Goal: Communication & Community: Answer question/provide support

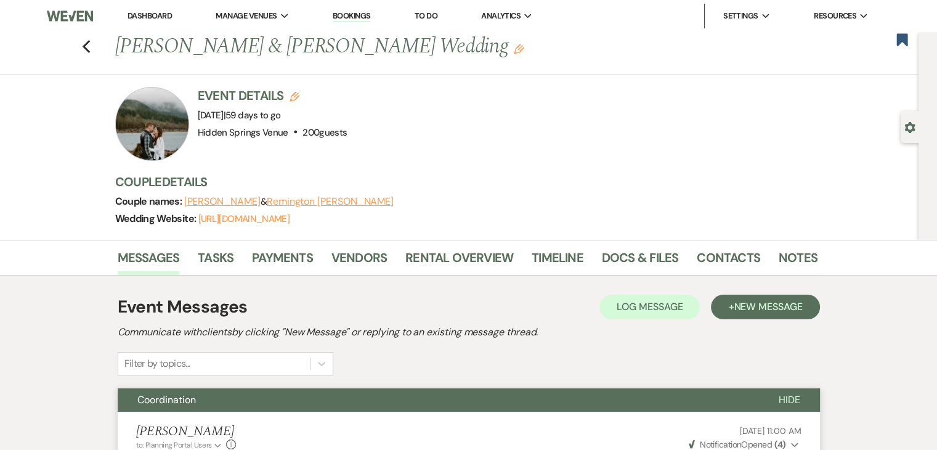
click at [147, 13] on link "Dashboard" at bounding box center [149, 15] width 44 height 10
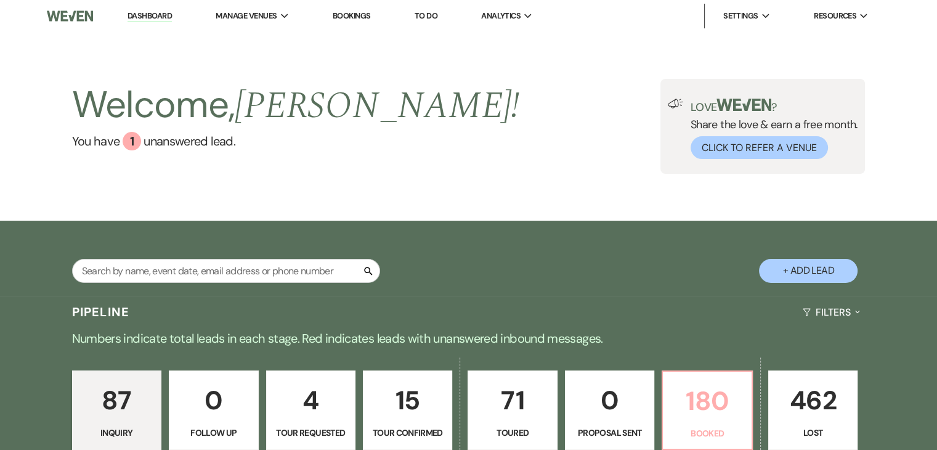
click at [691, 397] on p "180" at bounding box center [706, 400] width 73 height 41
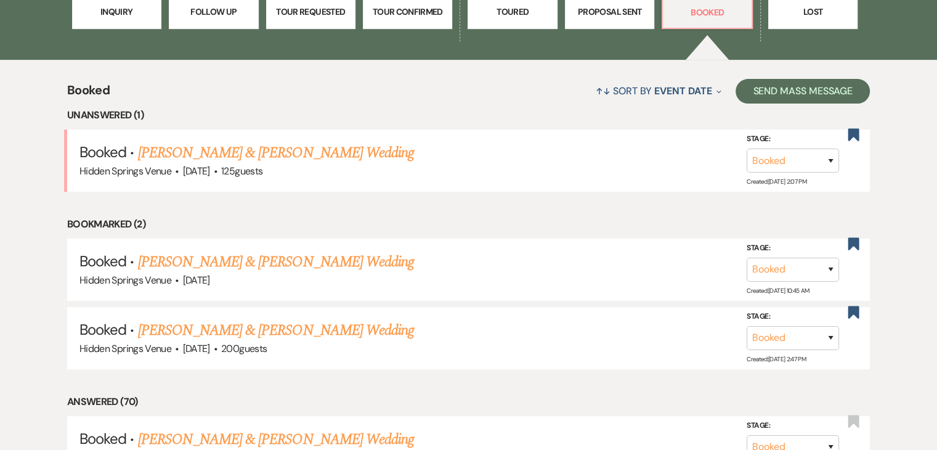
scroll to position [421, 0]
click at [325, 161] on link "[PERSON_NAME] & [PERSON_NAME] Wedding" at bounding box center [276, 152] width 276 height 22
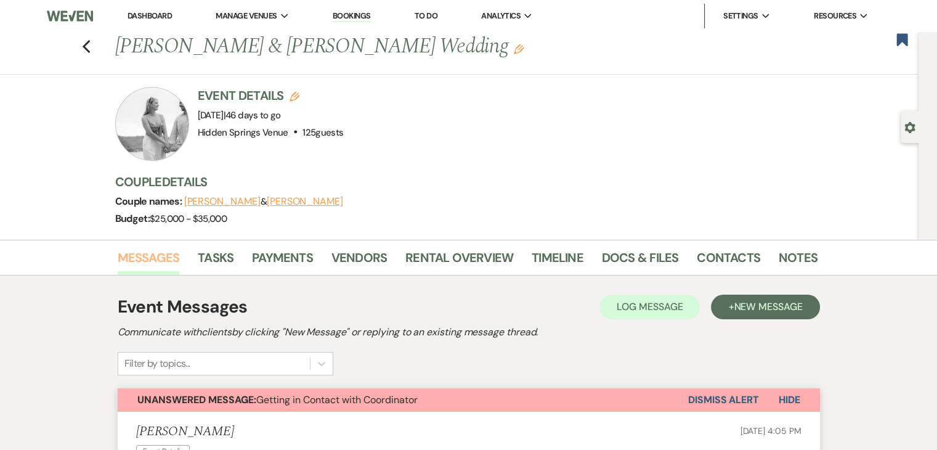
click at [147, 259] on link "Messages" at bounding box center [149, 261] width 62 height 27
click at [745, 305] on span "New Message" at bounding box center [767, 306] width 68 height 13
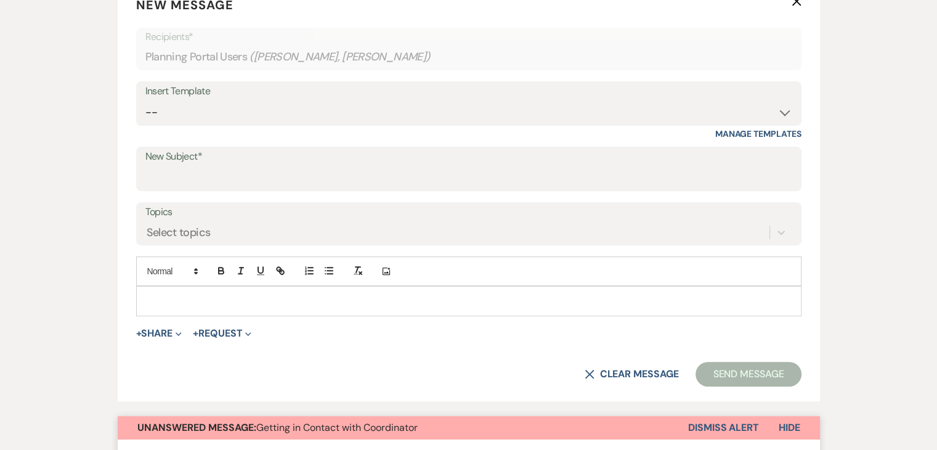
scroll to position [431, 0]
click at [241, 166] on input "New Subject*" at bounding box center [468, 177] width 647 height 24
click at [236, 110] on select "-- Initial Inquiry Response Tour Request Response Follow Up Review Email Check-…" at bounding box center [468, 112] width 647 height 24
select select "5451"
click at [145, 100] on select "-- Initial Inquiry Response Tour Request Response Follow Up Review Email Check-…" at bounding box center [468, 112] width 647 height 24
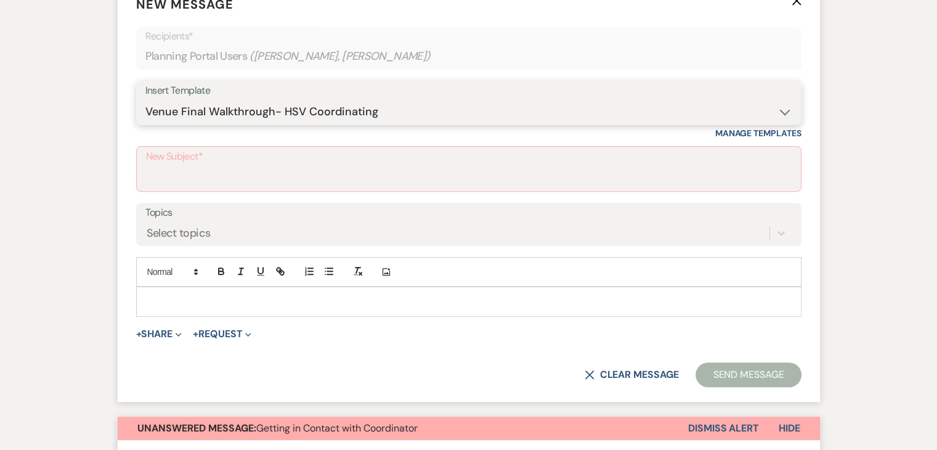
type input "Venue Final Walkthrough"
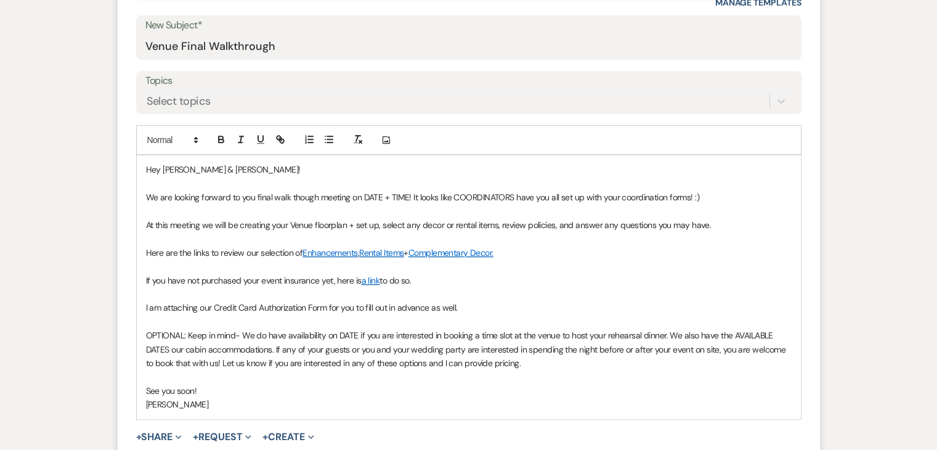
scroll to position [562, 0]
click at [406, 198] on span "We are looking forward to you final walk though meeting on DATE + TIME! It look…" at bounding box center [422, 197] width 553 height 11
click at [570, 196] on span "We are looking forward to you final walk though meeting on [DATE] 3pm! It looks…" at bounding box center [421, 197] width 550 height 11
click at [601, 220] on span "At this meeting we will be creating your Venue floorplan + set up, select any d…" at bounding box center [428, 224] width 565 height 11
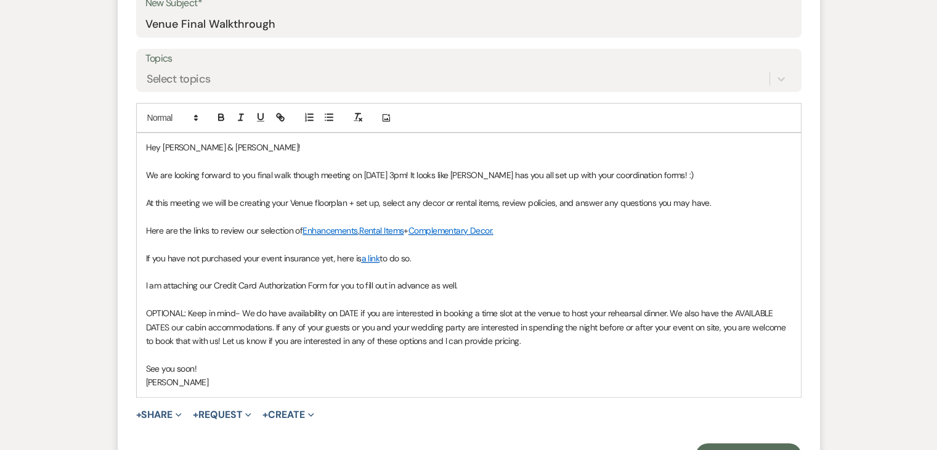
scroll to position [554, 0]
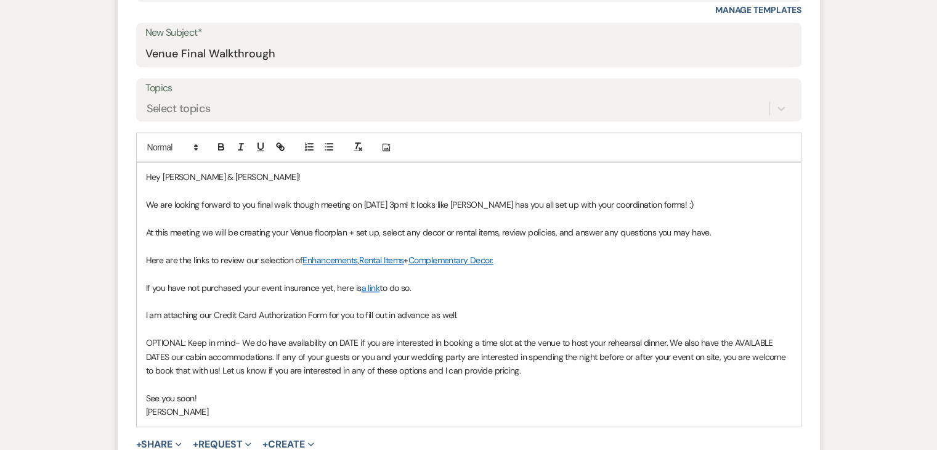
click at [143, 257] on div "Hey [PERSON_NAME] & [PERSON_NAME]! We are looking forward to you final walk tho…" at bounding box center [469, 294] width 664 height 263
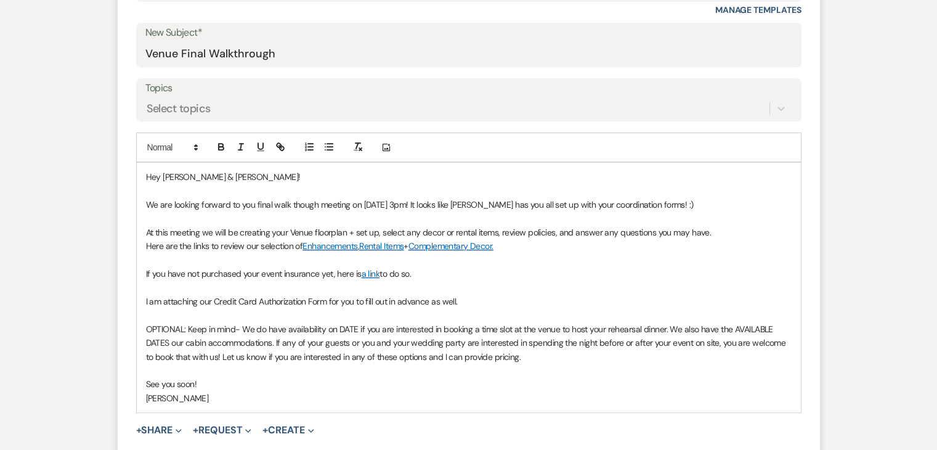
click at [155, 264] on p at bounding box center [468, 260] width 645 height 14
click at [147, 257] on p "Tasks to complete prior to our meeting:" at bounding box center [468, 260] width 645 height 14
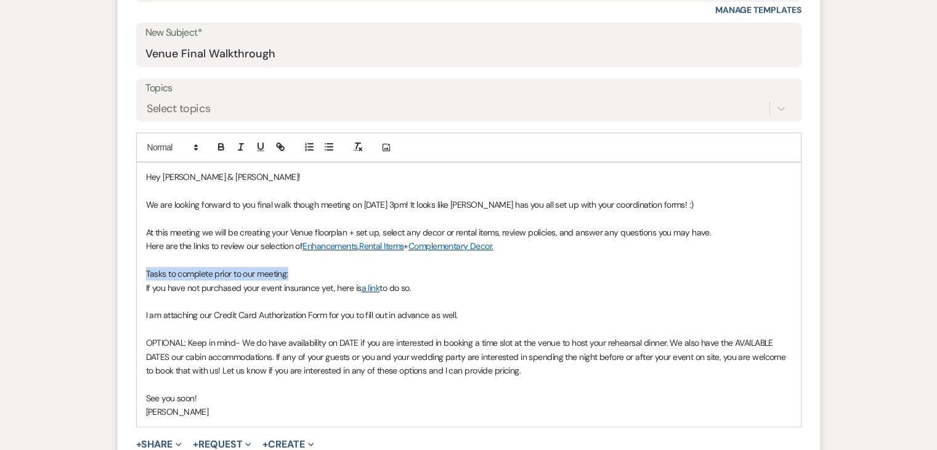
drag, startPoint x: 298, startPoint y: 270, endPoint x: 141, endPoint y: 273, distance: 157.1
click at [141, 273] on div "Hey [PERSON_NAME] & [PERSON_NAME]! We are looking forward to you final walk tho…" at bounding box center [469, 294] width 664 height 263
click at [264, 141] on icon "button" at bounding box center [260, 146] width 11 height 11
click at [226, 142] on button "button" at bounding box center [220, 146] width 17 height 15
click at [402, 271] on p "Tasks to complete prior to our meeting:" at bounding box center [468, 274] width 645 height 14
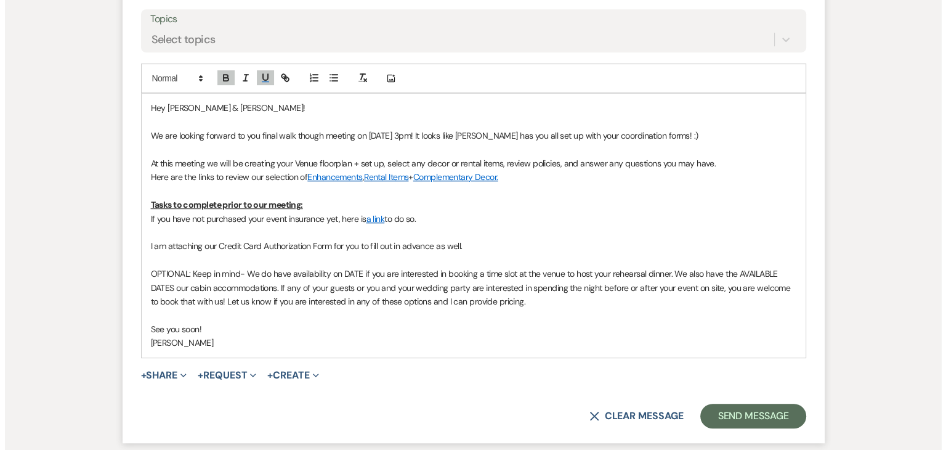
scroll to position [624, 0]
click at [143, 213] on div "Hey [PERSON_NAME] & [PERSON_NAME]! We are looking forward to you final walk tho…" at bounding box center [469, 223] width 664 height 263
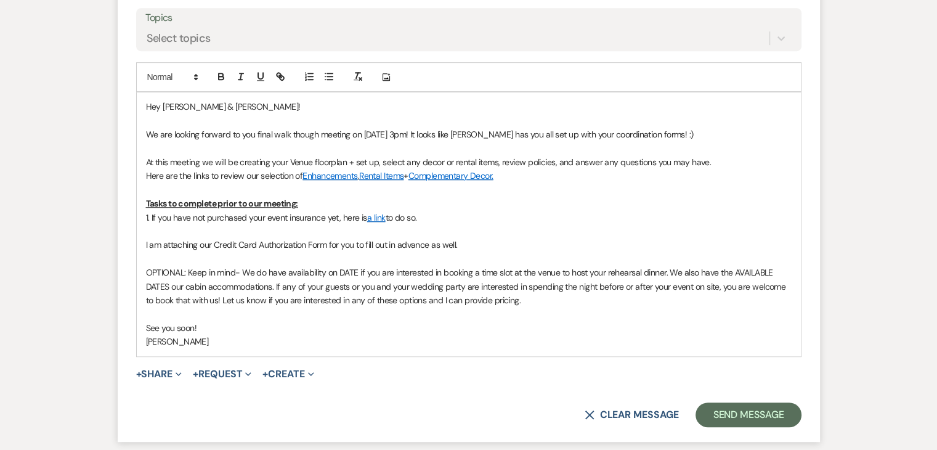
click at [424, 217] on p "1. If you have not purchased your event insurance yet, here is a link to do so." at bounding box center [468, 218] width 645 height 14
click at [143, 246] on div "Hey [PERSON_NAME] & [PERSON_NAME]! We are looking forward to you final walk tho…" at bounding box center [469, 223] width 664 height 263
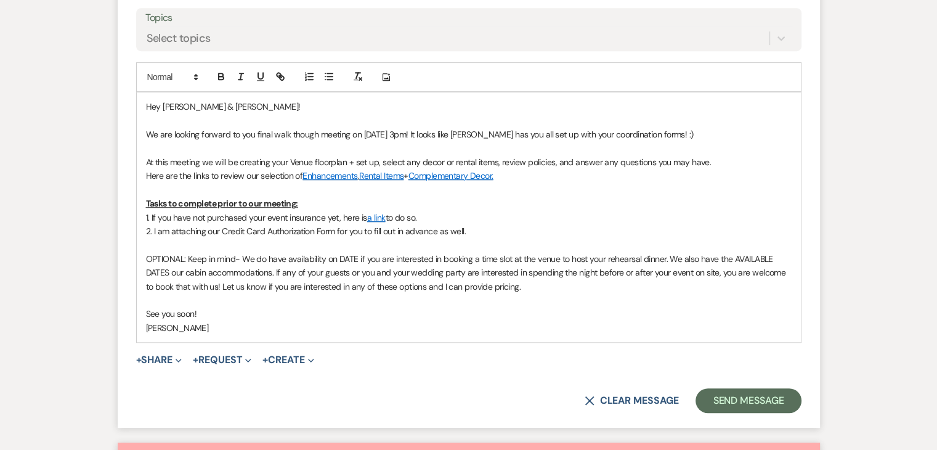
click at [477, 232] on p "2. I am attaching our Credit Card Authorization Form for you to fill out in adv…" at bounding box center [468, 231] width 645 height 14
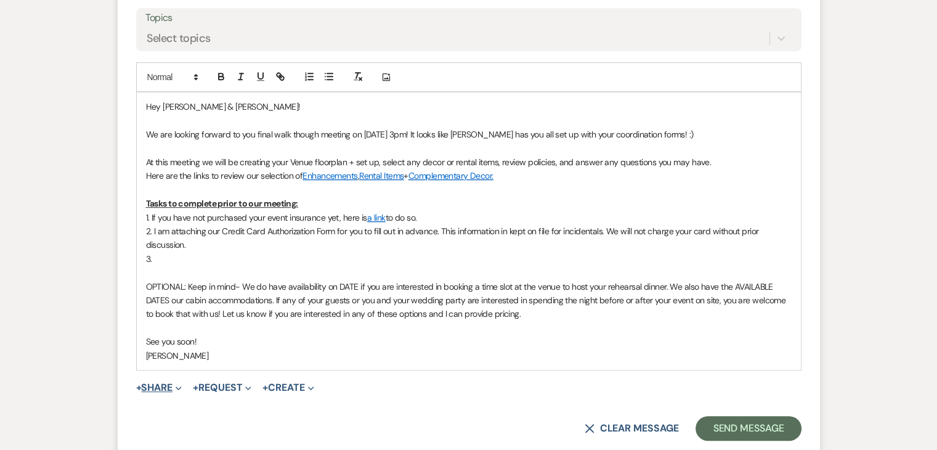
click at [165, 385] on button "+ Share Expand" at bounding box center [159, 387] width 46 height 10
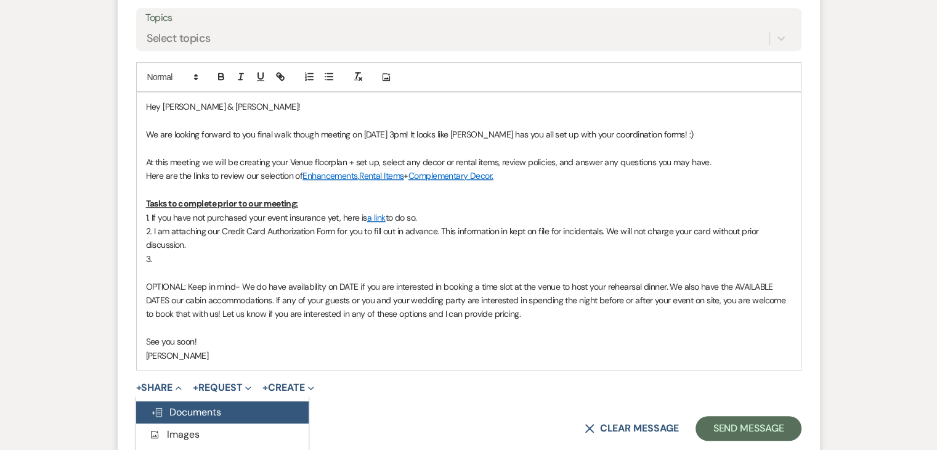
click at [200, 408] on span "Doc Upload Documents" at bounding box center [186, 411] width 70 height 13
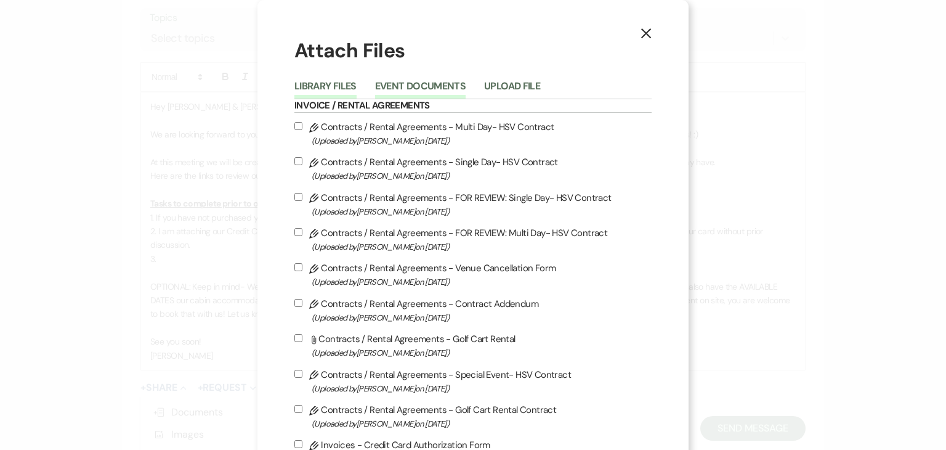
click at [436, 84] on button "Event Documents" at bounding box center [420, 89] width 91 height 17
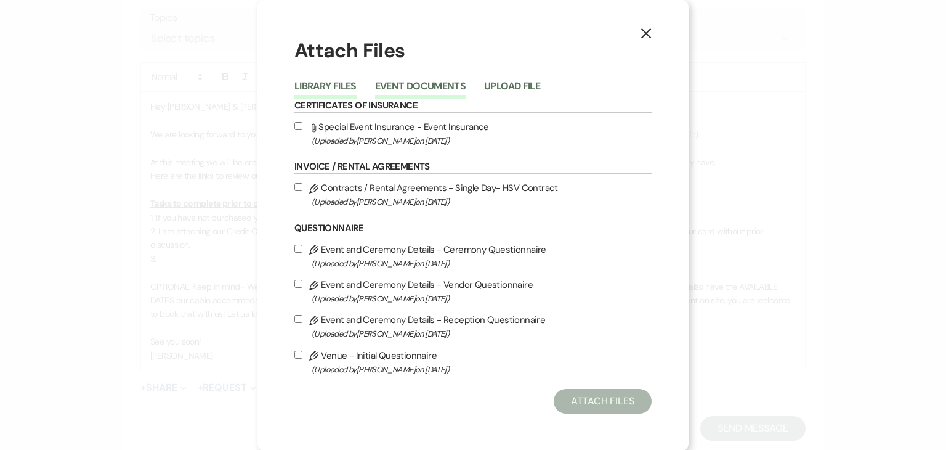
click at [311, 86] on button "Library Files" at bounding box center [325, 89] width 62 height 17
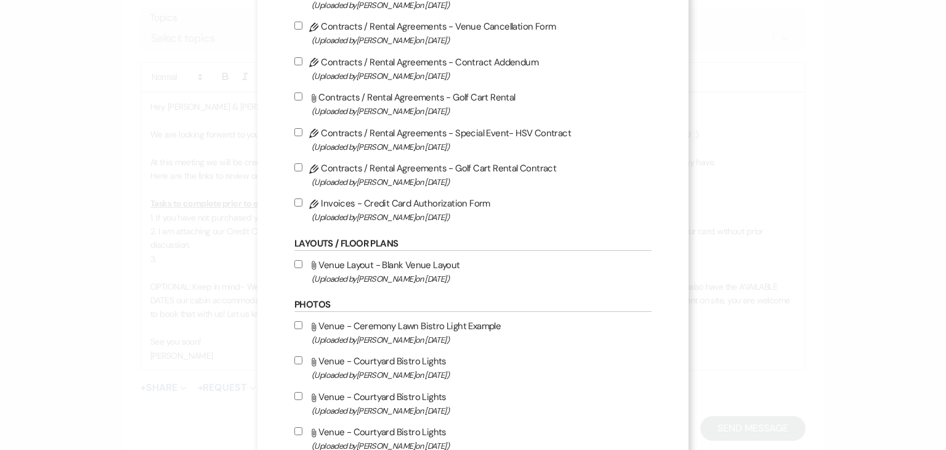
scroll to position [251, 0]
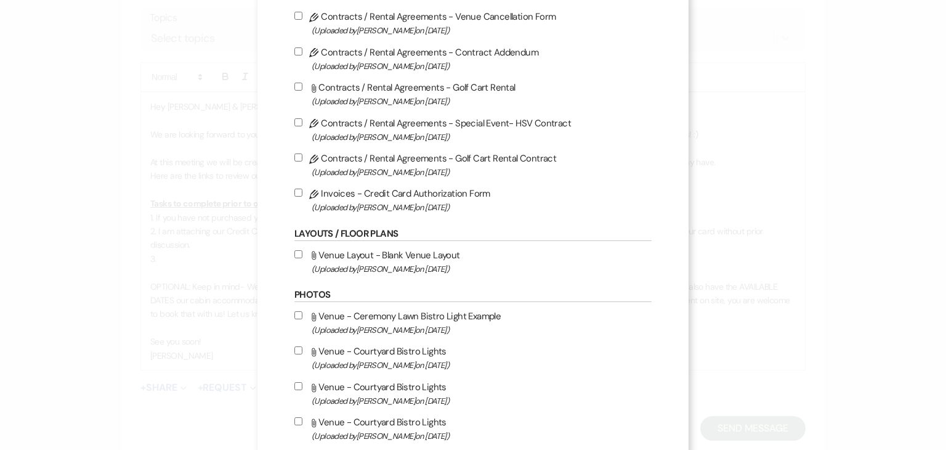
click at [294, 193] on input "Pencil Invoices - Credit Card Authorization Form (Uploaded by [PERSON_NAME] on …" at bounding box center [298, 192] width 8 height 8
checkbox input "true"
click at [294, 160] on input "Pencil Contracts / Rental Agreements - Golf Cart Rental Contract (Uploaded by […" at bounding box center [298, 157] width 8 height 8
checkbox input "true"
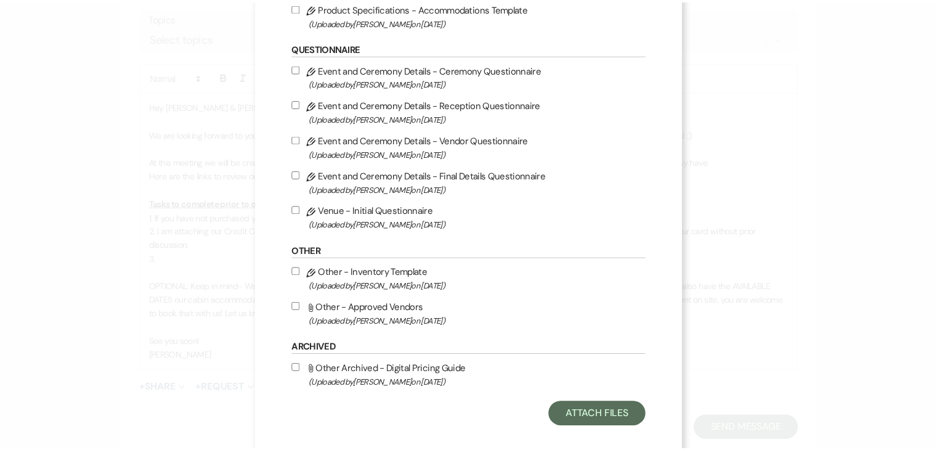
scroll to position [1305, 0]
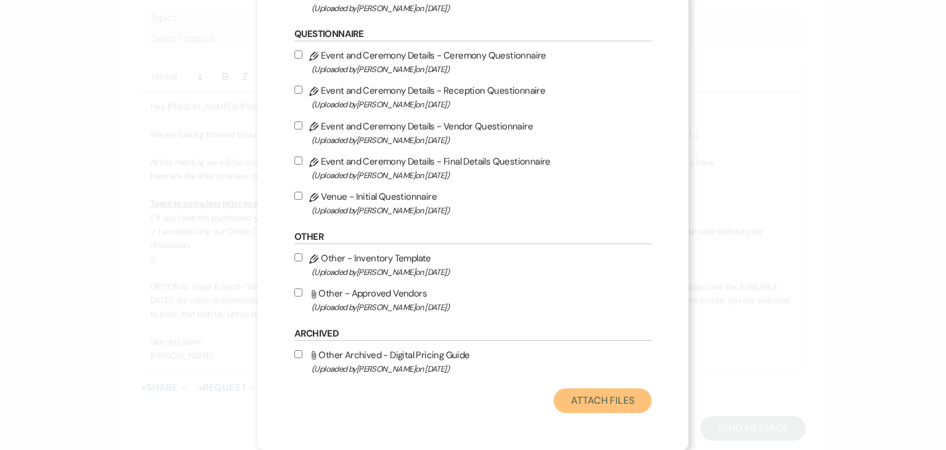
click at [624, 402] on button "Attach Files" at bounding box center [603, 400] width 98 height 25
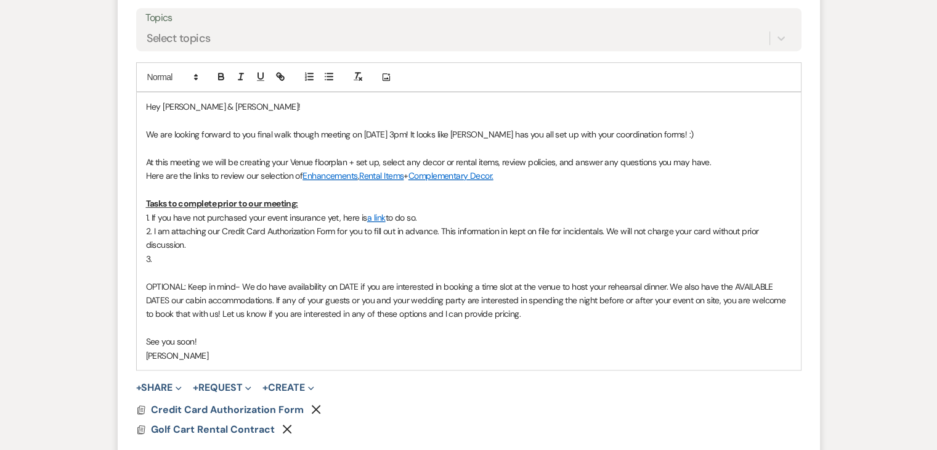
click at [161, 256] on p "3." at bounding box center [468, 259] width 645 height 14
click at [324, 258] on p "3. I am attaching our golf cart waiver rental form. If you would like to rent a…" at bounding box center [468, 259] width 645 height 14
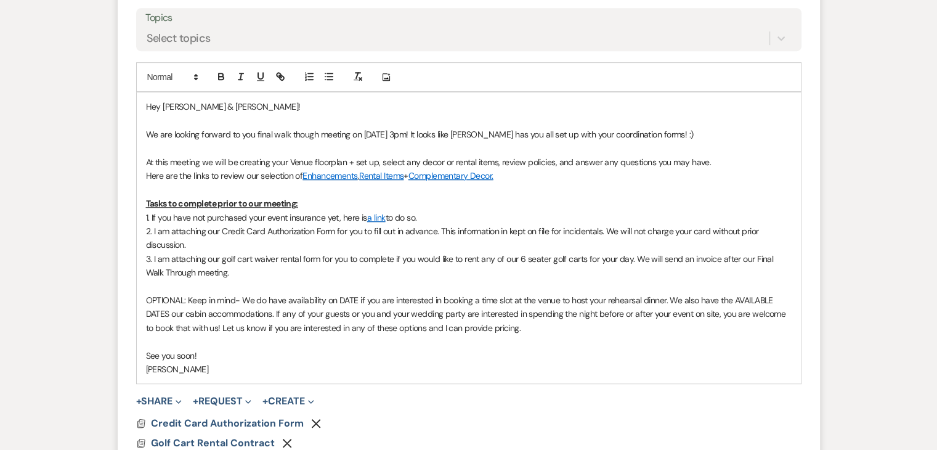
click at [332, 269] on p "3. I am attaching our golf cart waiver rental form for you to complete if you w…" at bounding box center [468, 266] width 645 height 28
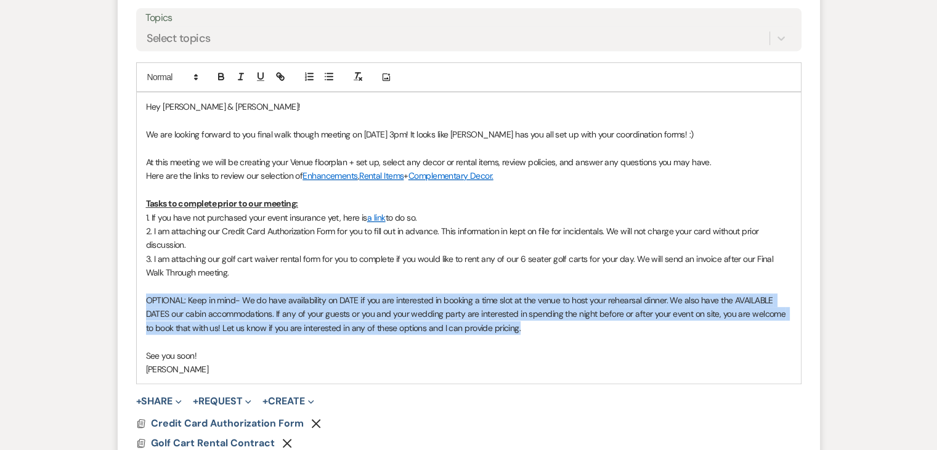
drag, startPoint x: 537, startPoint y: 328, endPoint x: 143, endPoint y: 304, distance: 394.3
click at [143, 304] on div "Hey [PERSON_NAME] & [PERSON_NAME]! We are looking forward to you final walk tho…" at bounding box center [469, 237] width 664 height 291
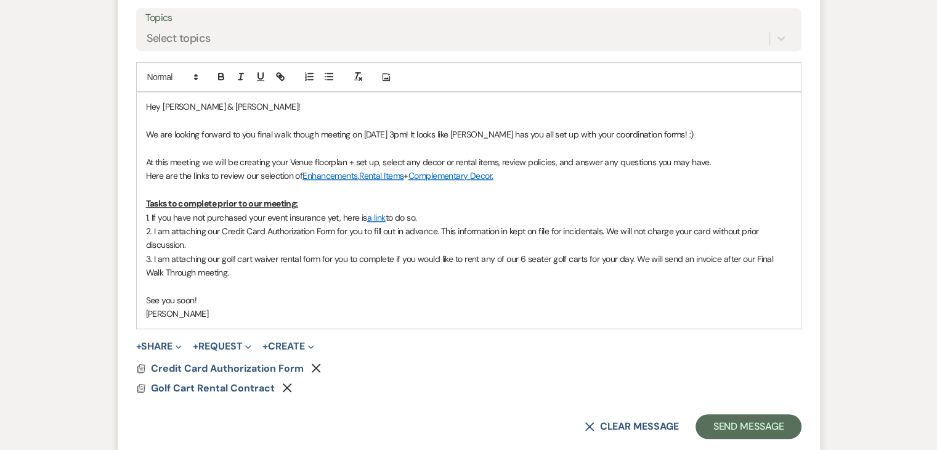
click at [515, 175] on p "Here are the links to review our selection of Enhancements , Rental Items + Com…" at bounding box center [468, 176] width 645 height 14
click at [636, 257] on p "3. I am attaching our golf cart waiver rental form for you to complete if you w…" at bounding box center [468, 266] width 645 height 28
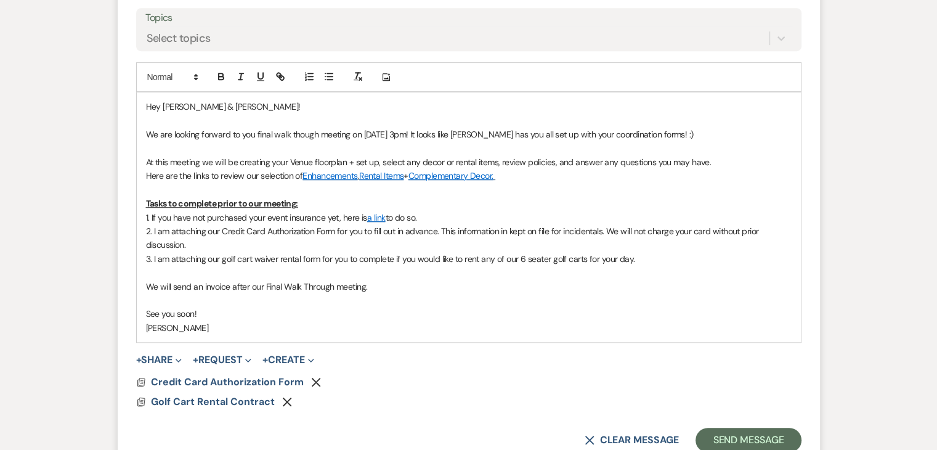
click at [370, 280] on p "We will send an invoice after our Final Walk Through meeting." at bounding box center [468, 287] width 645 height 14
click at [419, 307] on p "See you soon!" at bounding box center [468, 314] width 645 height 14
click at [512, 285] on p "We will send an invoice after our Final Walk Through meeting for any rental/add…" at bounding box center [468, 287] width 645 height 14
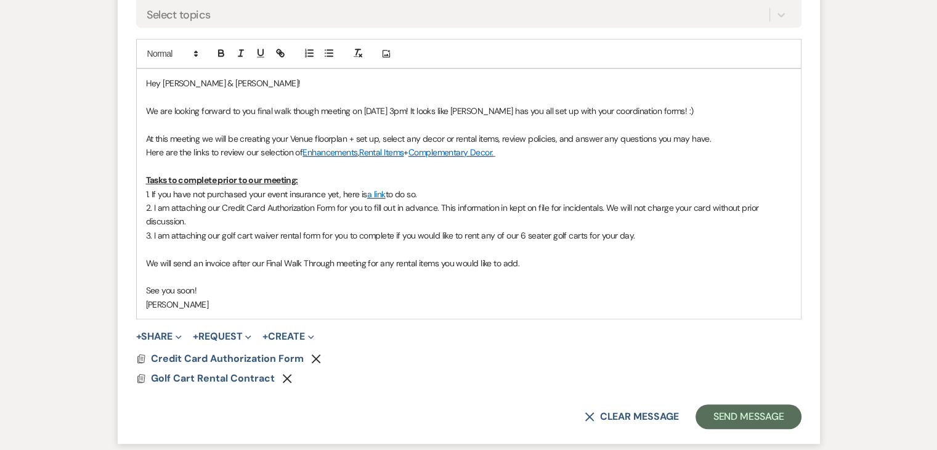
scroll to position [648, 0]
click at [741, 411] on button "Send Message" at bounding box center [747, 416] width 105 height 25
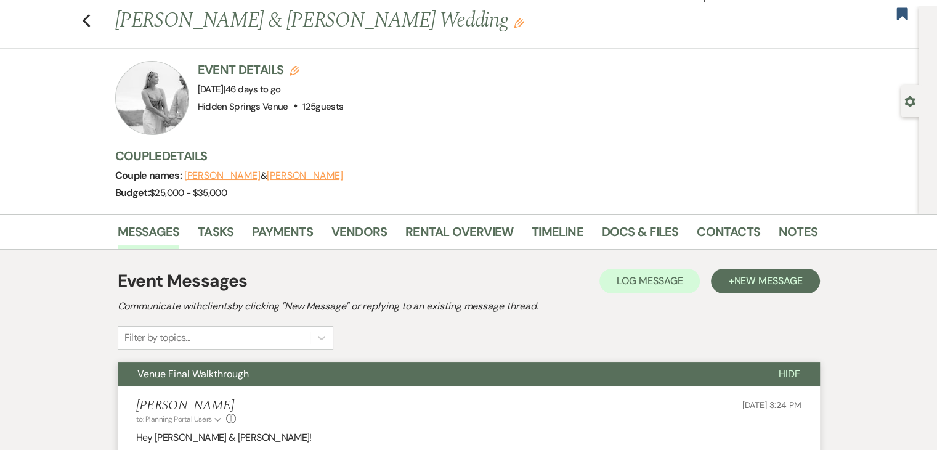
scroll to position [0, 0]
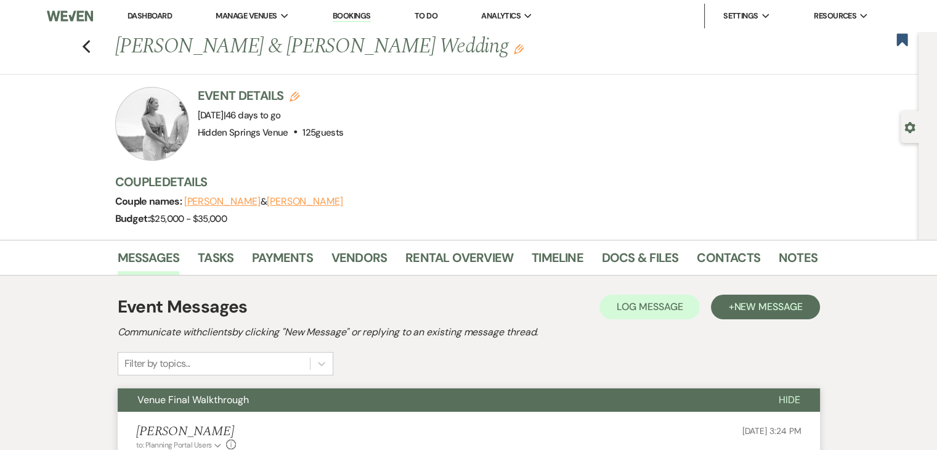
click at [148, 19] on link "Dashboard" at bounding box center [149, 15] width 44 height 10
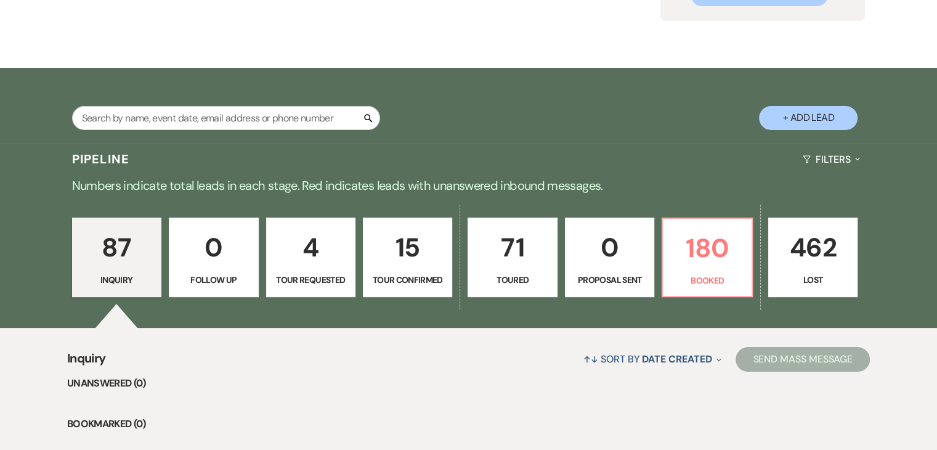
scroll to position [154, 0]
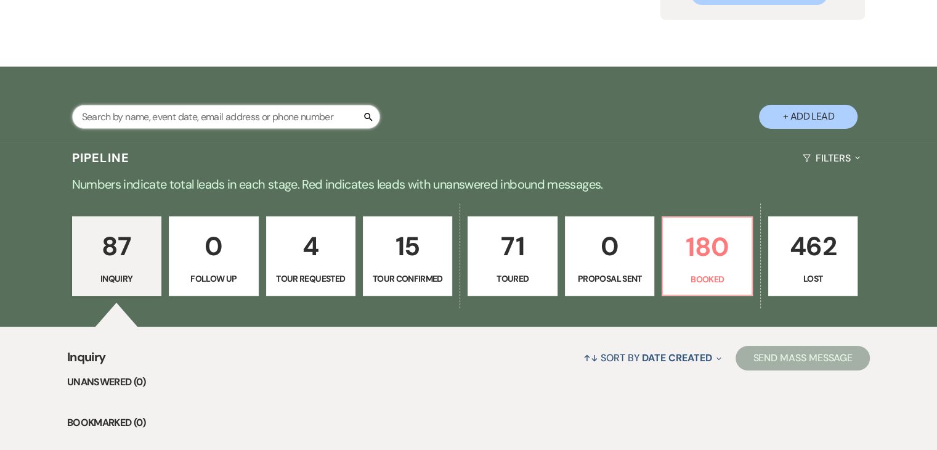
click at [291, 117] on input "text" at bounding box center [226, 117] width 308 height 24
type input "[PERSON_NAME]"
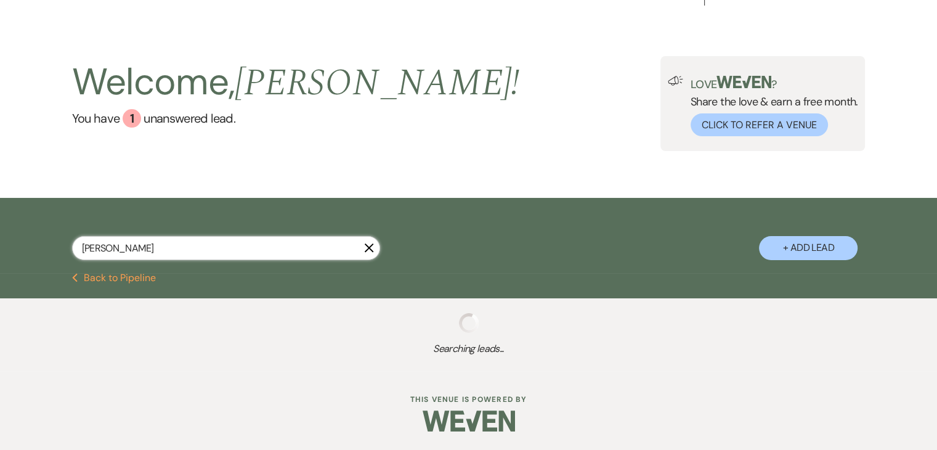
scroll to position [122, 0]
select select "8"
select select "6"
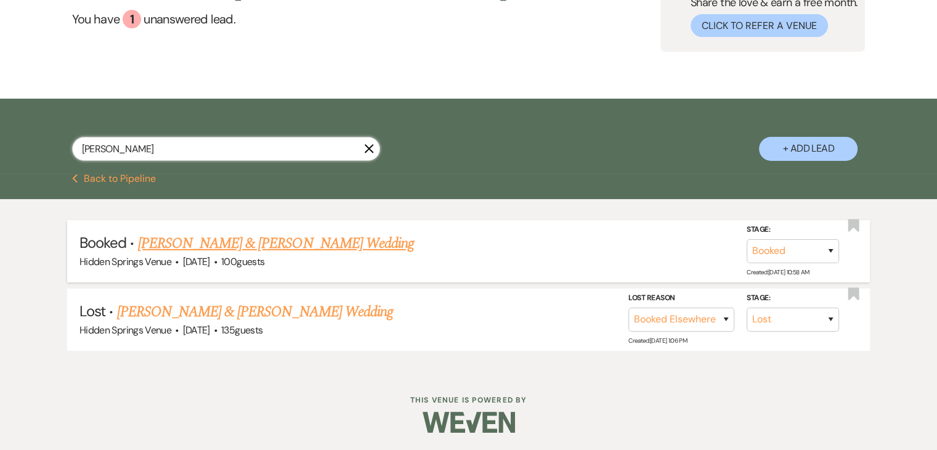
type input "[PERSON_NAME]"
click at [326, 251] on link "[PERSON_NAME] & [PERSON_NAME] Wedding" at bounding box center [276, 243] width 276 height 22
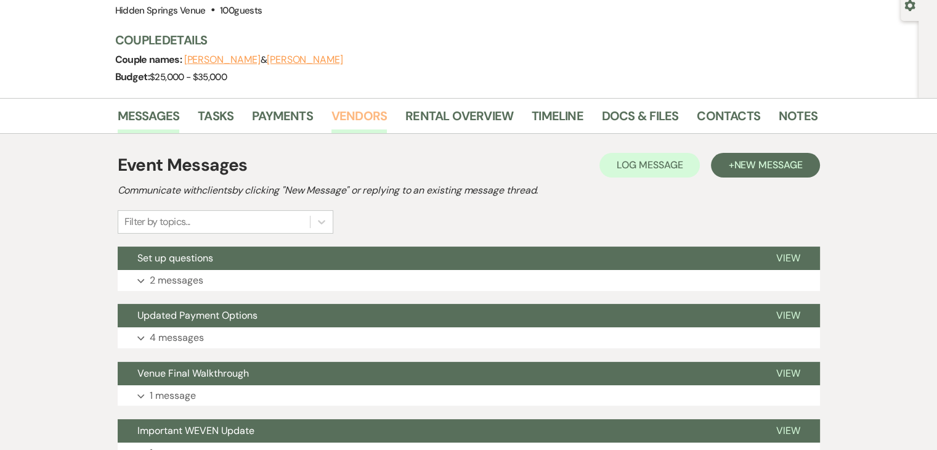
click at [363, 119] on link "Vendors" at bounding box center [358, 119] width 55 height 27
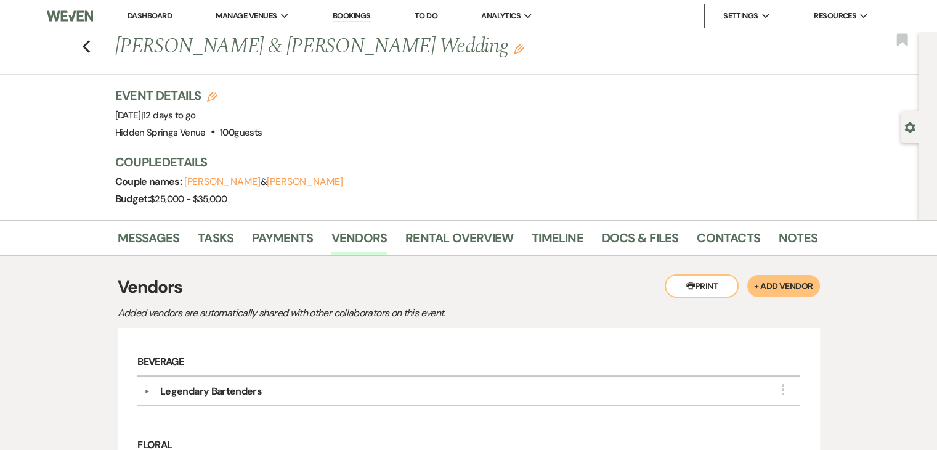
click at [163, 10] on link "Dashboard" at bounding box center [149, 15] width 44 height 10
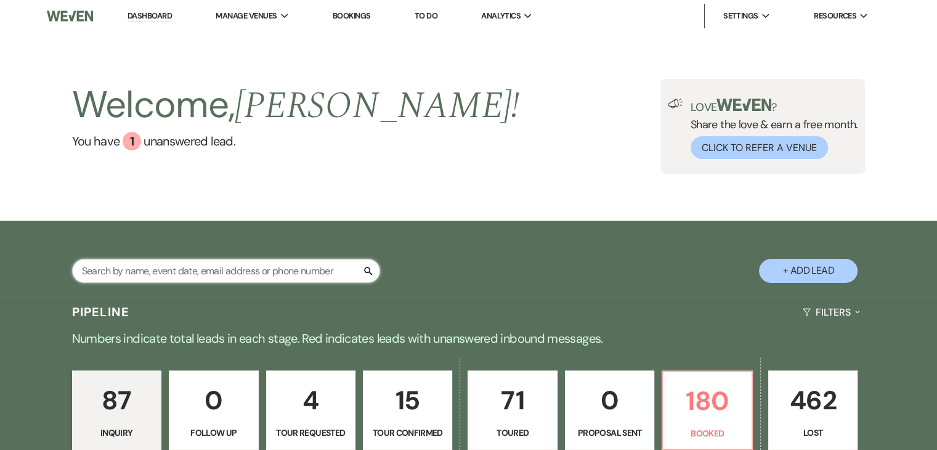
click at [316, 268] on input "text" at bounding box center [226, 271] width 308 height 24
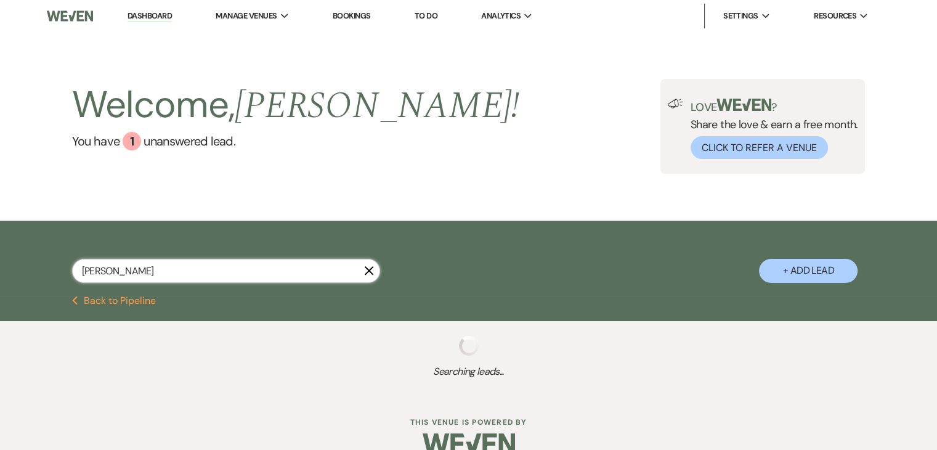
type input "[DEMOGRAPHIC_DATA]"
select select "4"
select select "2"
select select "5"
select select "4"
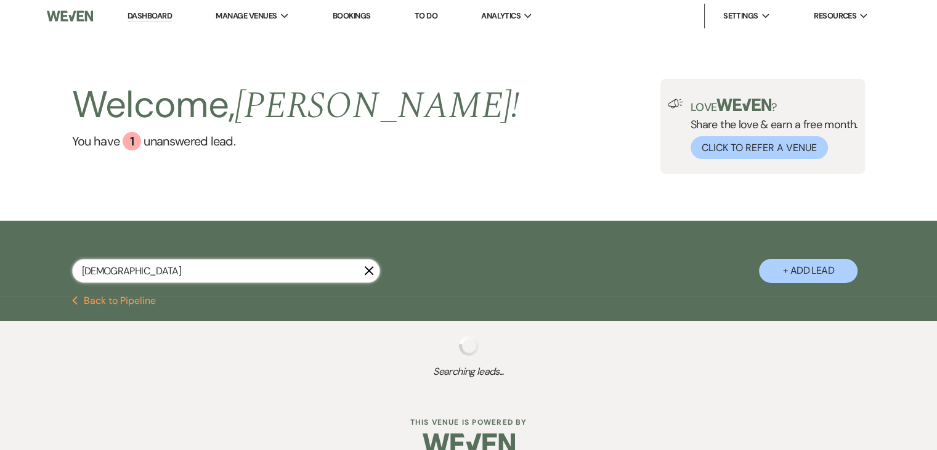
select select "8"
select select "5"
select select "4"
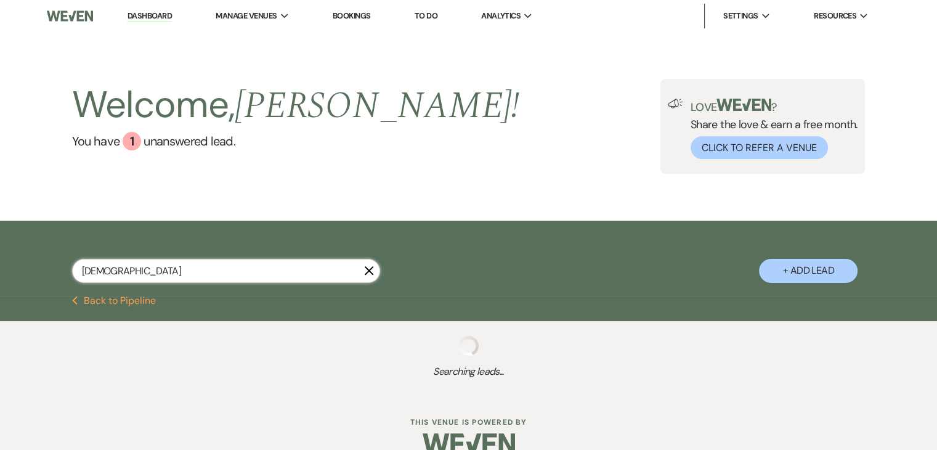
select select "8"
select select "5"
select select "4"
select select "8"
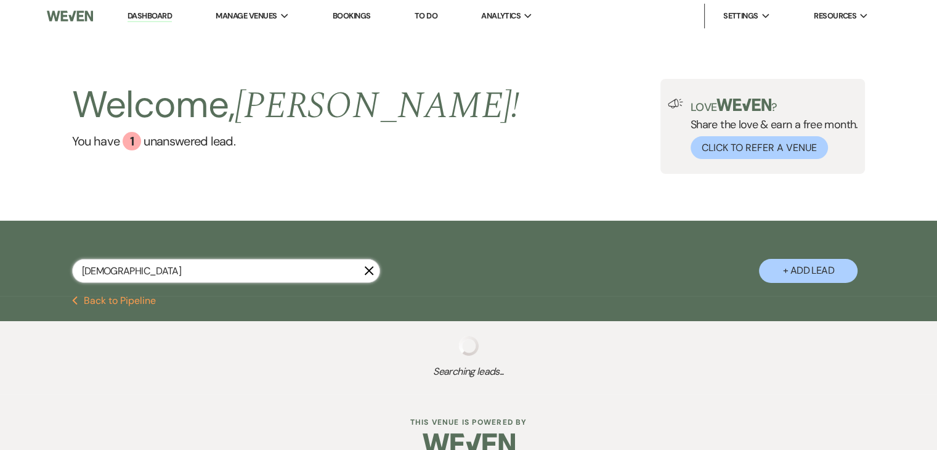
select select "6"
select select "2"
select select "5"
select select "8"
select select "5"
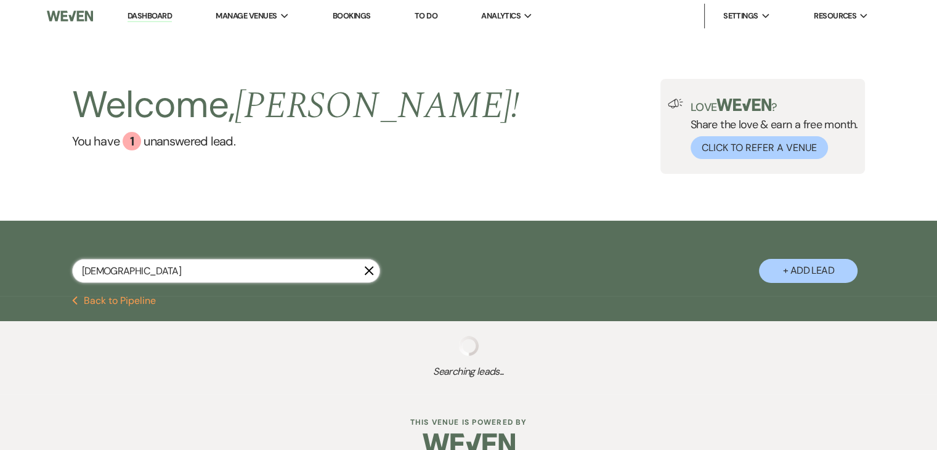
select select "8"
select select "5"
select select "2"
select select "5"
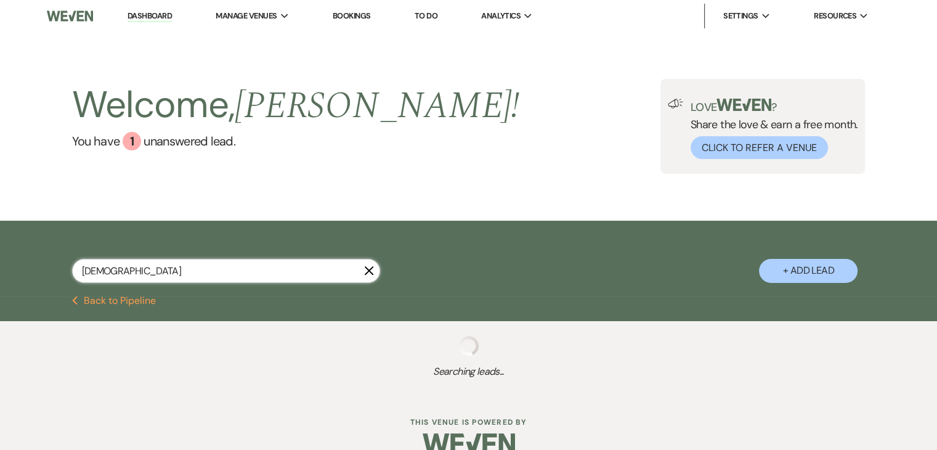
select select "5"
select select "4"
select select "5"
select select "8"
select select "6"
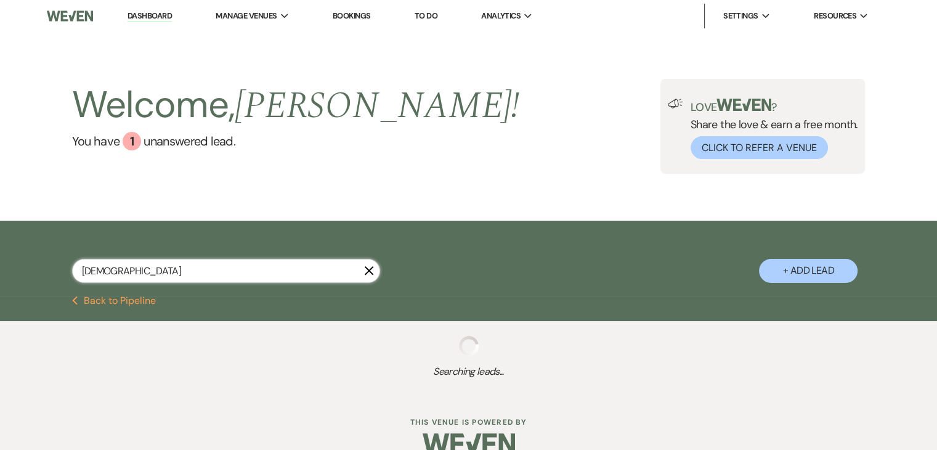
select select "8"
select select "11"
select select "8"
select select "5"
select select "8"
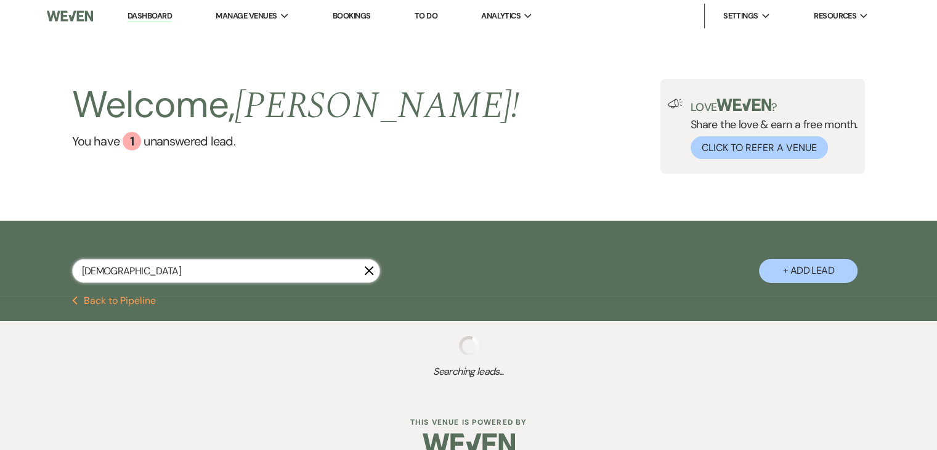
select select "4"
select select "8"
select select "6"
select select "8"
select select "6"
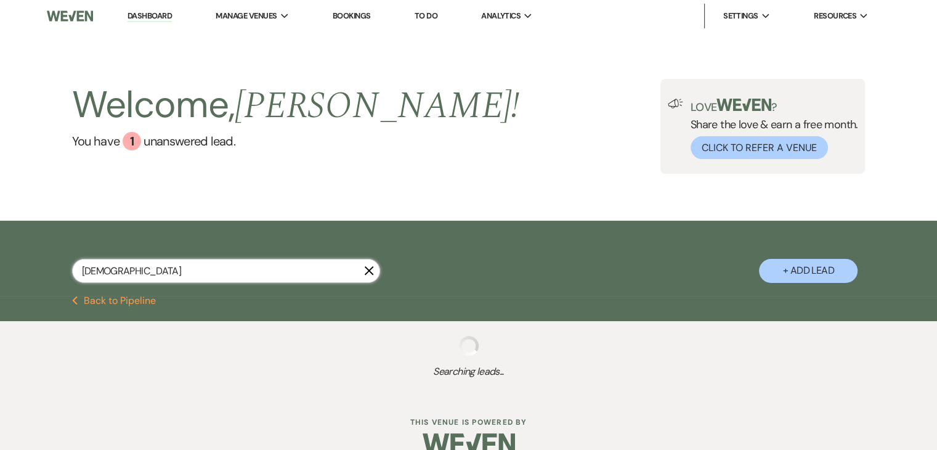
select select "5"
select select "8"
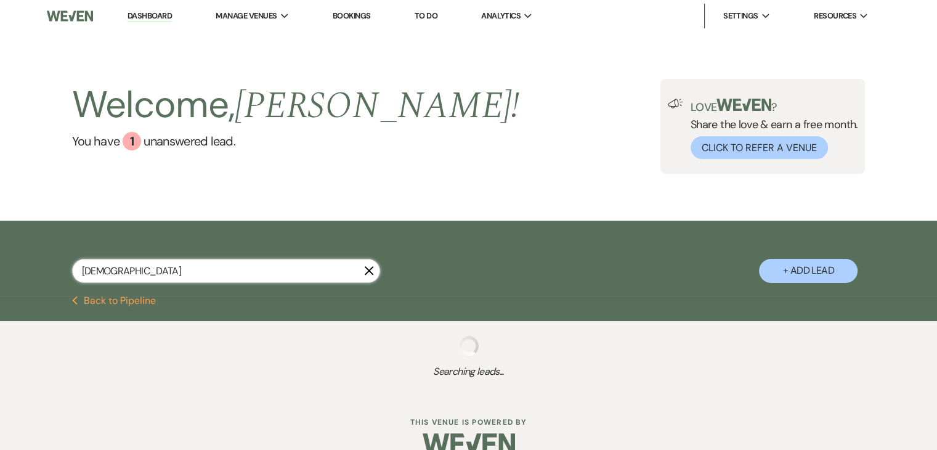
select select "5"
select select "8"
select select "6"
select select "8"
select select "11"
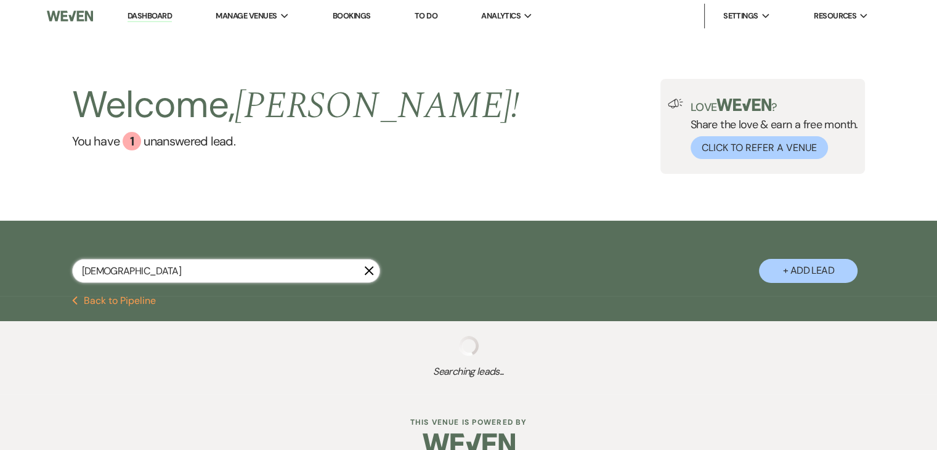
select select "8"
select select "6"
select select "8"
select select "10"
select select "8"
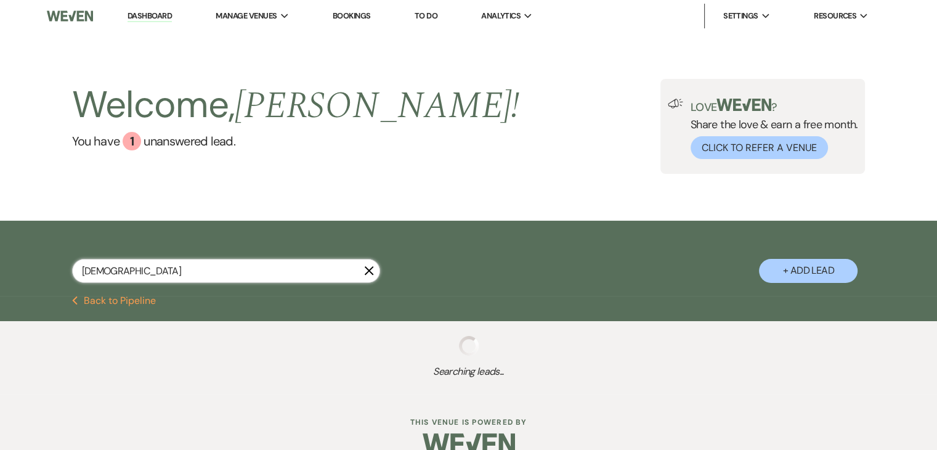
select select "6"
select select "5"
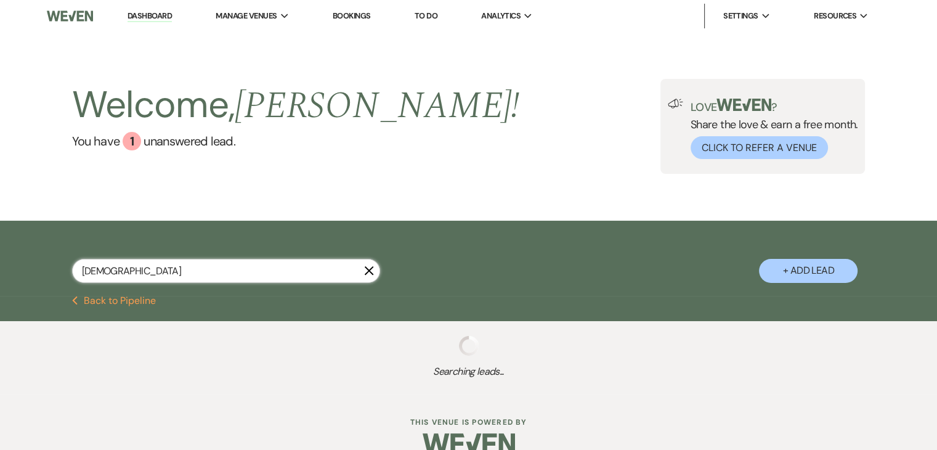
select select "5"
select select "8"
select select "4"
select select "8"
select select "11"
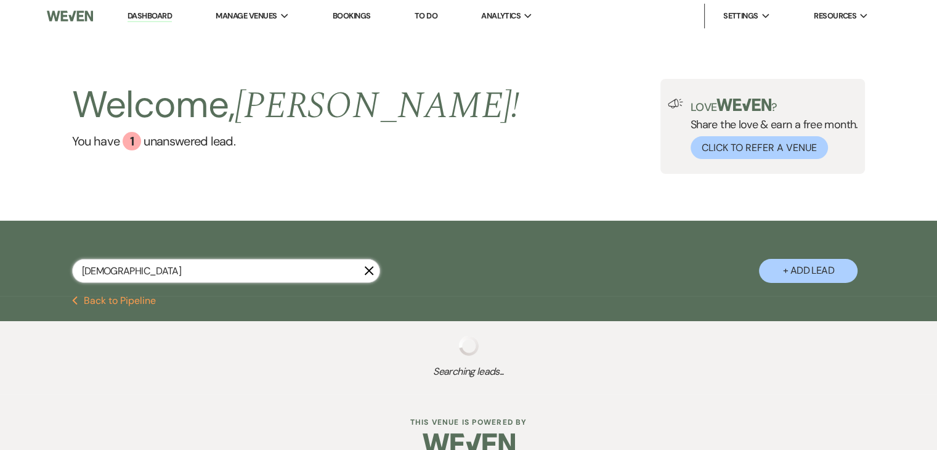
select select "8"
select select "11"
select select "8"
select select "6"
select select "8"
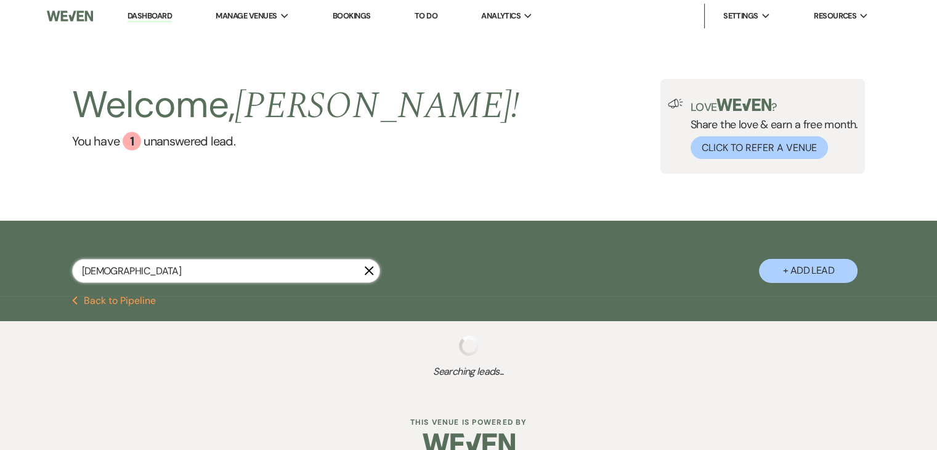
select select "4"
select select "8"
select select "6"
select select "8"
select select "6"
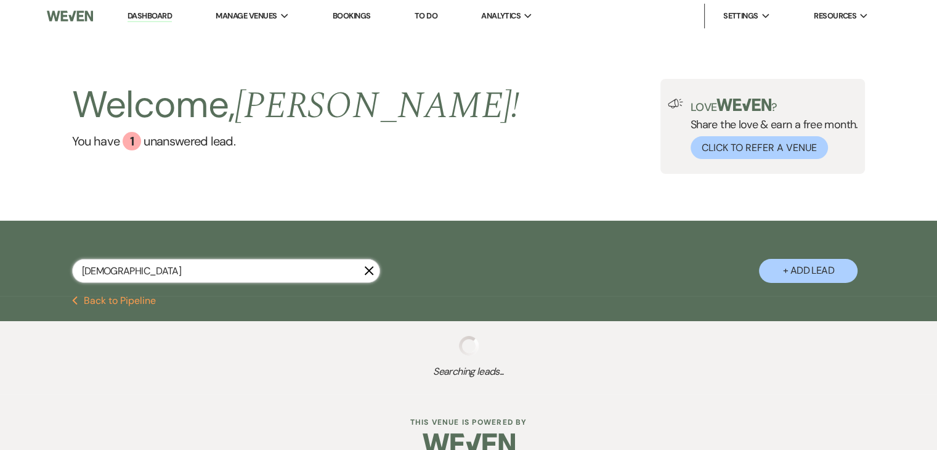
select select "8"
select select "6"
select select "8"
select select "5"
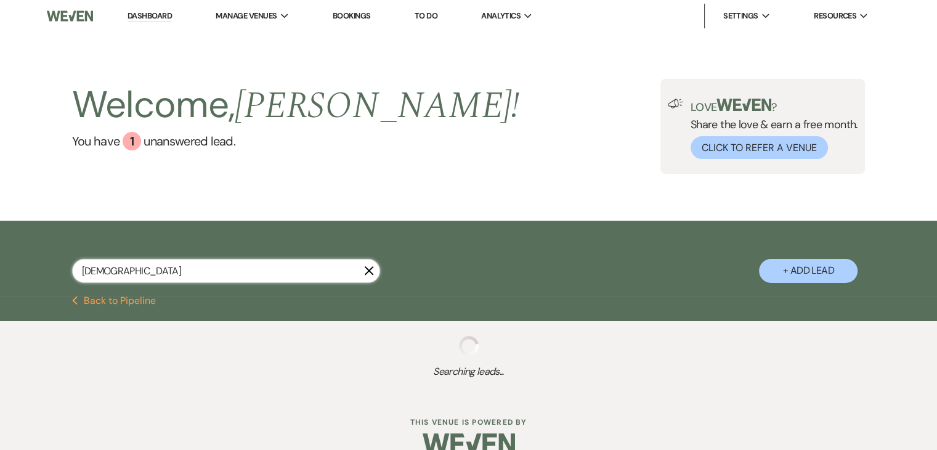
select select "8"
select select "4"
select select "5"
select select "8"
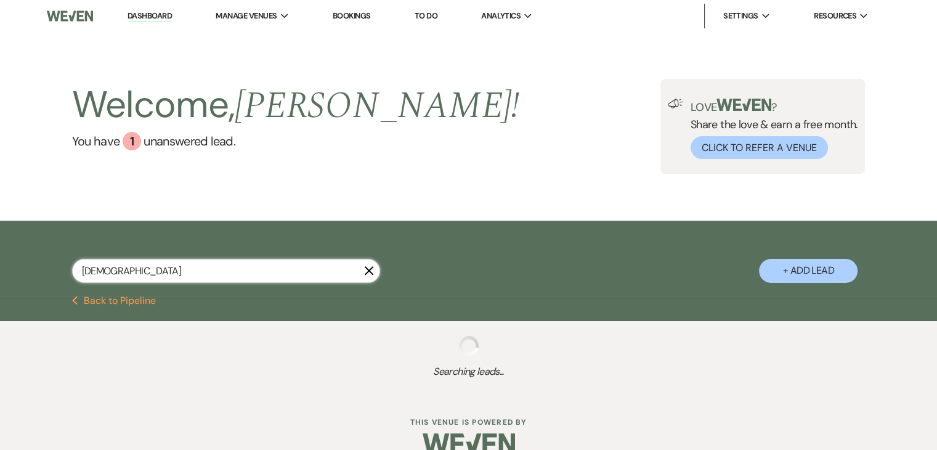
select select "6"
select select "8"
select select "4"
select select "5"
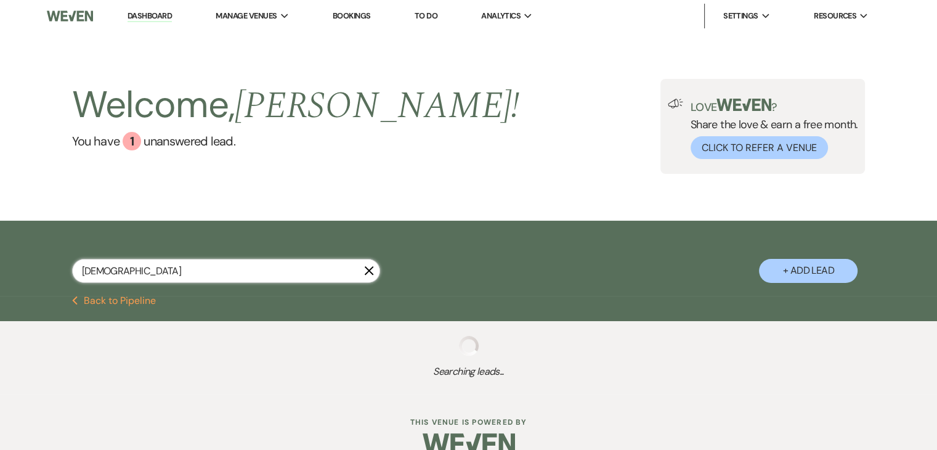
select select "5"
select select "8"
select select "5"
select select "8"
select select "11"
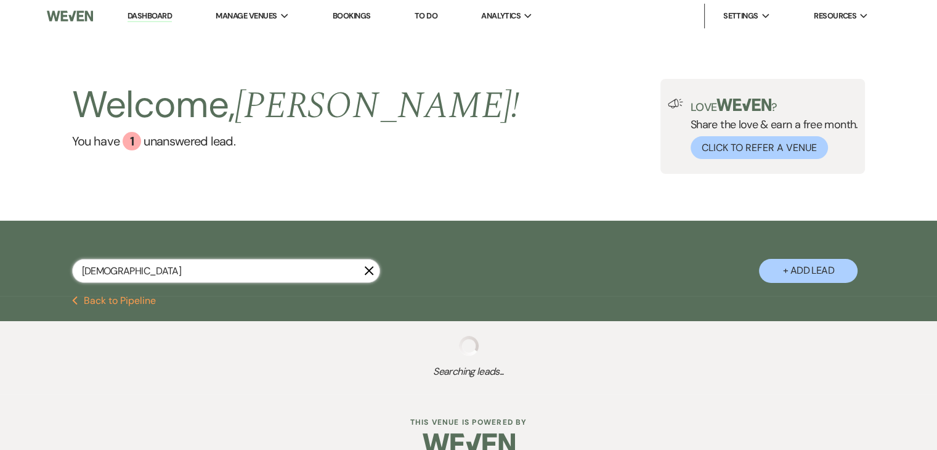
select select "8"
select select "11"
select select "8"
select select "4"
select select "8"
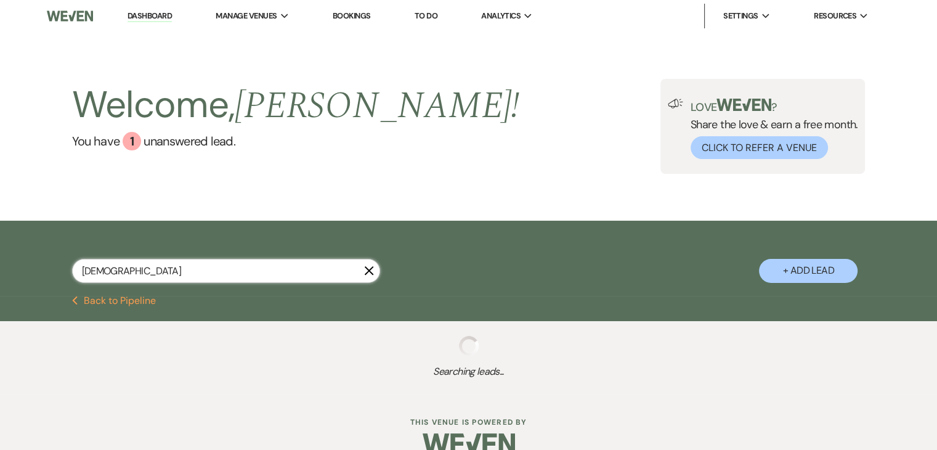
select select "5"
select select "8"
select select "5"
select select "8"
select select "5"
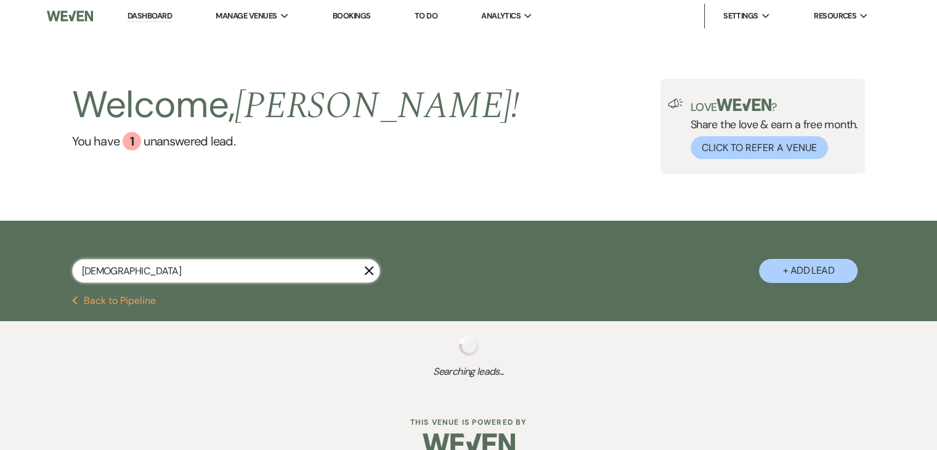
select select "8"
select select "6"
select select "5"
select select "8"
select select "5"
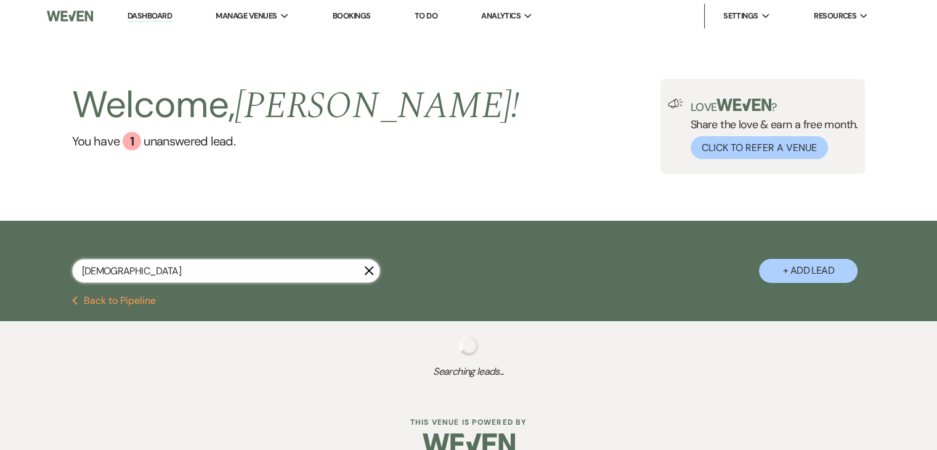
select select "8"
select select "3"
select select "8"
select select "5"
select select "8"
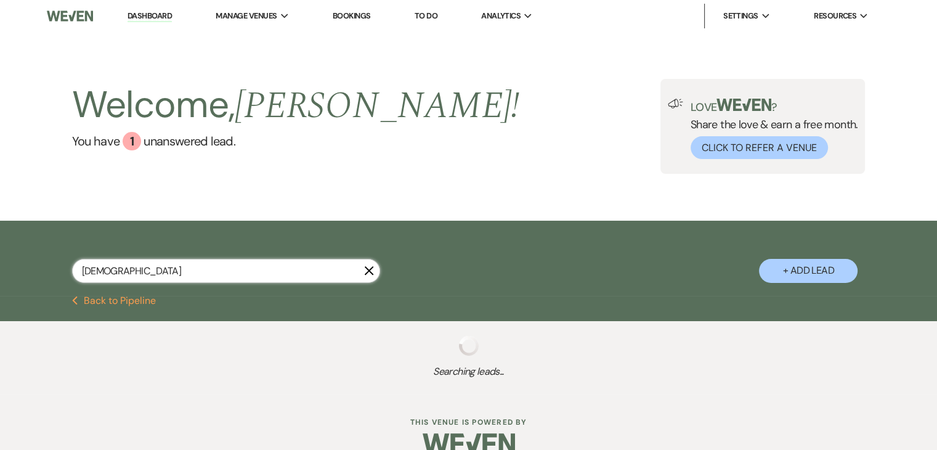
select select "11"
select select "8"
select select "6"
select select "8"
select select "5"
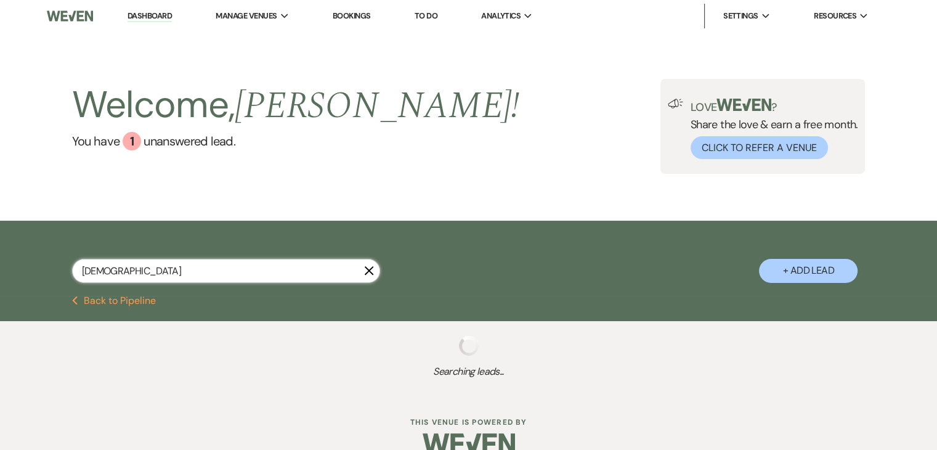
select select "8"
select select "5"
select select "8"
select select "5"
select select "8"
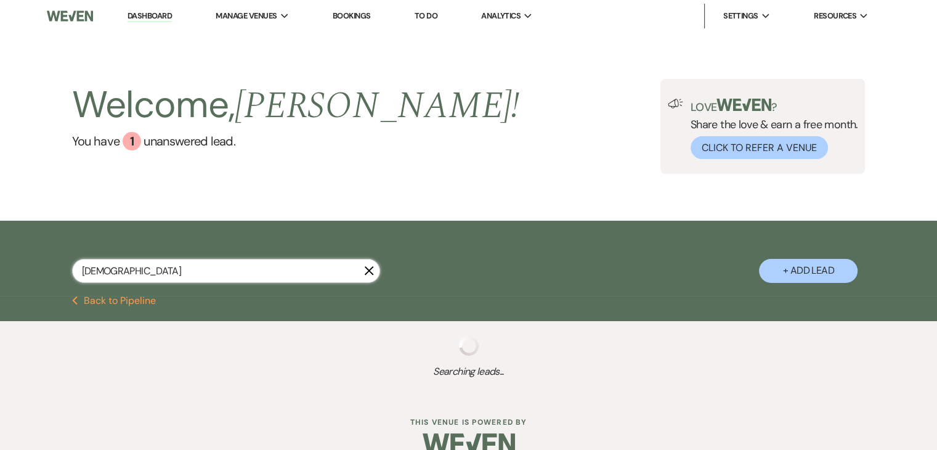
select select "5"
select select "8"
select select "5"
select select "8"
select select "6"
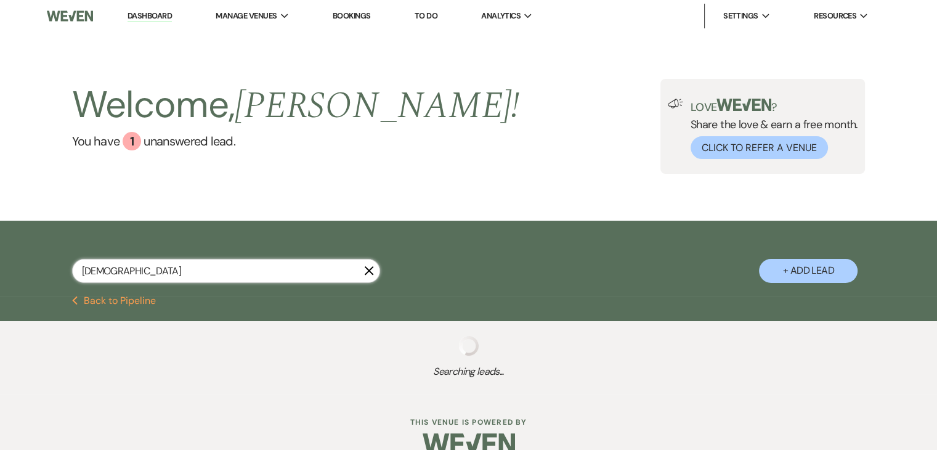
select select "8"
select select "2"
select select "8"
select select "5"
select select "8"
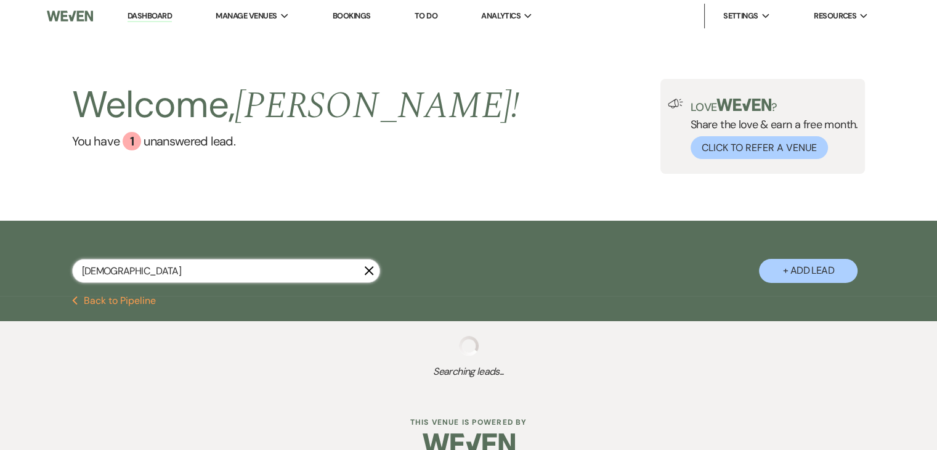
select select "5"
select select "8"
select select "7"
select select "8"
select select "11"
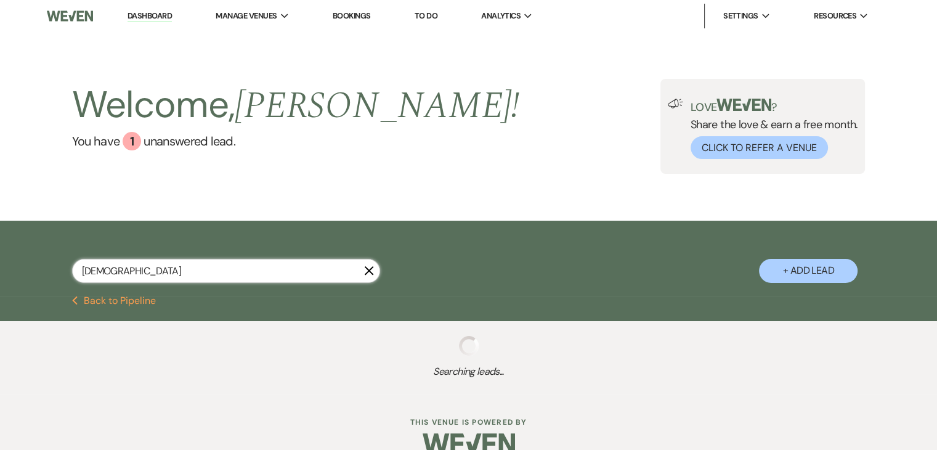
select select "8"
select select "5"
select select "8"
select select "5"
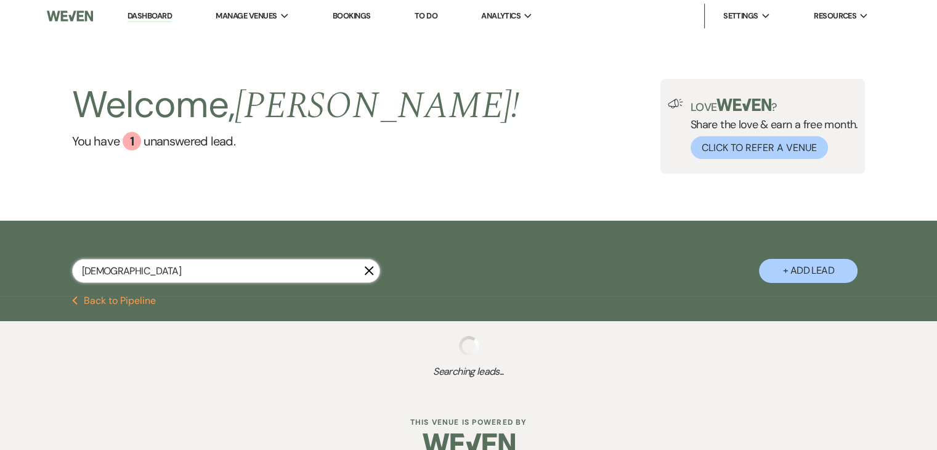
select select "8"
select select "5"
select select "8"
select select "11"
select select "5"
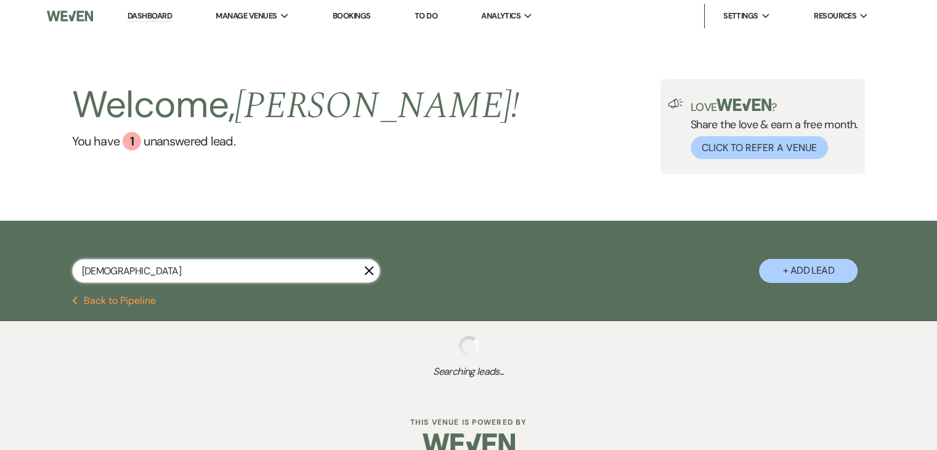
select select "8"
select select "5"
select select "8"
select select "6"
select select "8"
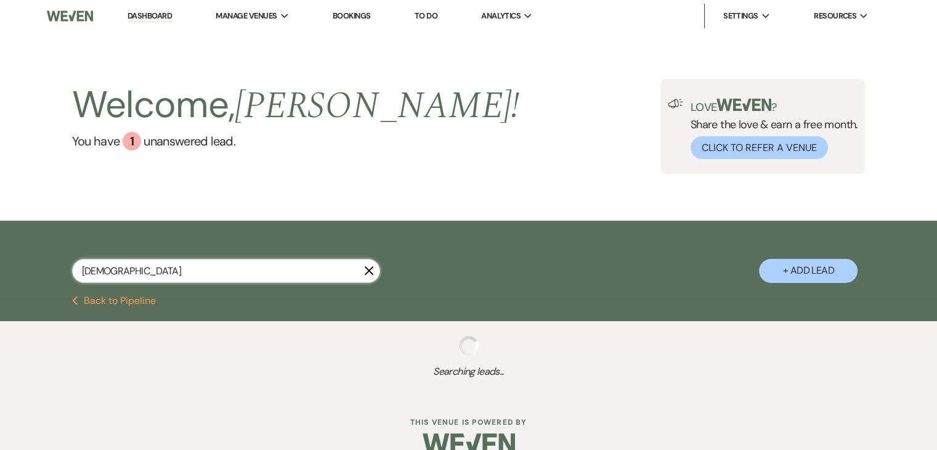
select select "5"
select select "8"
select select "5"
select select "8"
select select "1"
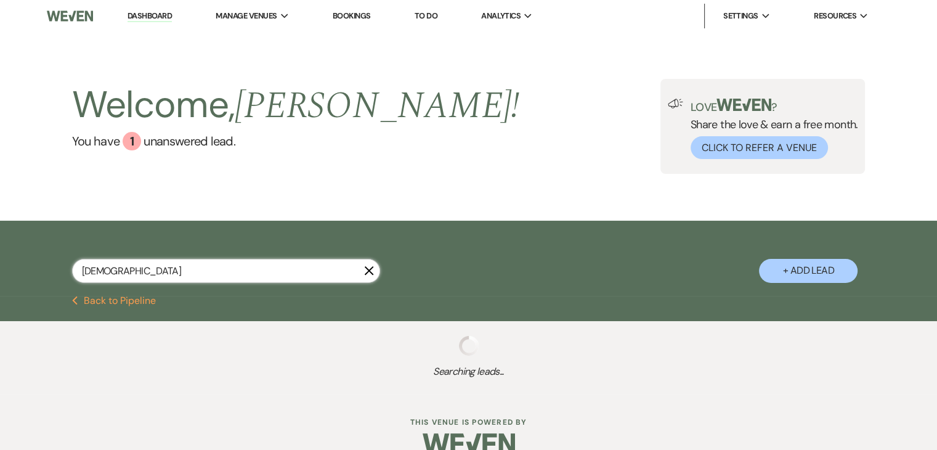
select select "8"
select select "6"
select select "8"
select select "5"
select select "8"
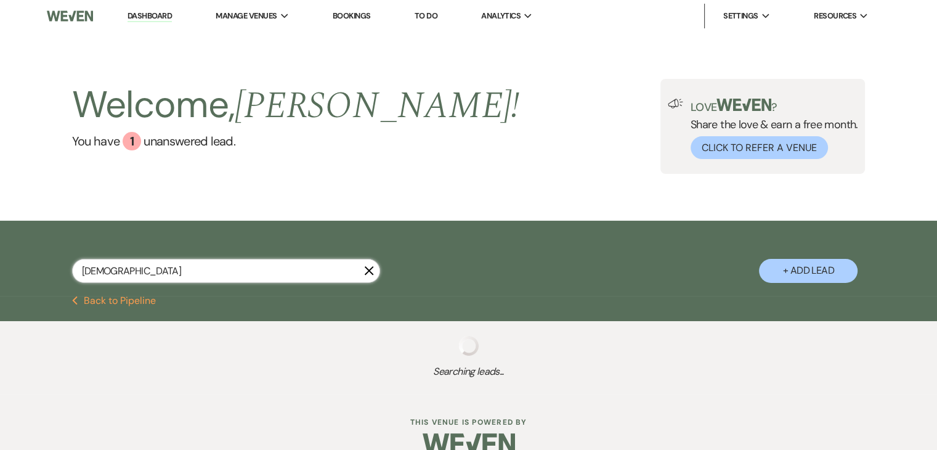
select select "6"
select select "8"
select select "6"
select select "8"
select select "4"
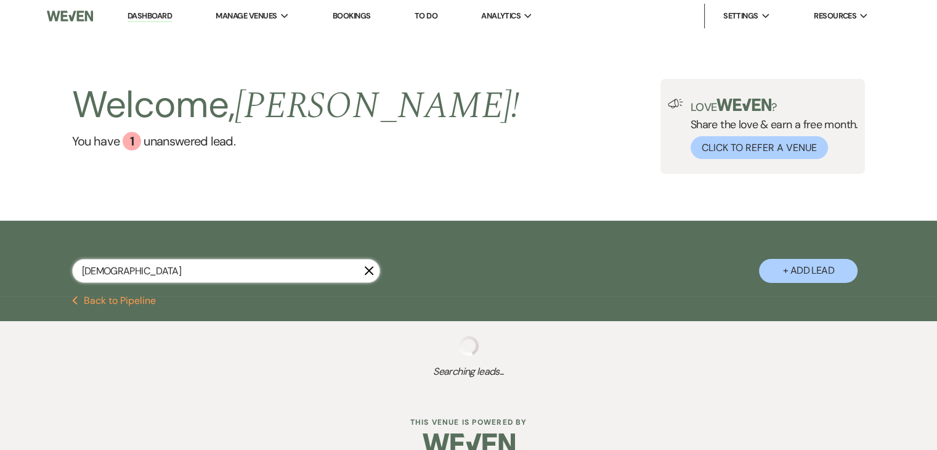
select select "8"
select select "5"
select select "8"
select select "1"
select select "8"
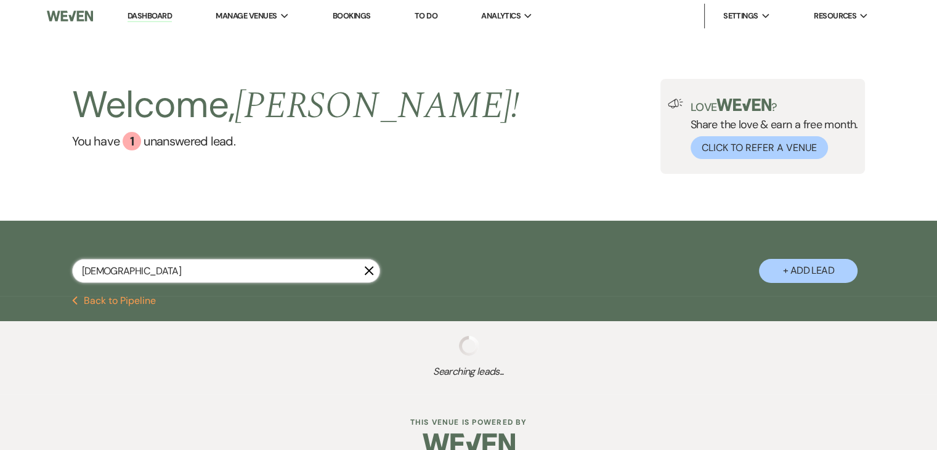
select select "6"
select select "8"
select select "5"
select select "8"
select select "5"
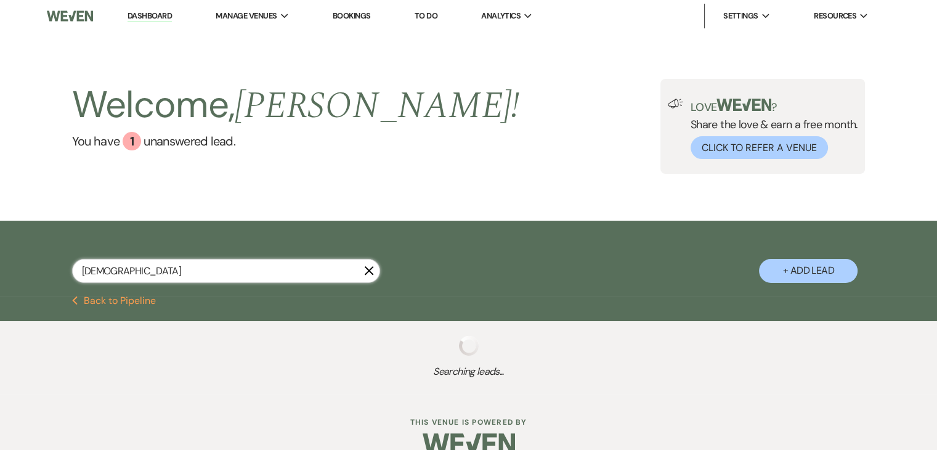
select select "8"
select select "5"
select select "8"
select select "5"
select select "8"
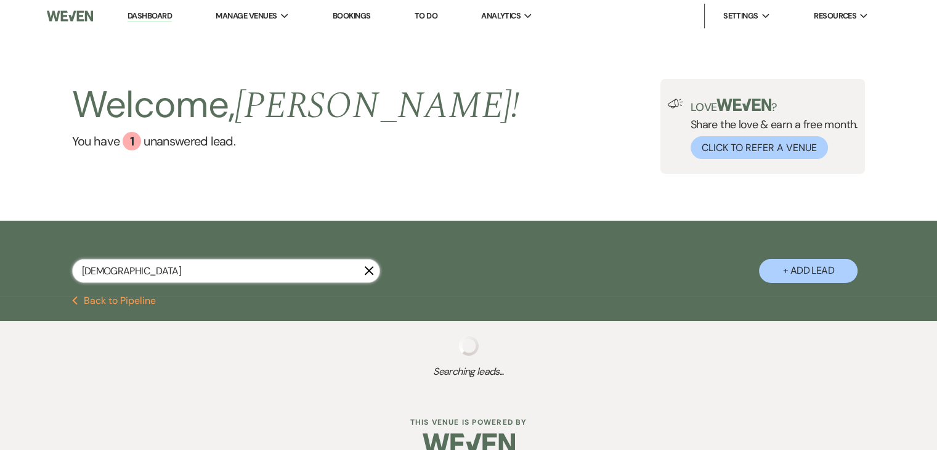
select select "6"
select select "8"
select select "5"
select select "8"
select select "5"
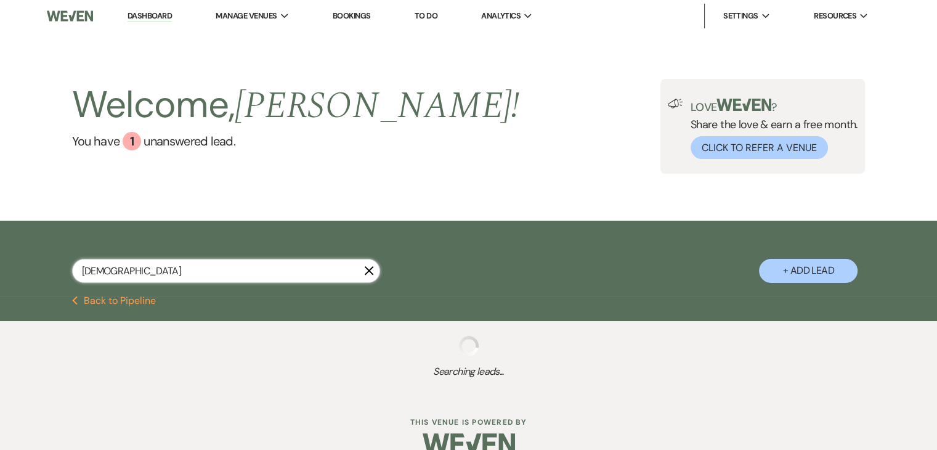
select select "8"
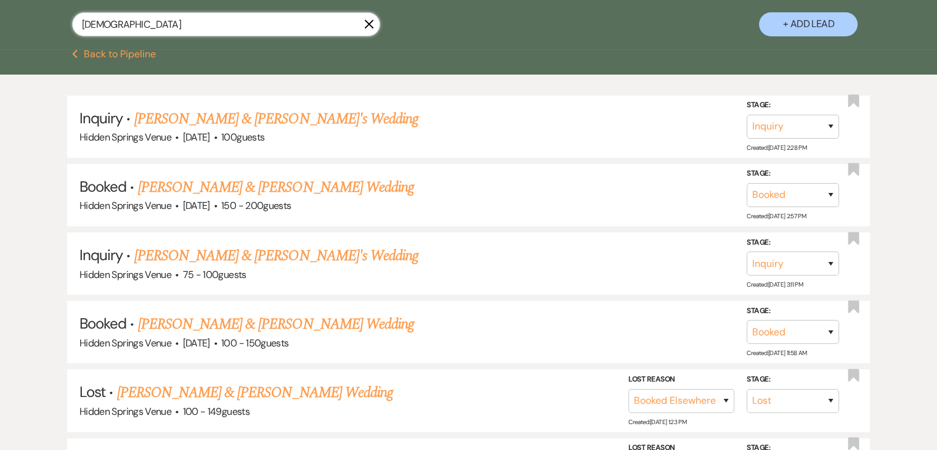
scroll to position [246, 0]
click at [304, 321] on link "[PERSON_NAME] & [PERSON_NAME] Wedding" at bounding box center [276, 324] width 276 height 22
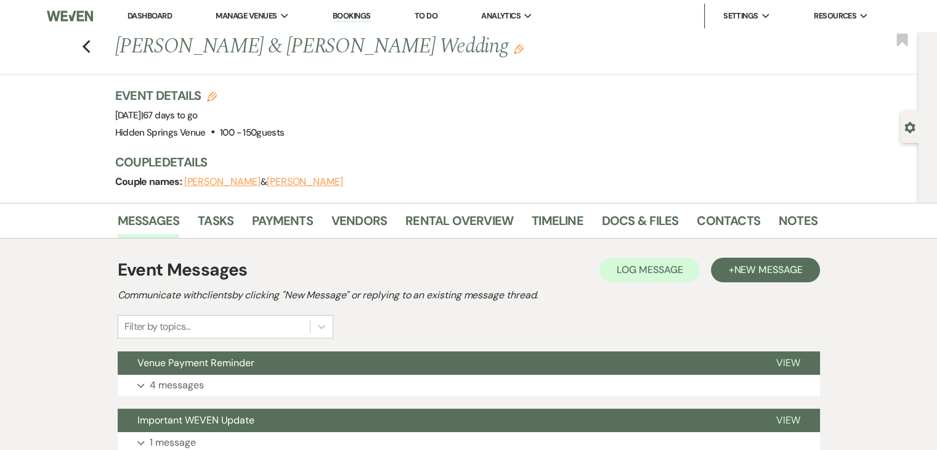
click at [161, 10] on li "Dashboard" at bounding box center [149, 16] width 57 height 25
click at [164, 15] on link "Dashboard" at bounding box center [149, 15] width 44 height 10
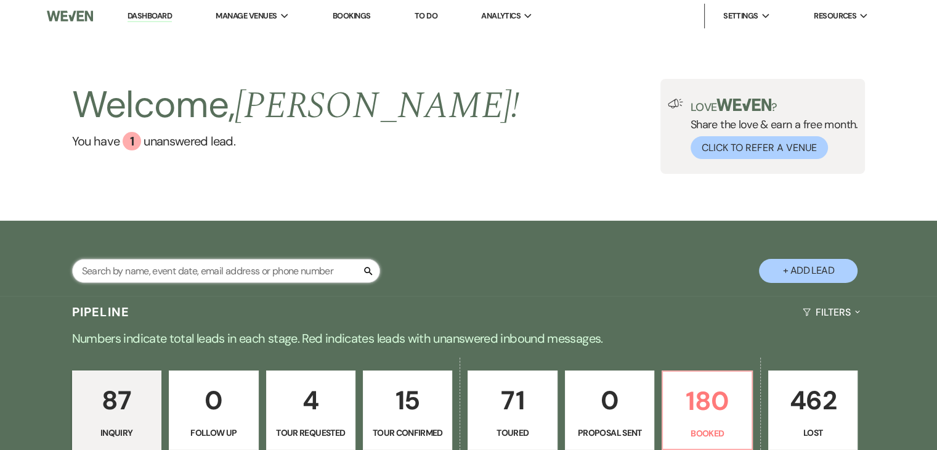
click at [216, 275] on input "text" at bounding box center [226, 271] width 308 height 24
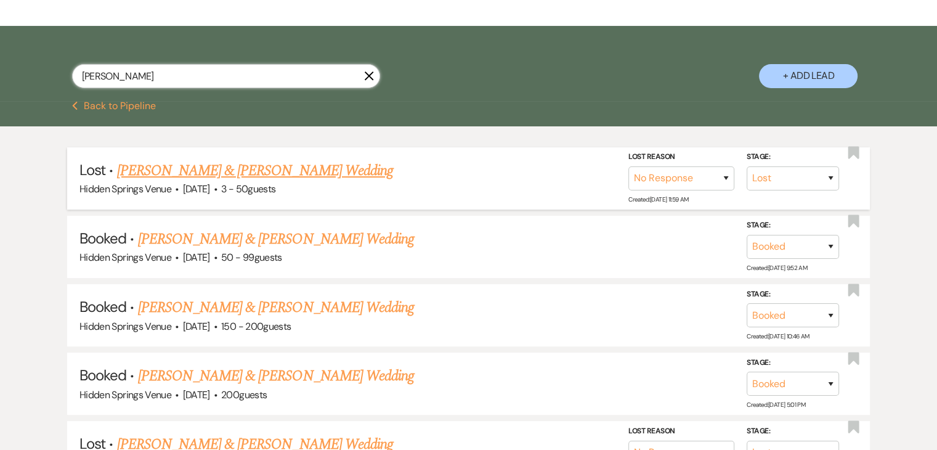
scroll to position [207, 0]
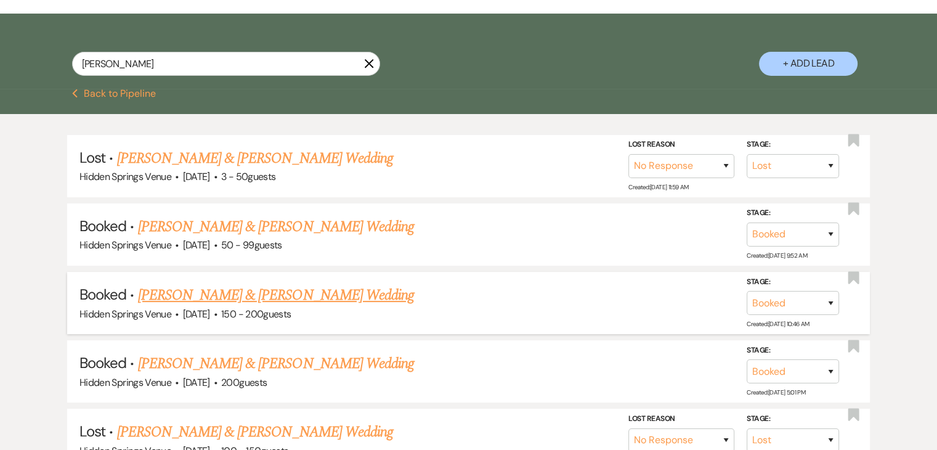
click at [264, 297] on link "[PERSON_NAME] & [PERSON_NAME] Wedding" at bounding box center [276, 295] width 276 height 22
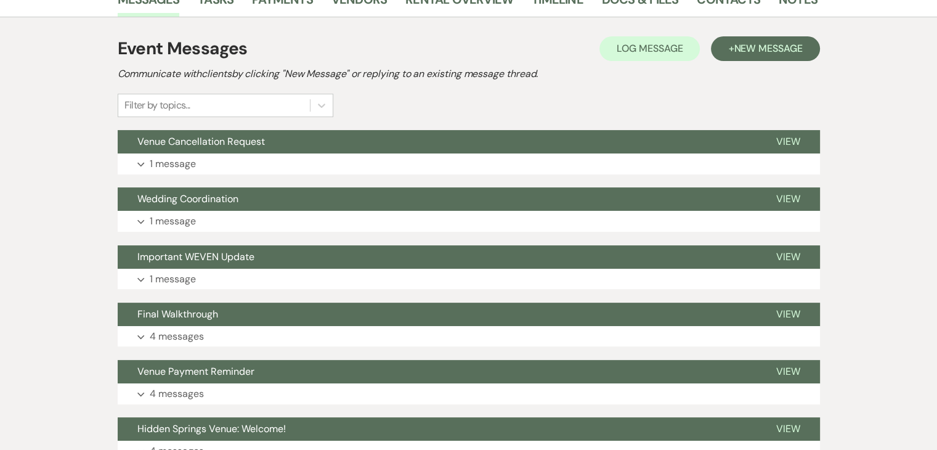
scroll to position [276, 0]
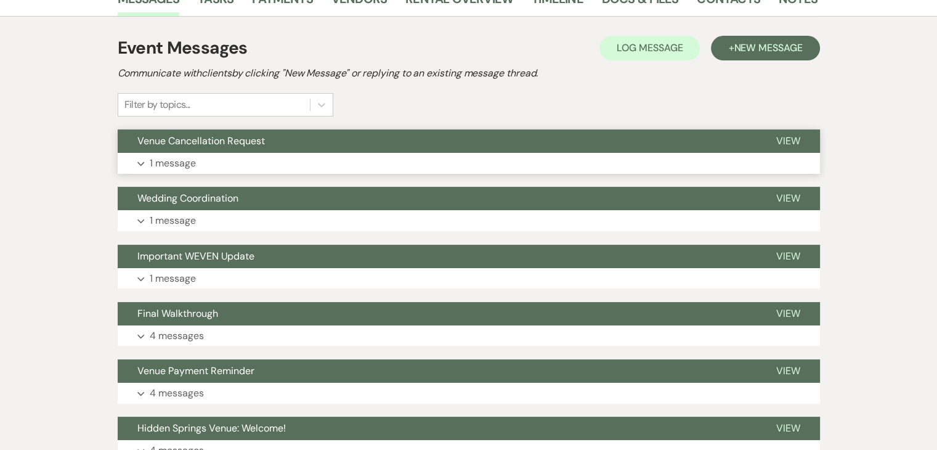
click at [256, 158] on button "Expand 1 message" at bounding box center [469, 163] width 702 height 21
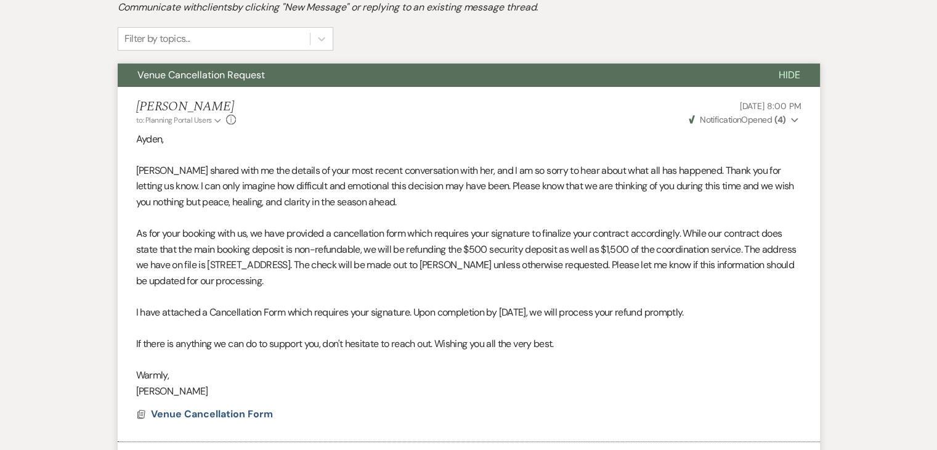
scroll to position [340, 0]
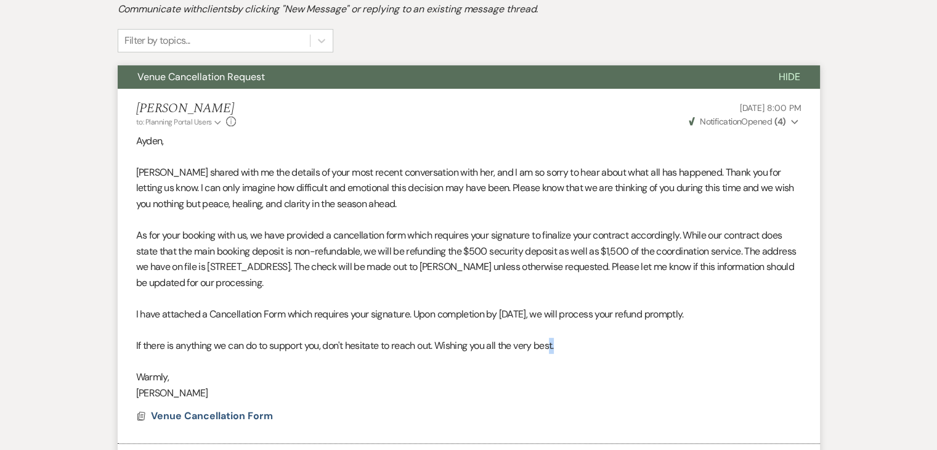
drag, startPoint x: 566, startPoint y: 349, endPoint x: 554, endPoint y: 349, distance: 11.7
click at [554, 349] on p "If there is anything we can do to support you, don't hesitate to reach out. Wis…" at bounding box center [468, 345] width 665 height 16
drag, startPoint x: 201, startPoint y: 394, endPoint x: 131, endPoint y: 143, distance: 260.3
click at [131, 143] on li "[PERSON_NAME] to: Planning Portal Users Expand Info [DATE] 8:00 PM Weven Check …" at bounding box center [469, 266] width 702 height 354
copy div "[PERSON_NAME], [PERSON_NAME] shared with me the details of your most recent con…"
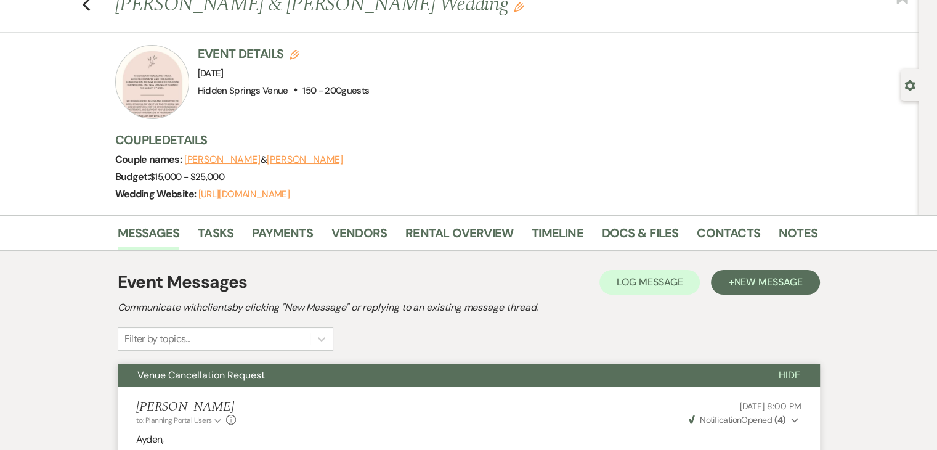
scroll to position [0, 0]
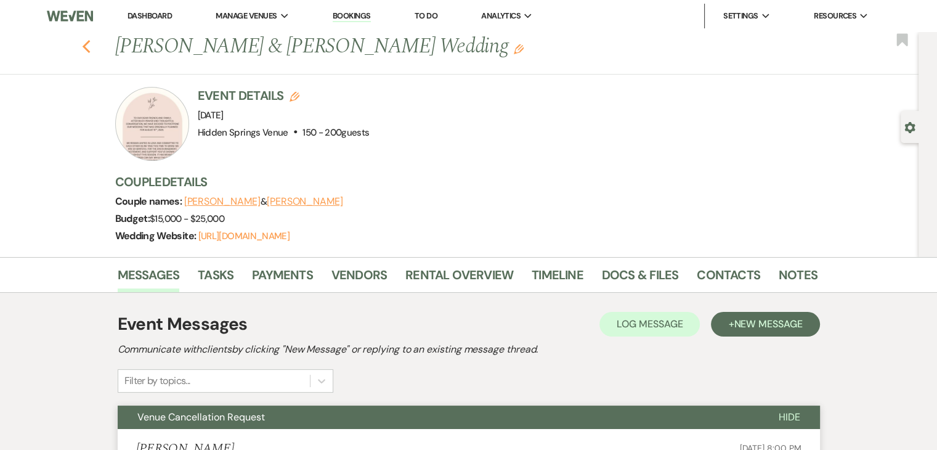
click at [91, 45] on icon "Previous" at bounding box center [86, 46] width 9 height 15
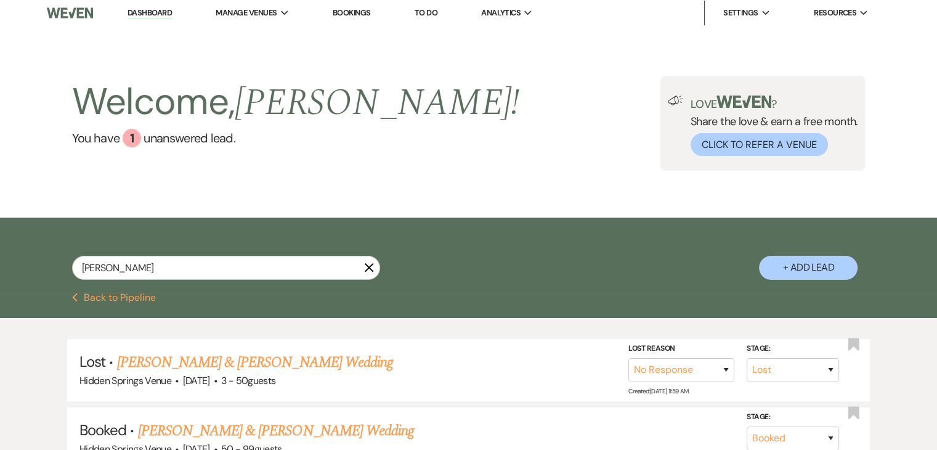
scroll to position [2, 0]
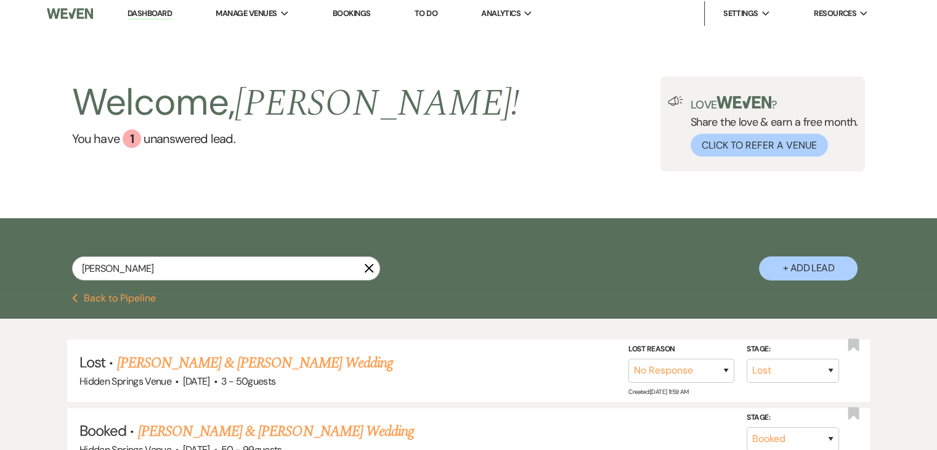
click at [366, 265] on use "button" at bounding box center [368, 267] width 9 height 9
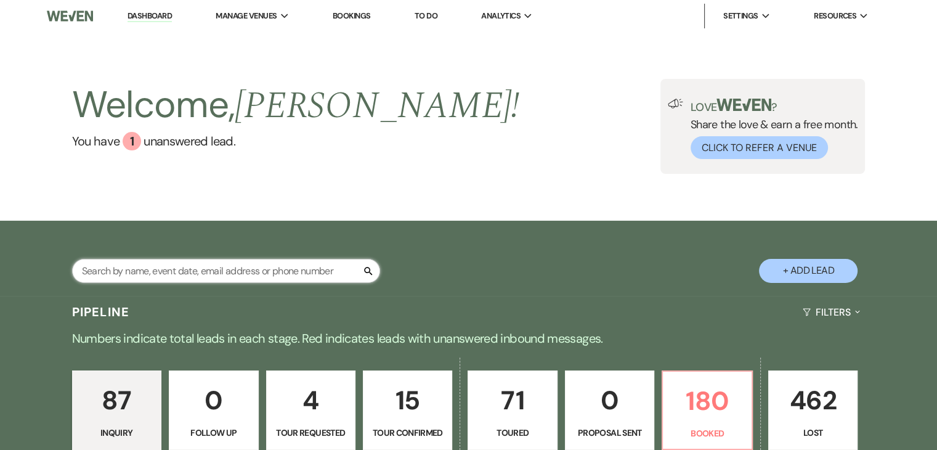
click at [320, 265] on input "text" at bounding box center [226, 271] width 308 height 24
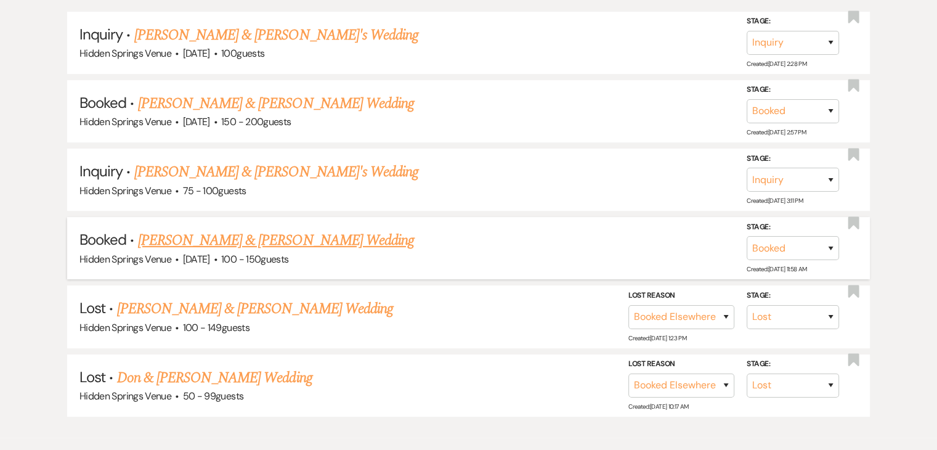
scroll to position [331, 0]
click at [318, 238] on link "[PERSON_NAME] & [PERSON_NAME] Wedding" at bounding box center [276, 239] width 276 height 22
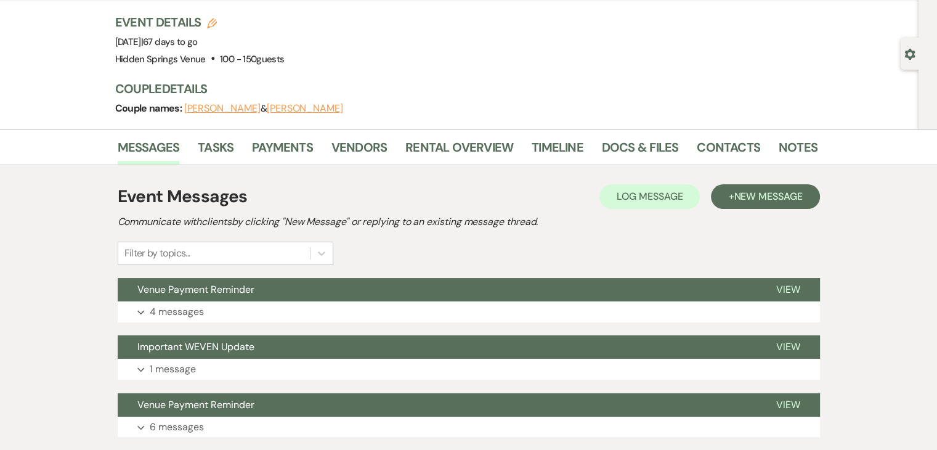
scroll to position [68, 0]
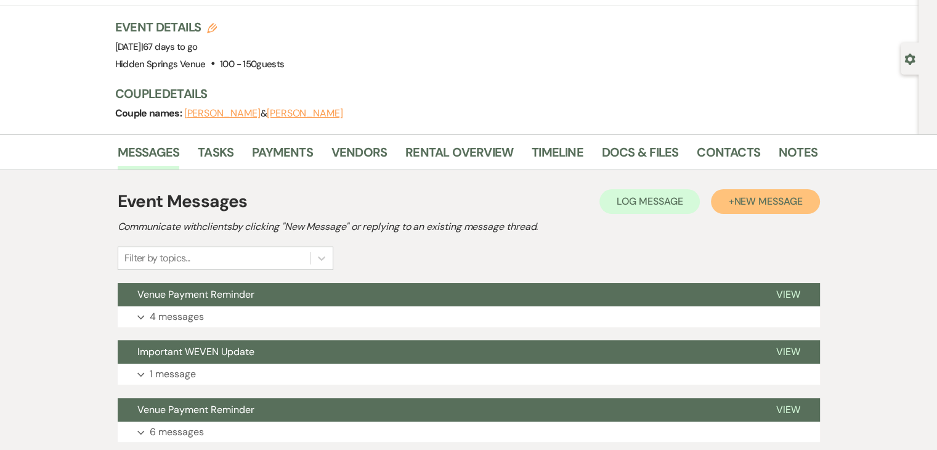
click at [777, 201] on span "New Message" at bounding box center [767, 201] width 68 height 13
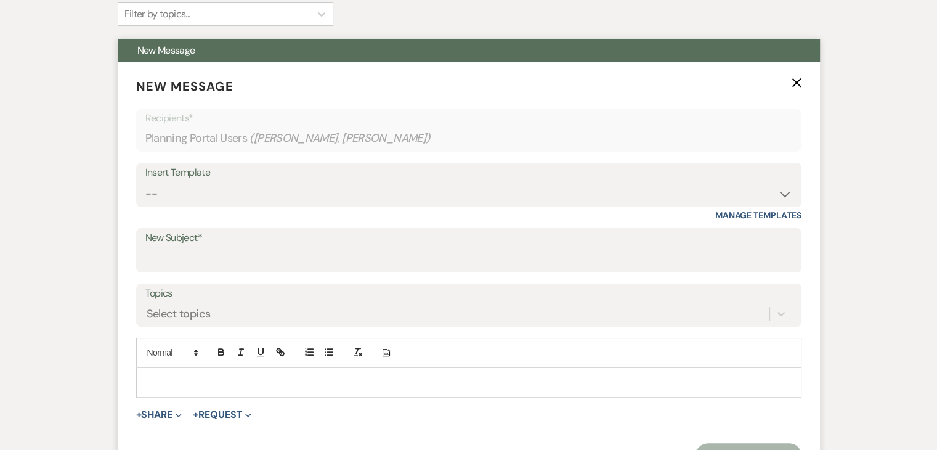
scroll to position [319, 0]
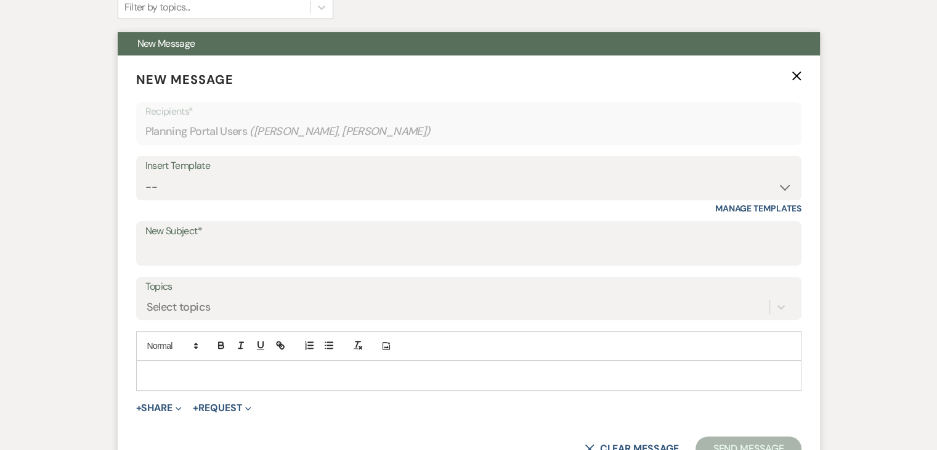
click at [296, 371] on p at bounding box center [468, 375] width 645 height 14
paste div
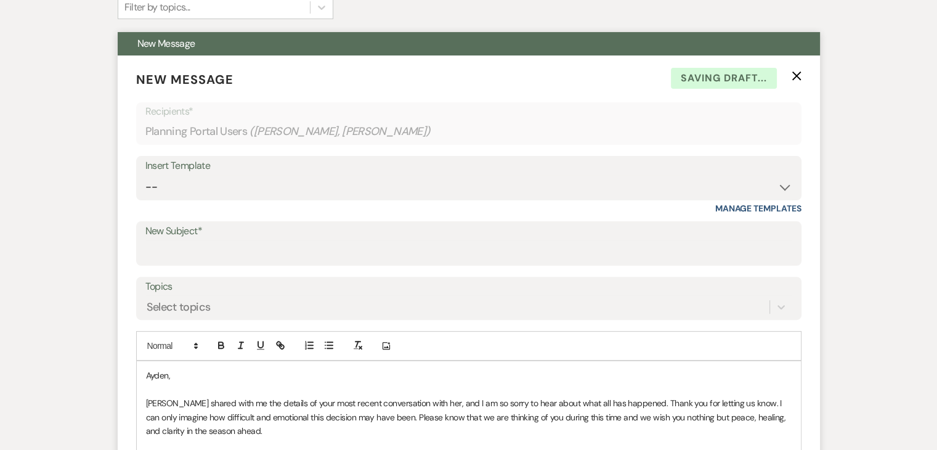
click at [168, 372] on span "Ayden," at bounding box center [158, 375] width 25 height 11
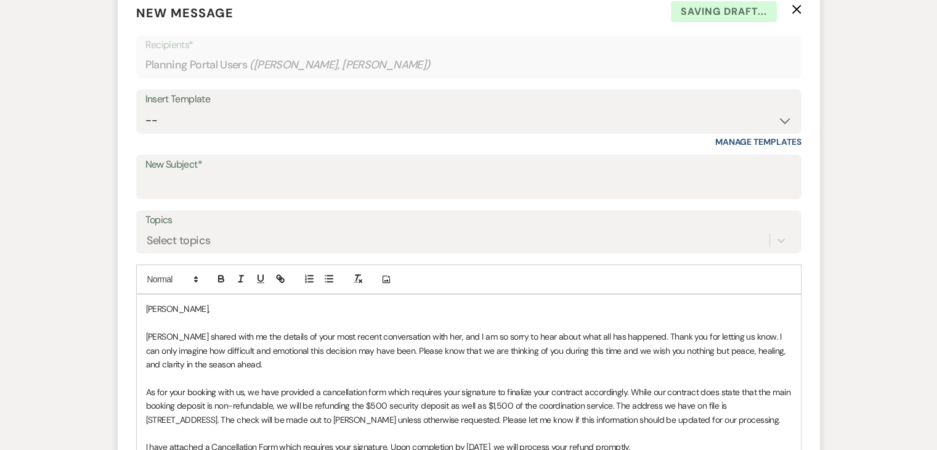
scroll to position [389, 0]
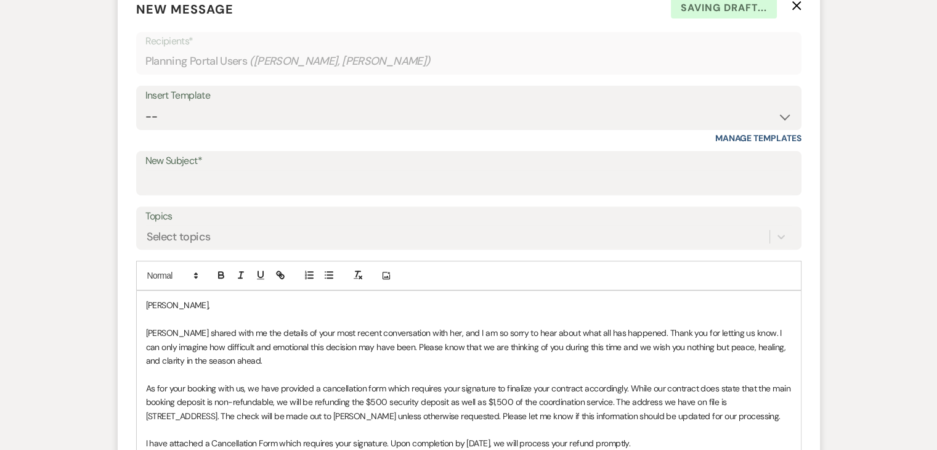
click at [155, 334] on span "[PERSON_NAME] shared with me the details of your most recent conversation with …" at bounding box center [467, 346] width 642 height 39
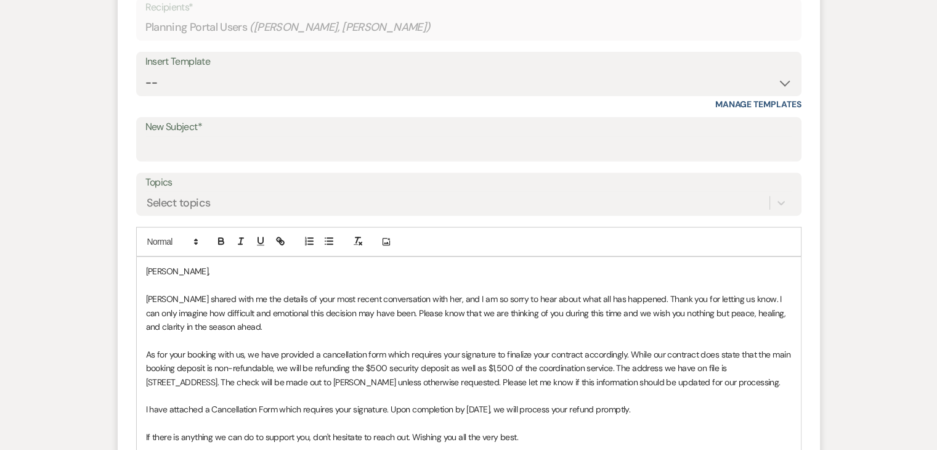
scroll to position [424, 0]
drag, startPoint x: 426, startPoint y: 296, endPoint x: 232, endPoint y: 297, distance: 194.0
click at [232, 297] on span "[PERSON_NAME] shared with me the details of your most recent conversation with …" at bounding box center [467, 312] width 642 height 39
click at [479, 296] on span "[PERSON_NAME] reached out to inform us that you are needing to cancel your venu…" at bounding box center [465, 312] width 638 height 39
click at [593, 296] on span "[PERSON_NAME] reached out to inform us that you are needing to cancel your venu…" at bounding box center [465, 312] width 639 height 39
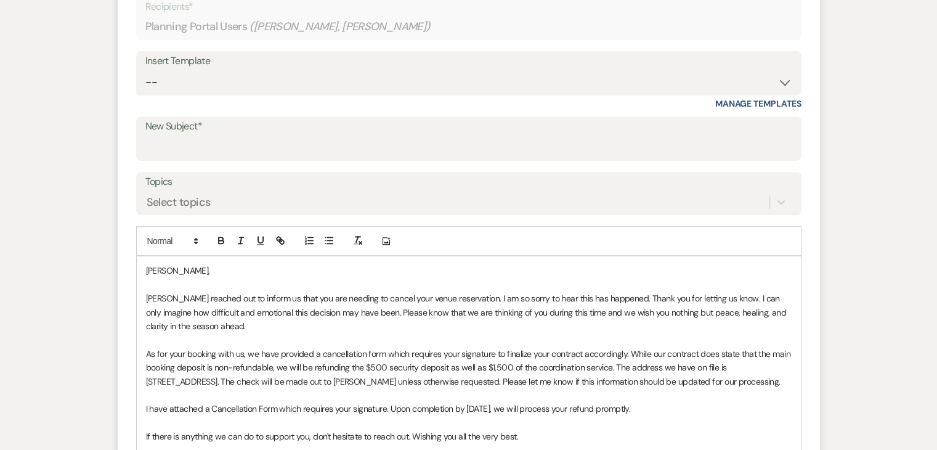
click at [621, 309] on span "[PERSON_NAME] reached out to inform us that you are needing to cancel your venu…" at bounding box center [467, 312] width 642 height 39
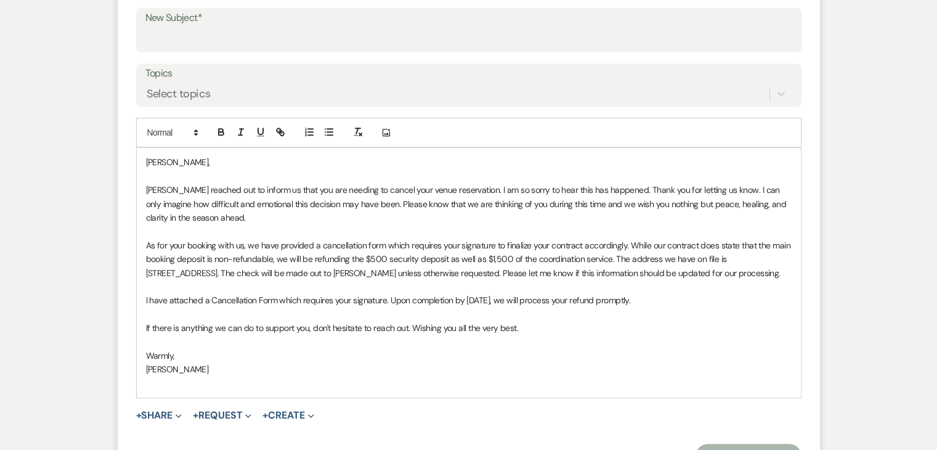
scroll to position [535, 0]
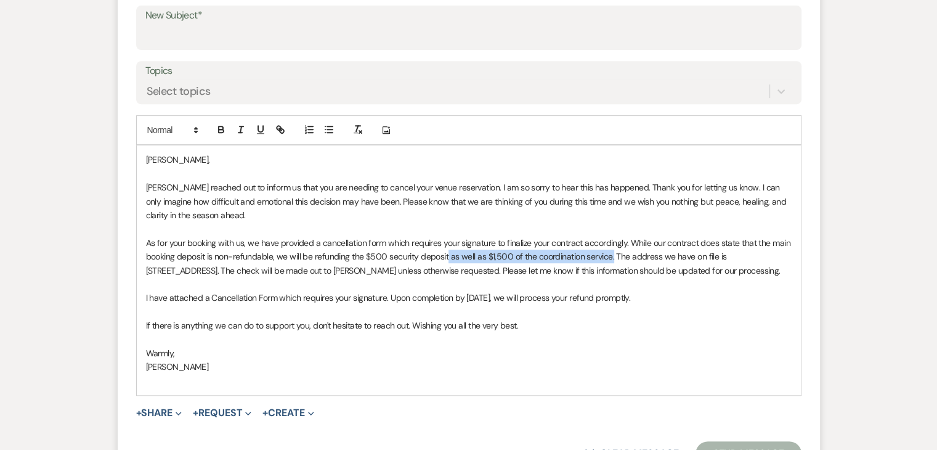
drag, startPoint x: 611, startPoint y: 256, endPoint x: 446, endPoint y: 252, distance: 165.1
click at [446, 252] on span "As for your booking with us, we have provided a cancellation form which require…" at bounding box center [469, 256] width 647 height 39
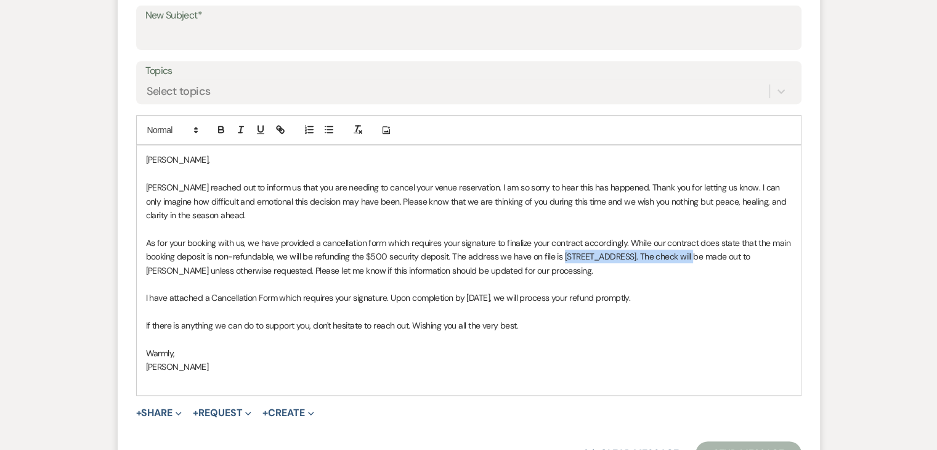
drag, startPoint x: 677, startPoint y: 254, endPoint x: 562, endPoint y: 256, distance: 115.2
click at [562, 256] on span "As for your booking with us, we have provided a cancellation form which require…" at bounding box center [469, 256] width 647 height 39
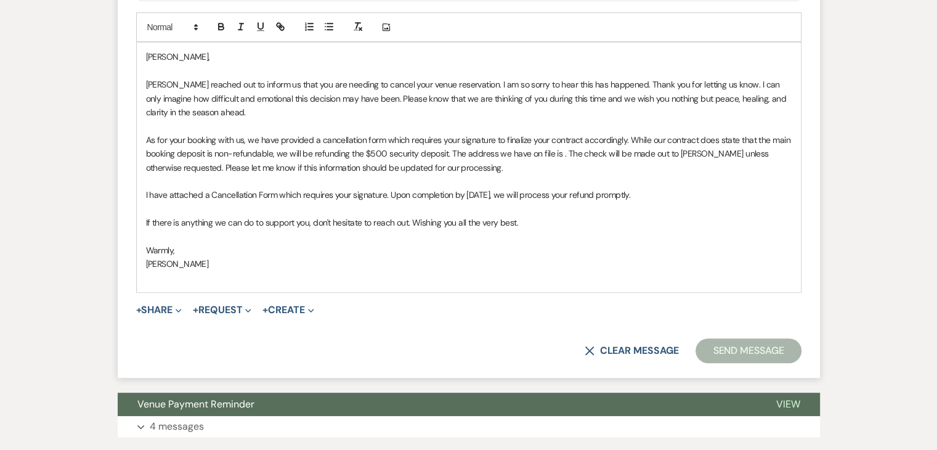
scroll to position [620, 0]
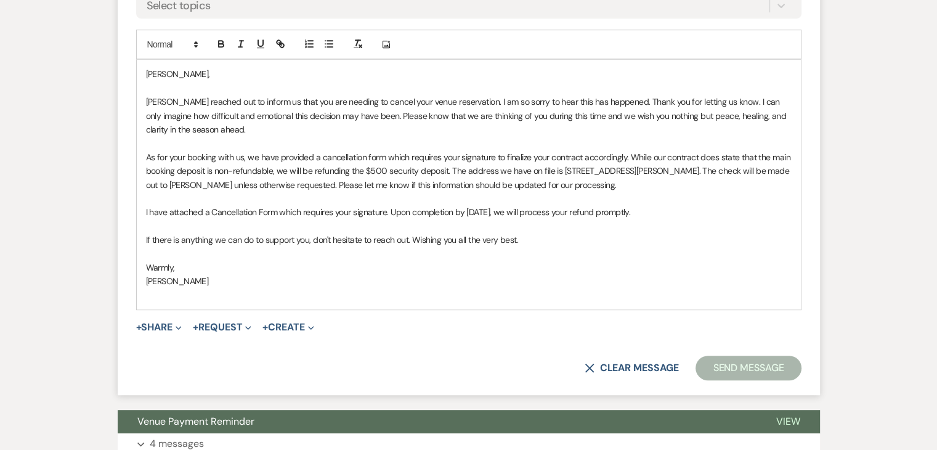
click at [212, 185] on span "As for your booking with us, we have provided a cancellation form which require…" at bounding box center [469, 170] width 647 height 39
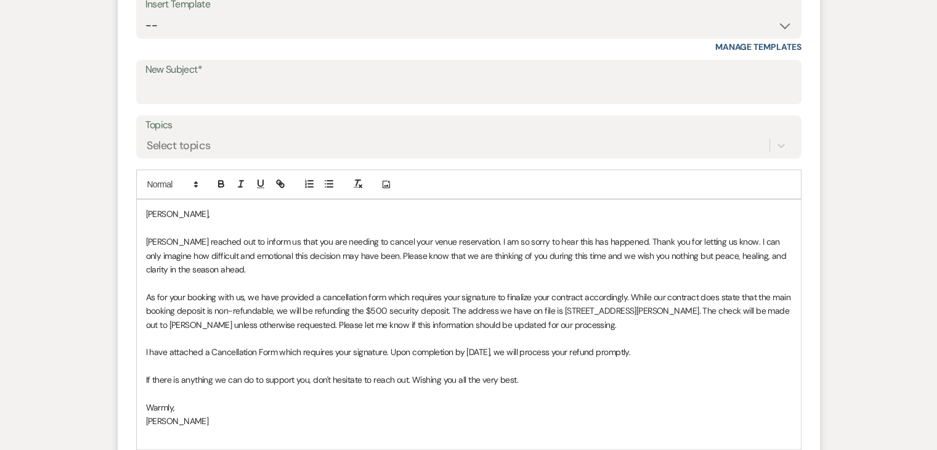
scroll to position [483, 0]
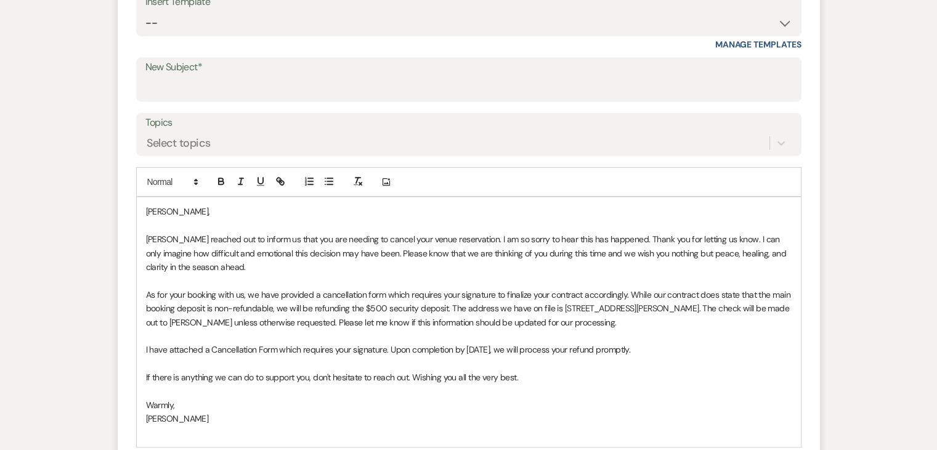
click at [610, 317] on p "As for your booking with us, we have provided a cancellation form which require…" at bounding box center [468, 308] width 645 height 41
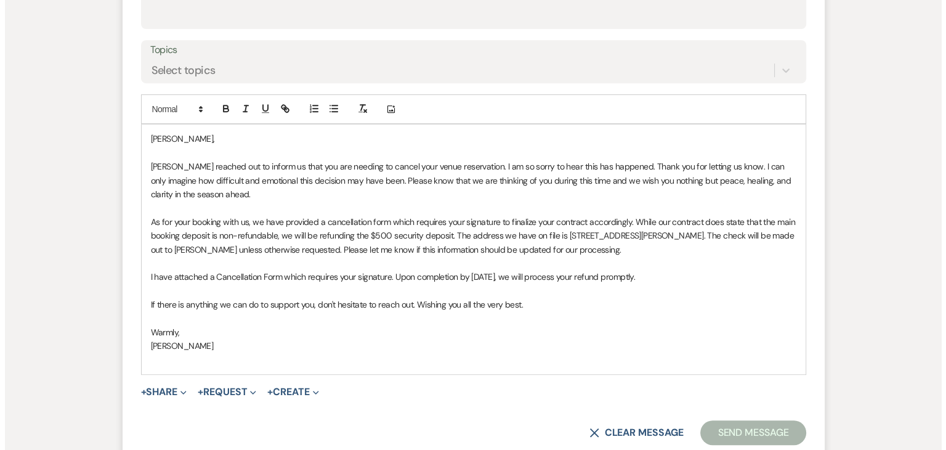
scroll to position [554, 0]
click at [478, 275] on span "I have attached a Cancellation Form which requires your signature. Upon complet…" at bounding box center [388, 277] width 485 height 11
click at [546, 299] on p "If there is anything we can do to support you, don't hesitate to reach out. Wis…" at bounding box center [468, 306] width 645 height 14
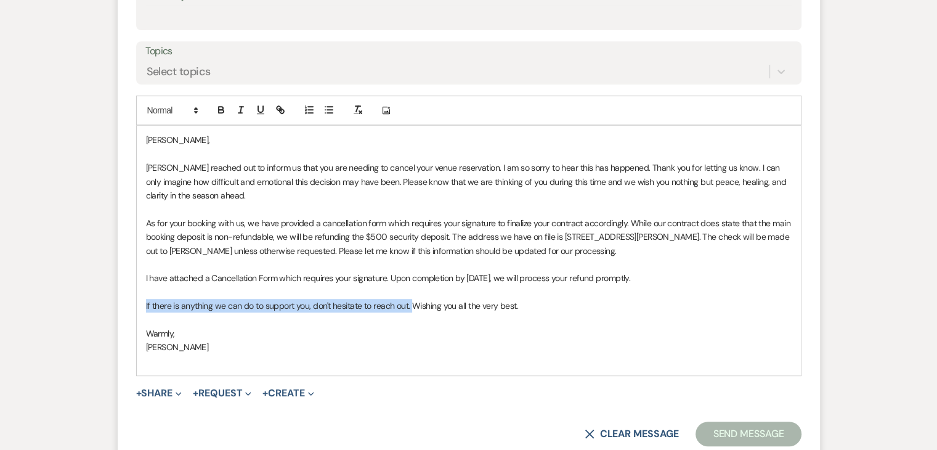
drag, startPoint x: 410, startPoint y: 306, endPoint x: 143, endPoint y: 297, distance: 267.4
click at [143, 297] on div "[PERSON_NAME], [PERSON_NAME] reached out to inform us that you are needing to c…" at bounding box center [469, 250] width 664 height 249
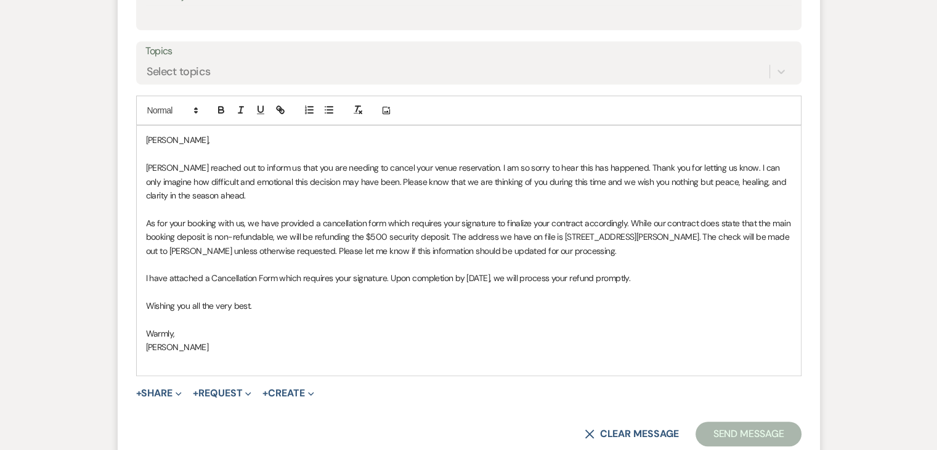
click at [208, 342] on p "[PERSON_NAME]" at bounding box center [468, 347] width 645 height 14
click at [168, 390] on button "+ Share Expand" at bounding box center [159, 393] width 46 height 10
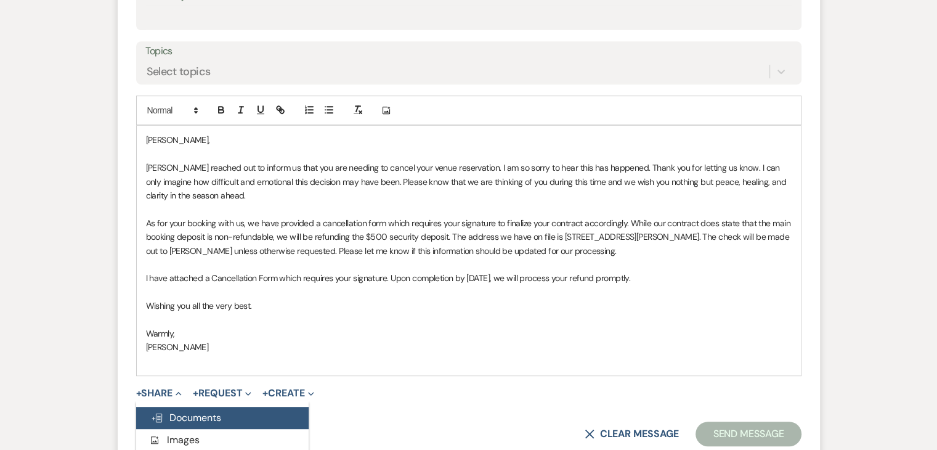
click at [188, 413] on span "Doc Upload Documents" at bounding box center [186, 417] width 70 height 13
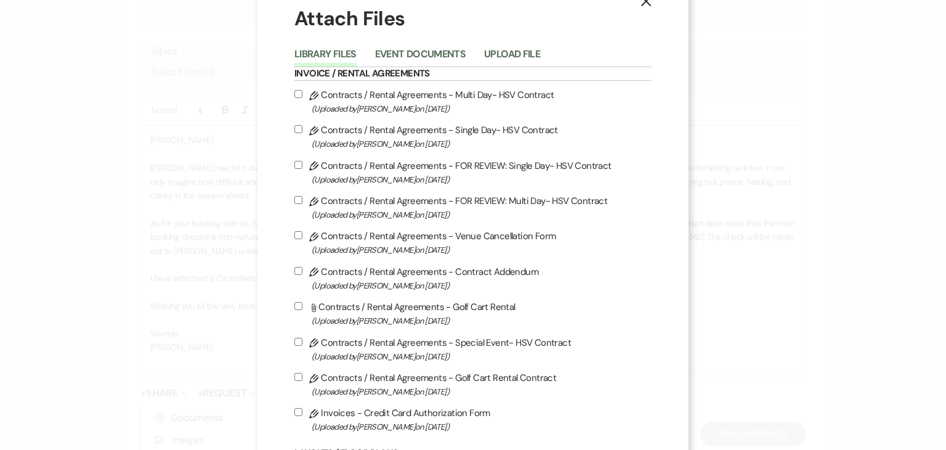
scroll to position [34, 0]
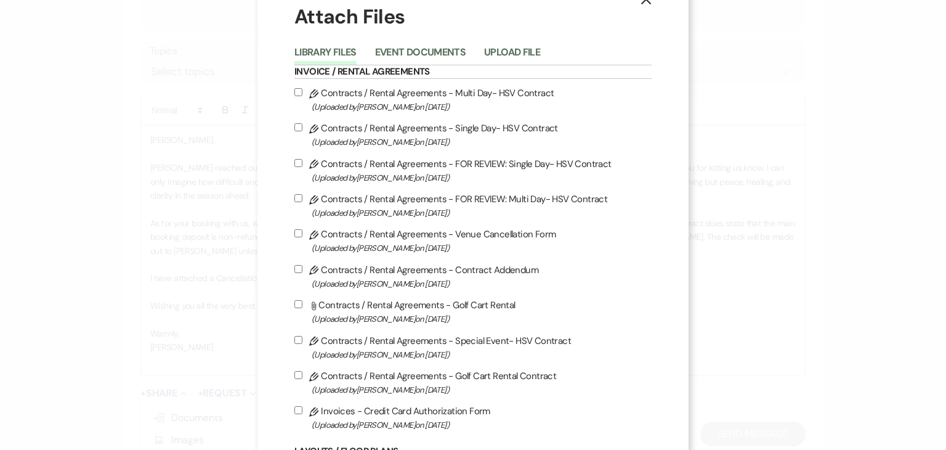
click at [392, 234] on label "Pencil Contracts / Rental Agreements - Venue Cancellation Form (Uploaded by [PE…" at bounding box center [472, 240] width 357 height 29
click at [302, 234] on input "Pencil Contracts / Rental Agreements - Venue Cancellation Form (Uploaded by [PE…" at bounding box center [298, 233] width 8 height 8
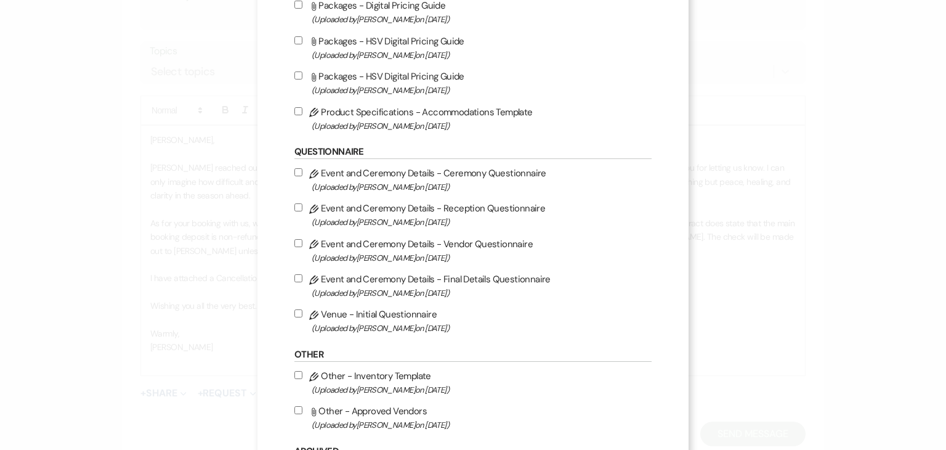
scroll to position [1305, 0]
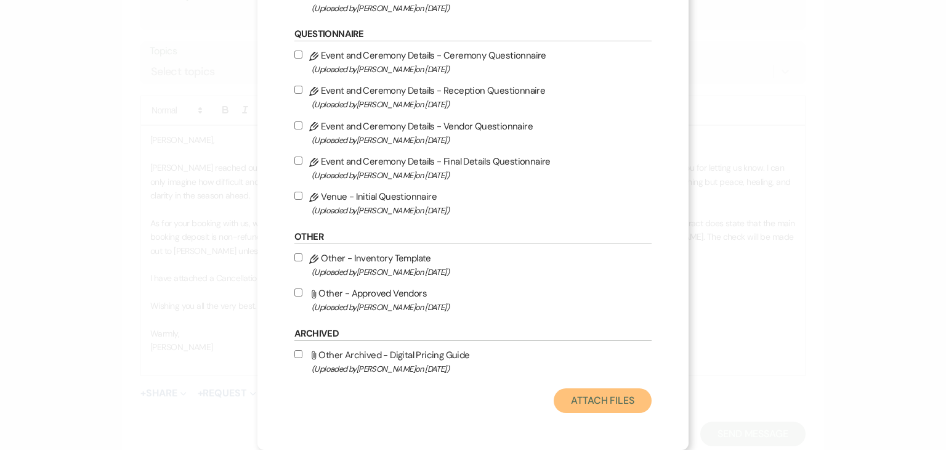
click at [617, 405] on button "Attach Files" at bounding box center [603, 400] width 98 height 25
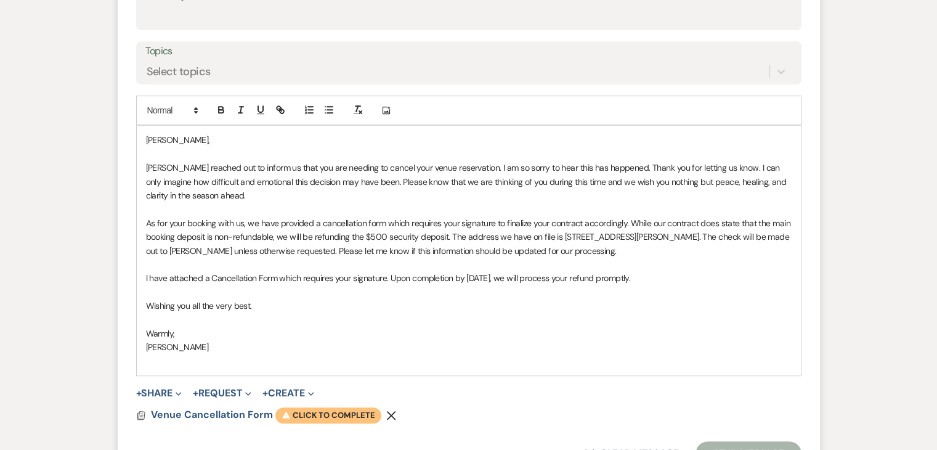
click at [339, 411] on span "Warning Click to complete" at bounding box center [328, 415] width 106 height 16
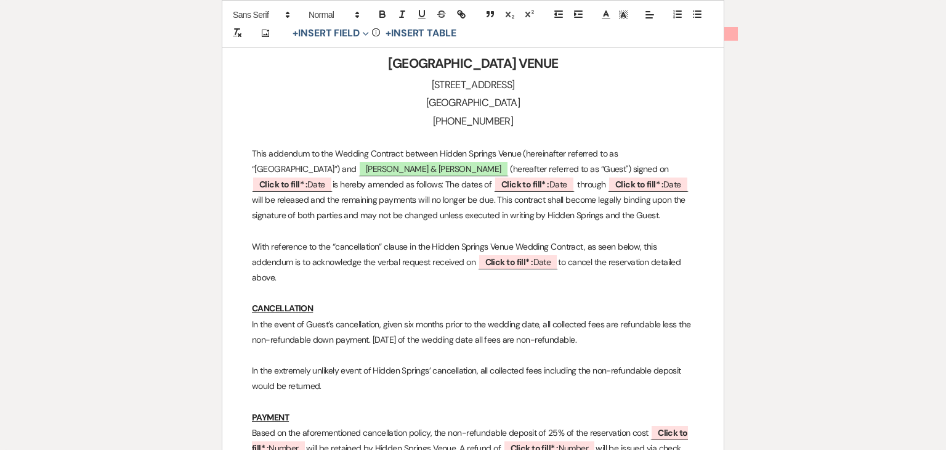
scroll to position [357, 0]
click at [494, 188] on span "Click to fill* : Date" at bounding box center [534, 184] width 81 height 16
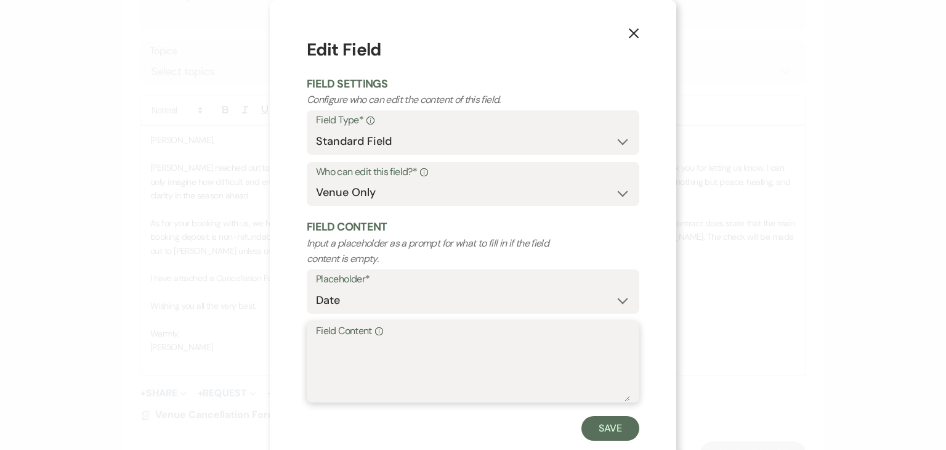
click at [414, 363] on textarea "Field Content Info" at bounding box center [473, 370] width 314 height 62
click at [604, 424] on button "Save" at bounding box center [610, 428] width 58 height 25
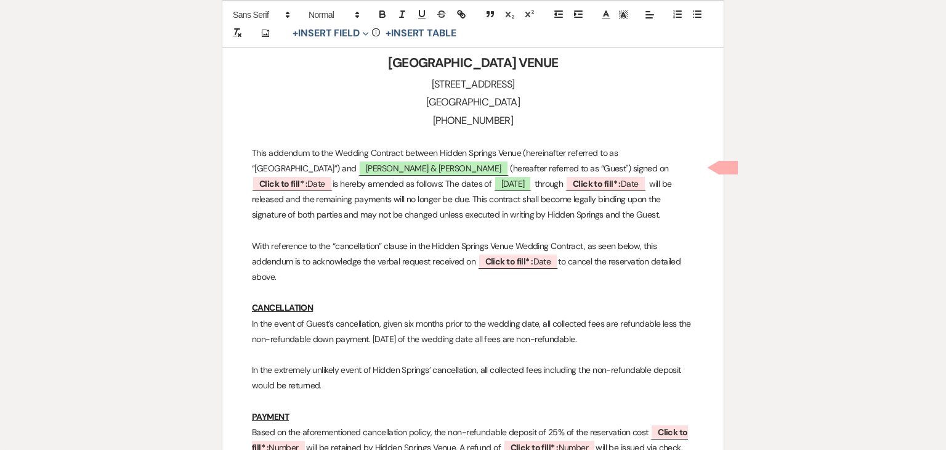
click at [392, 182] on span "is hereby amended as follows: The dates of" at bounding box center [412, 183] width 159 height 11
click at [582, 182] on span "will be released and the remaining payments will no longer be due. This contrac…" at bounding box center [461, 199] width 418 height 42
drag, startPoint x: 582, startPoint y: 182, endPoint x: 536, endPoint y: 180, distance: 45.6
click at [536, 180] on p "This addendum to the Wedding Contract between Hidden Springs Venue (hereinafter…" at bounding box center [473, 184] width 442 height 78
click at [602, 178] on span "will be released and the remaining payments will no longer be due. This contrac…" at bounding box center [461, 199] width 418 height 42
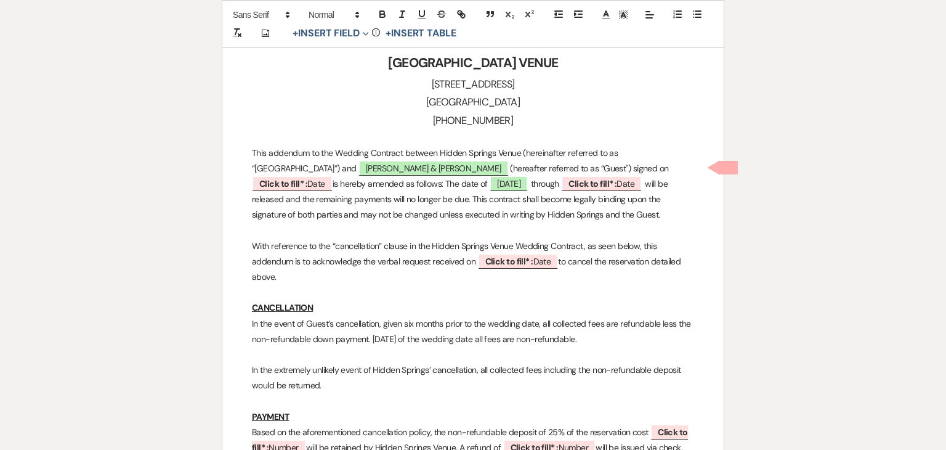
click at [642, 186] on strong at bounding box center [643, 183] width 3 height 11
drag, startPoint x: 580, startPoint y: 186, endPoint x: 490, endPoint y: 183, distance: 89.4
click at [490, 183] on p "This addendum to the Wedding Contract between Hidden Springs Venue (hereinafter…" at bounding box center [473, 184] width 442 height 78
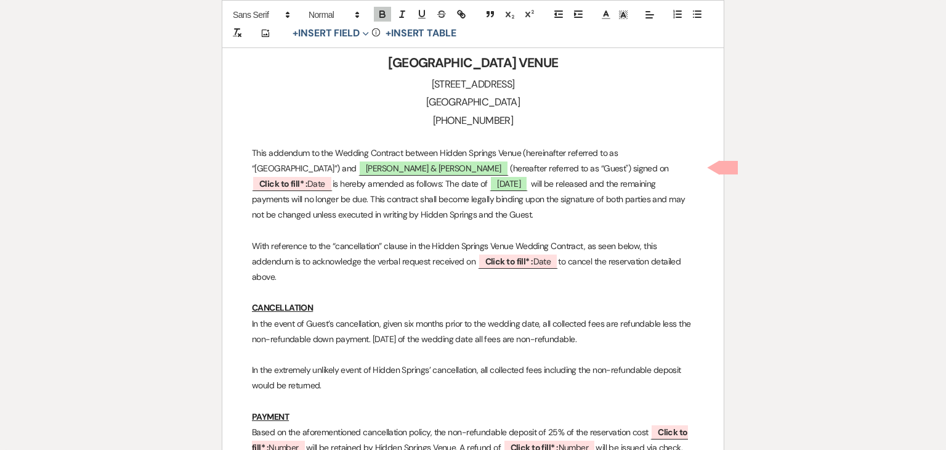
click at [549, 206] on p "This addendum to the Wedding Contract between Hidden Springs Venue (hereinafter…" at bounding box center [473, 184] width 442 height 78
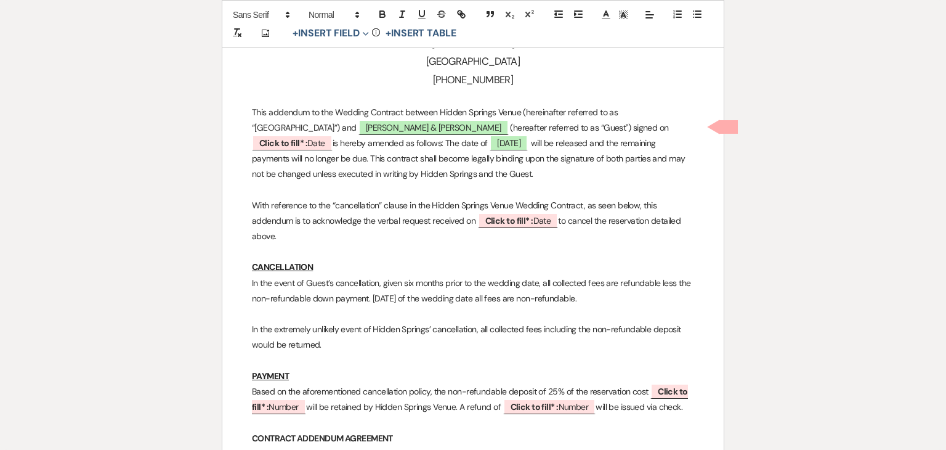
scroll to position [397, 0]
click at [504, 222] on b "Click to fill* :" at bounding box center [509, 221] width 48 height 11
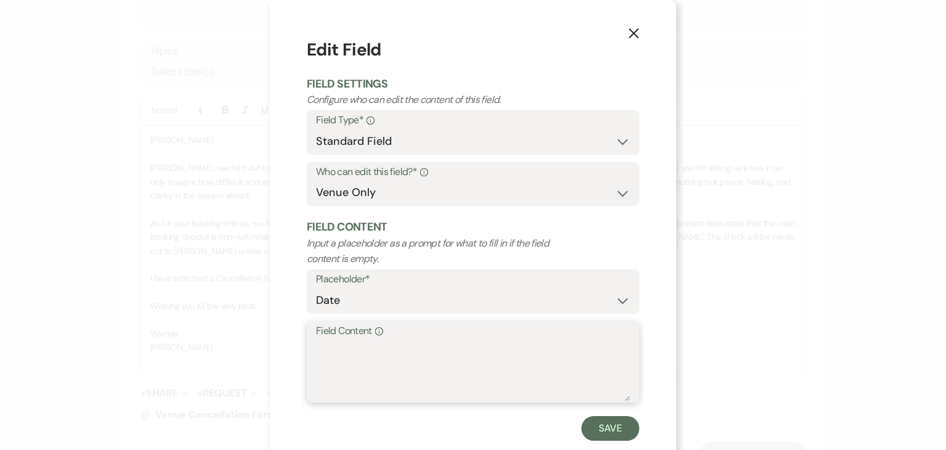
click at [482, 355] on textarea "Field Content Info" at bounding box center [473, 370] width 314 height 62
click at [600, 430] on button "Save" at bounding box center [610, 428] width 58 height 25
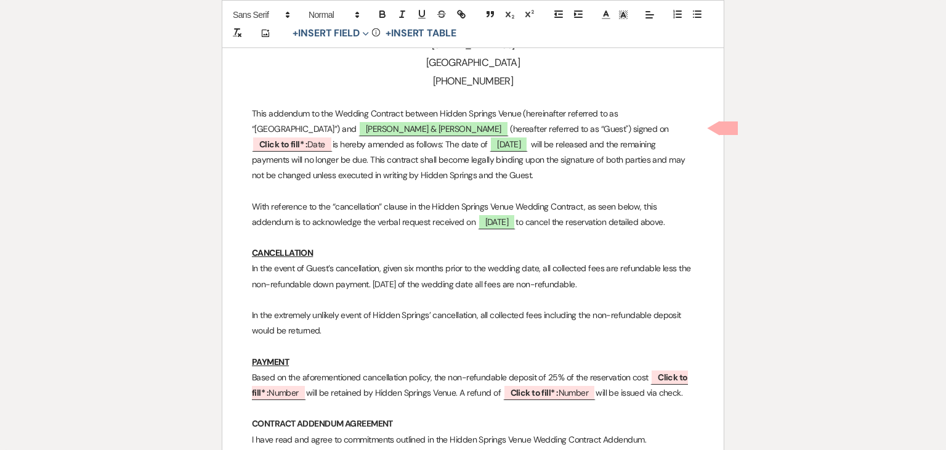
click at [562, 373] on span "Based on the aforementioned cancellation policy, the non-refundable deposit of …" at bounding box center [450, 376] width 397 height 11
click at [513, 380] on span "Based on the aforementioned cancellation policy, the non-refundable deposit of …" at bounding box center [436, 376] width 369 height 11
click at [527, 397] on b "Click to fill* :" at bounding box center [520, 392] width 48 height 11
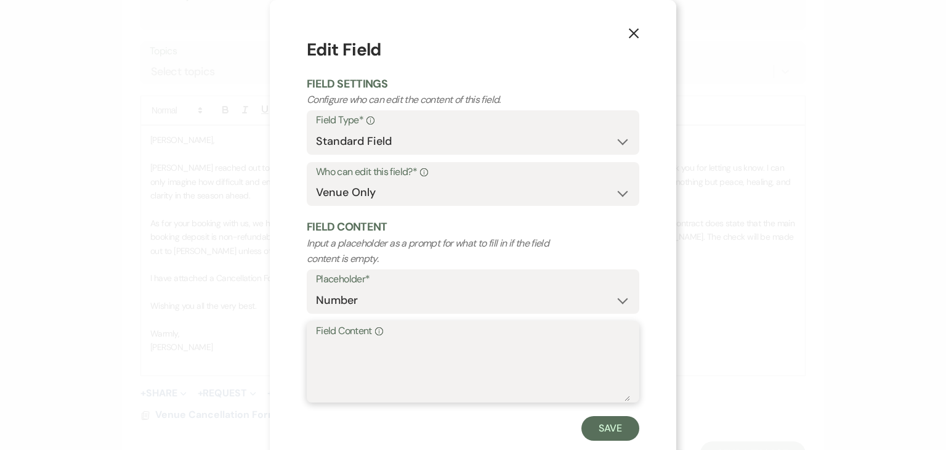
click at [527, 397] on textarea "Field Content Info" at bounding box center [473, 370] width 314 height 62
click at [596, 430] on button "Save" at bounding box center [610, 428] width 58 height 25
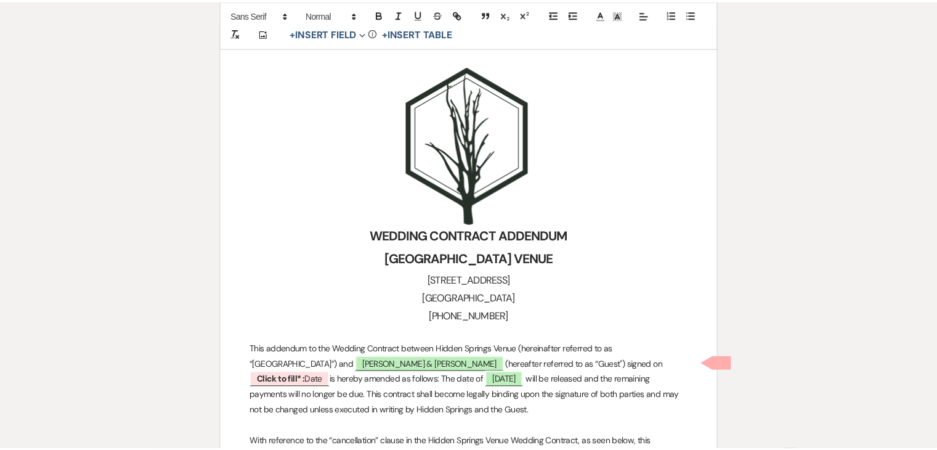
scroll to position [0, 0]
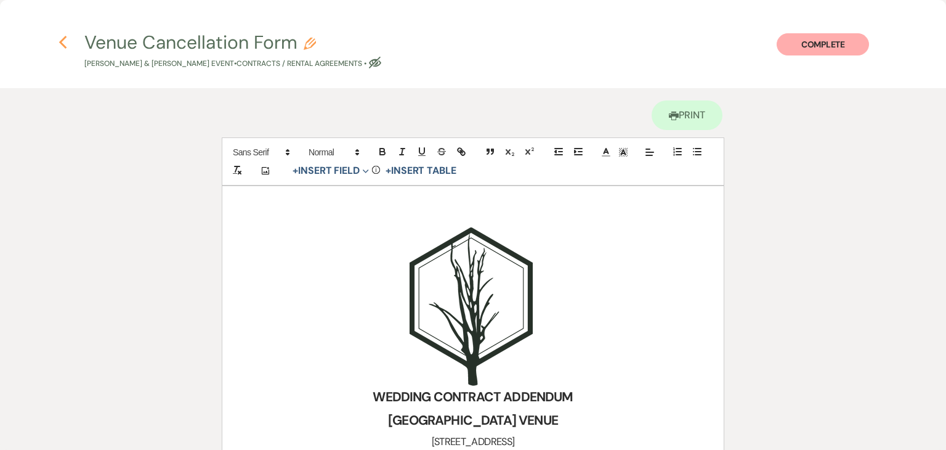
click at [62, 40] on use "button" at bounding box center [63, 43] width 8 height 14
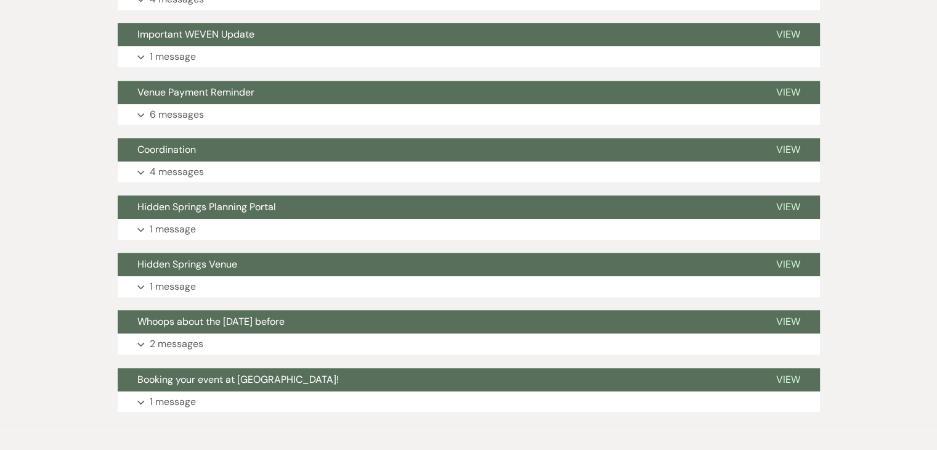
scroll to position [1083, 0]
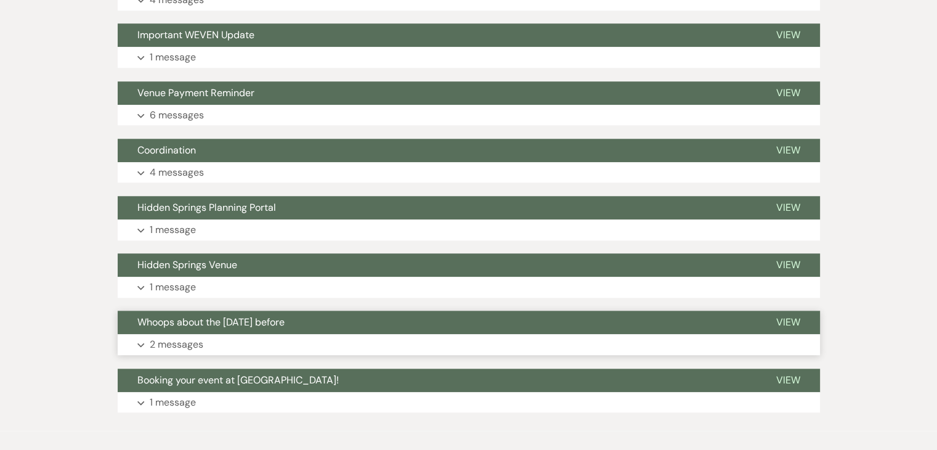
click at [339, 337] on button "Expand 2 messages" at bounding box center [469, 344] width 702 height 21
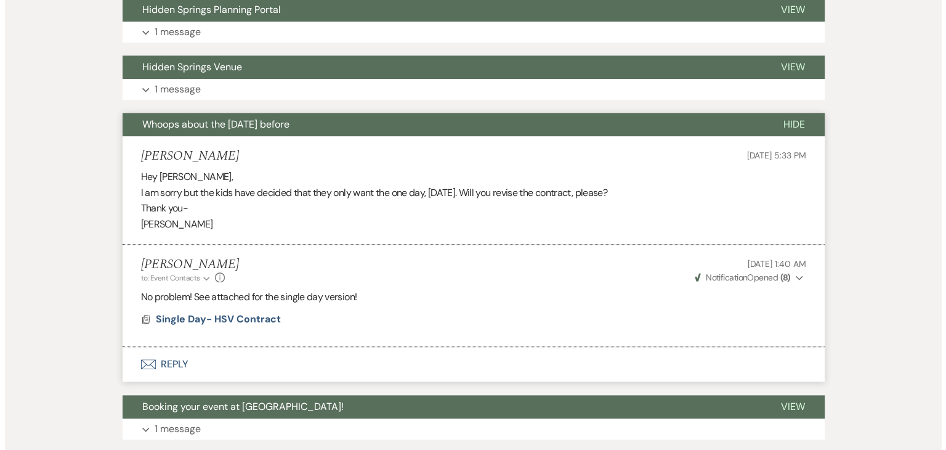
scroll to position [1282, 0]
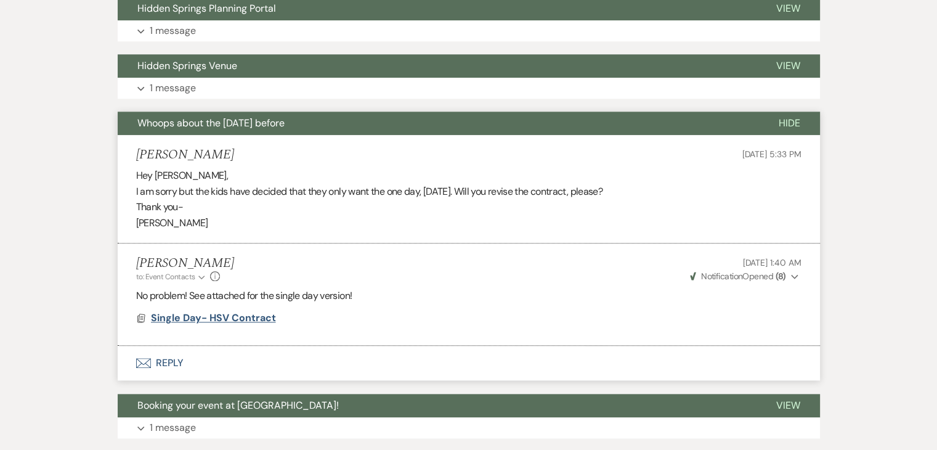
click at [232, 313] on span "Single Day- HSV Contract" at bounding box center [213, 317] width 125 height 13
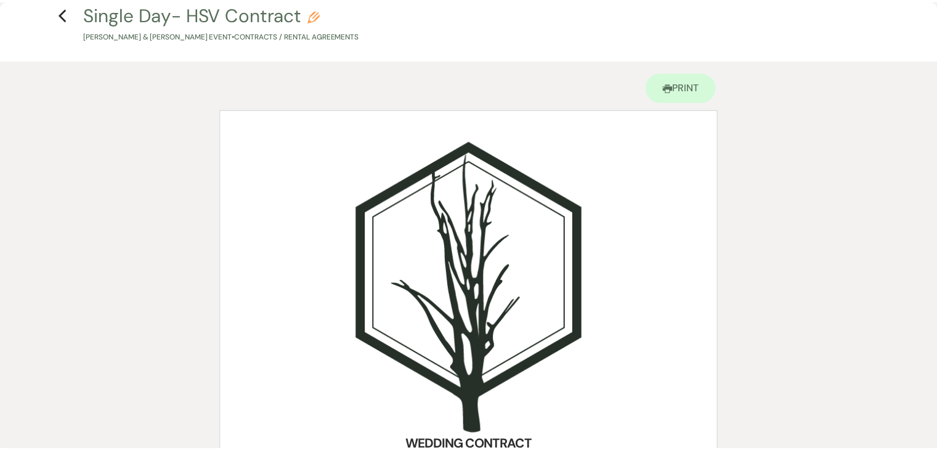
scroll to position [0, 0]
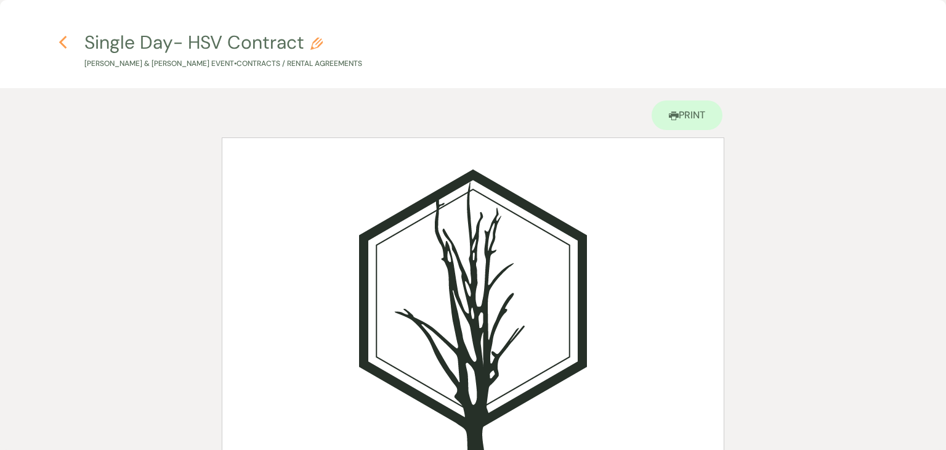
click at [62, 39] on icon "Previous" at bounding box center [63, 42] width 9 height 15
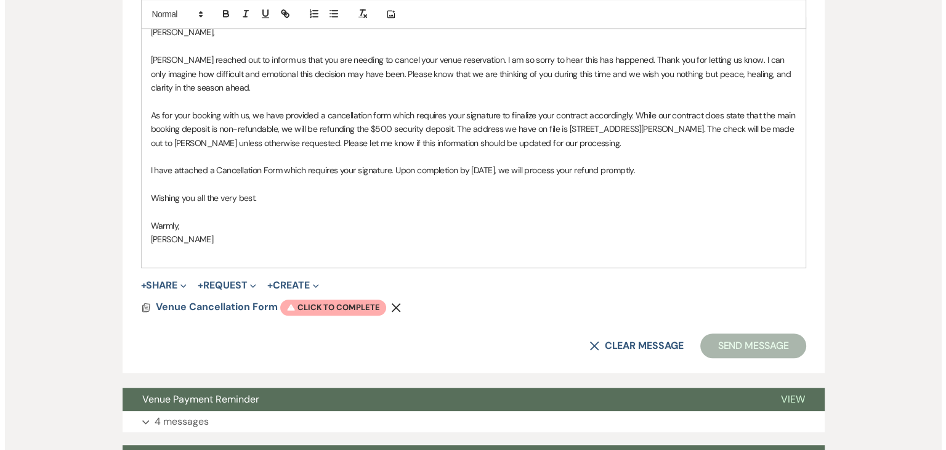
scroll to position [668, 0]
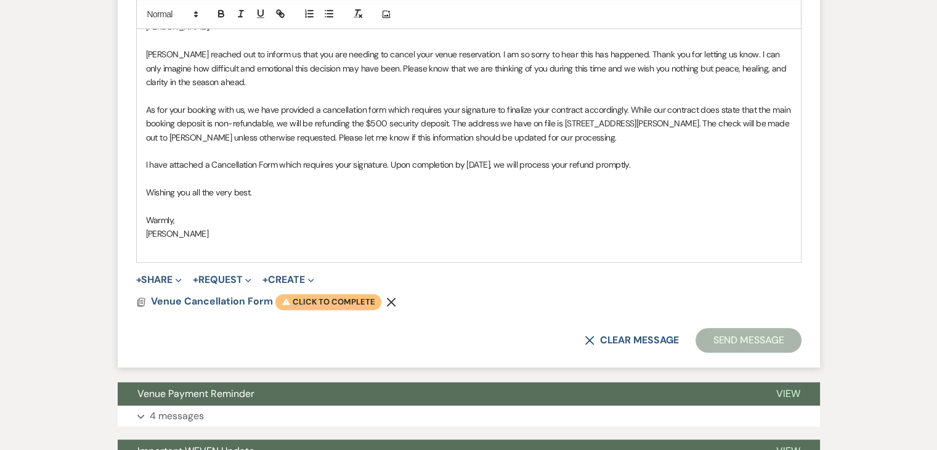
click at [350, 299] on span "Warning Click to complete" at bounding box center [328, 302] width 106 height 16
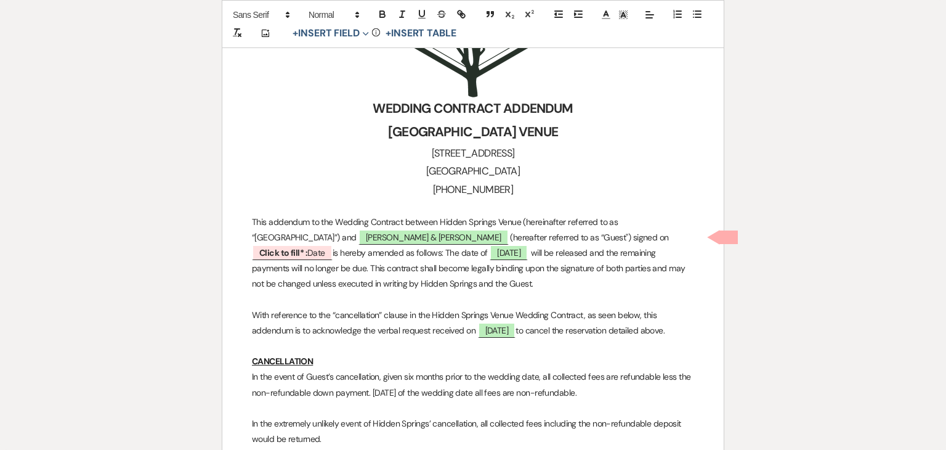
scroll to position [289, 0]
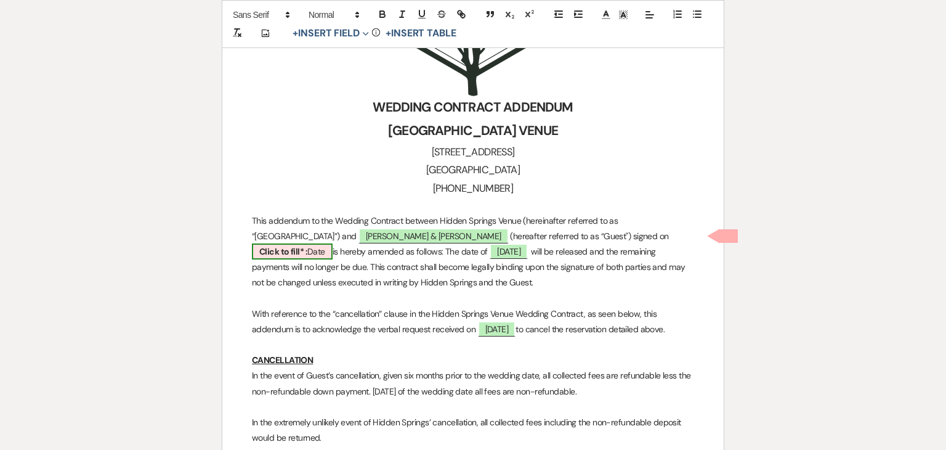
click at [307, 246] on b "Click to fill* :" at bounding box center [283, 251] width 48 height 11
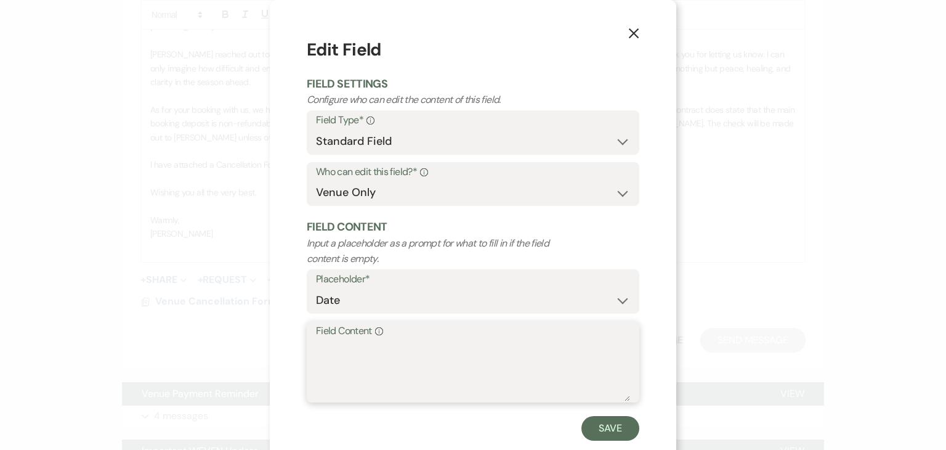
click at [544, 384] on textarea "Field Content Info" at bounding box center [473, 370] width 314 height 62
click at [598, 423] on button "Save" at bounding box center [610, 428] width 58 height 25
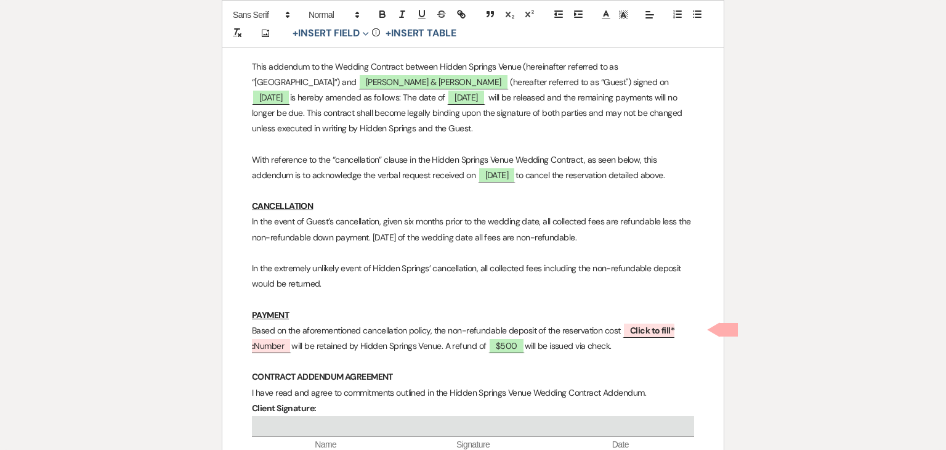
scroll to position [429, 0]
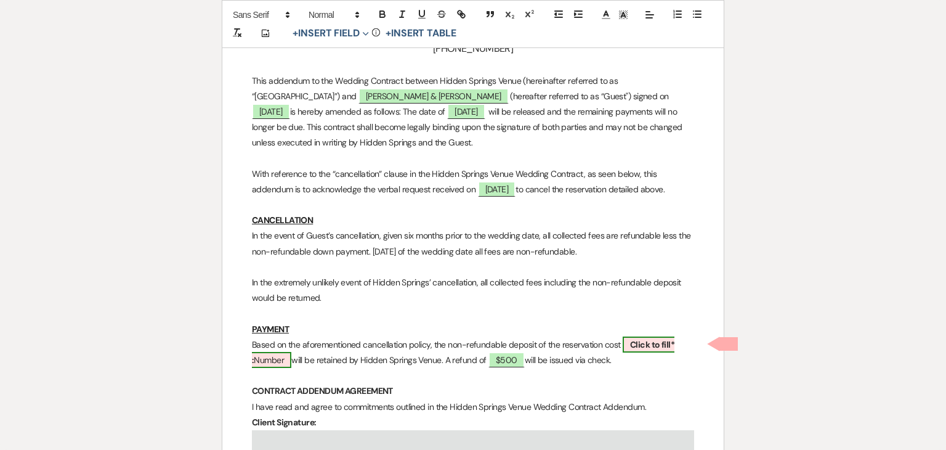
click at [648, 348] on b "Click to fill* :" at bounding box center [463, 352] width 422 height 26
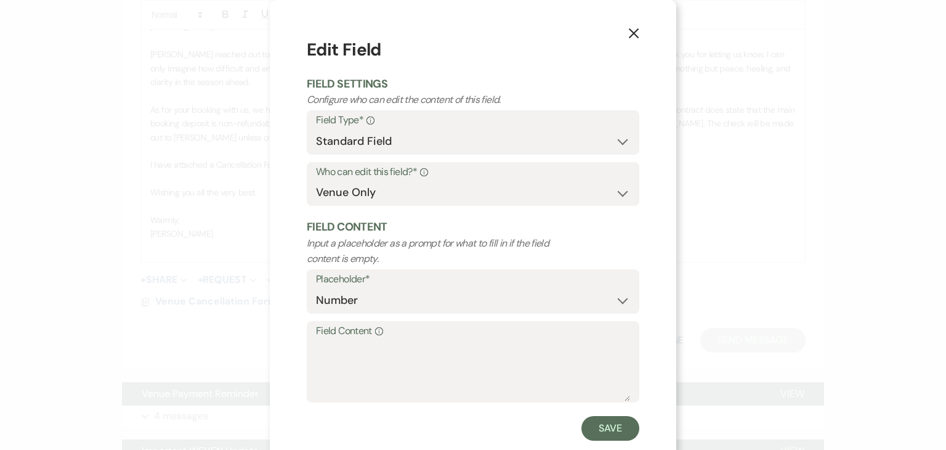
click at [461, 328] on label "Field Content Info" at bounding box center [473, 331] width 314 height 18
click at [461, 339] on textarea "Field Content Info" at bounding box center [473, 370] width 314 height 62
click at [601, 432] on button "Save" at bounding box center [610, 428] width 58 height 25
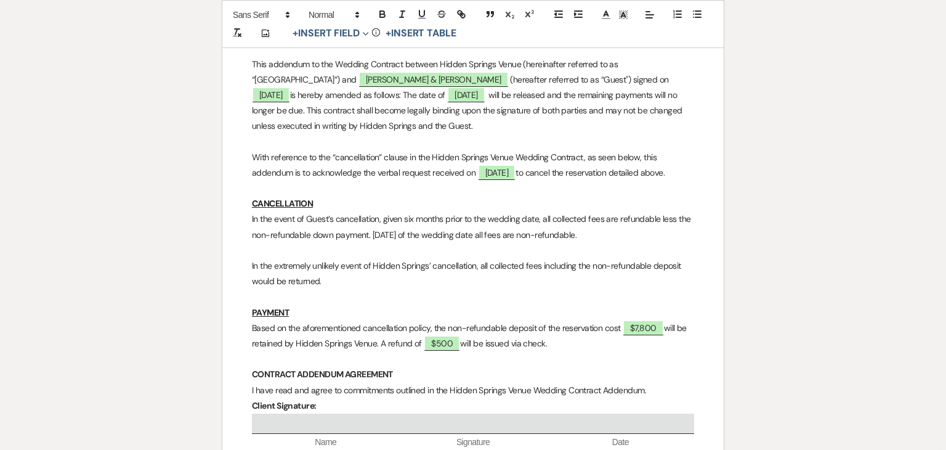
scroll to position [446, 0]
click at [628, 233] on p "In the event of Guest’s cancellation, given six months prior to the wedding dat…" at bounding box center [473, 226] width 442 height 31
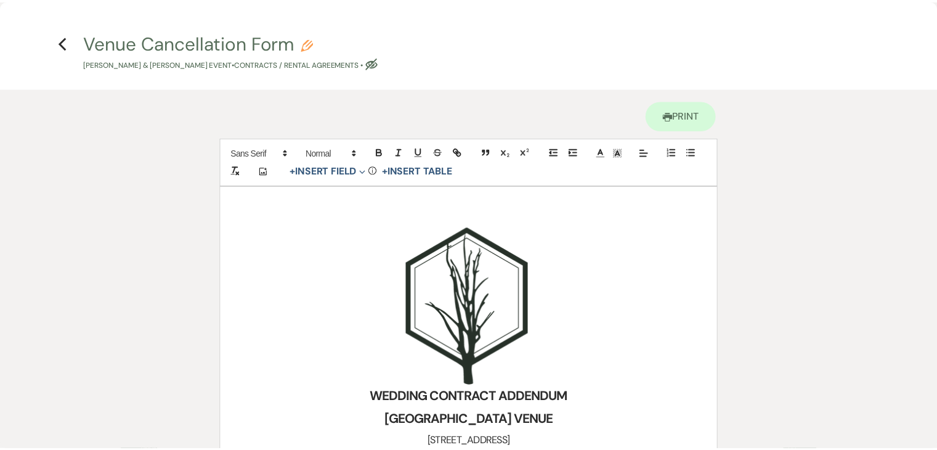
scroll to position [0, 0]
click at [67, 35] on icon "Previous" at bounding box center [63, 42] width 9 height 15
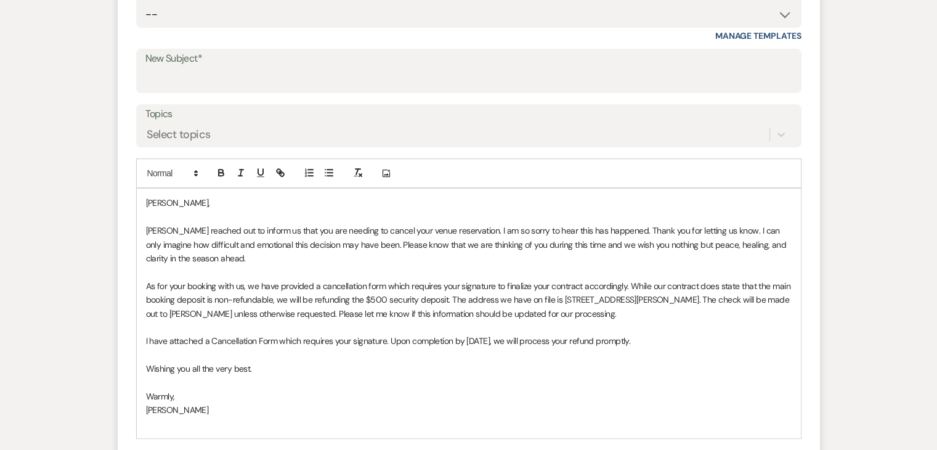
scroll to position [490, 0]
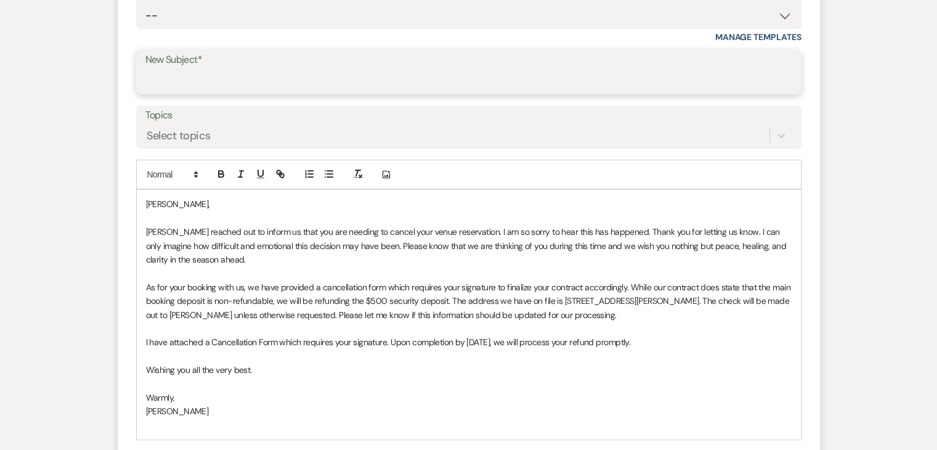
click at [396, 81] on input "New Subject*" at bounding box center [468, 81] width 647 height 24
click at [350, 277] on p at bounding box center [468, 273] width 645 height 14
click at [309, 79] on input "Venue Cancellation Request" at bounding box center [468, 81] width 647 height 24
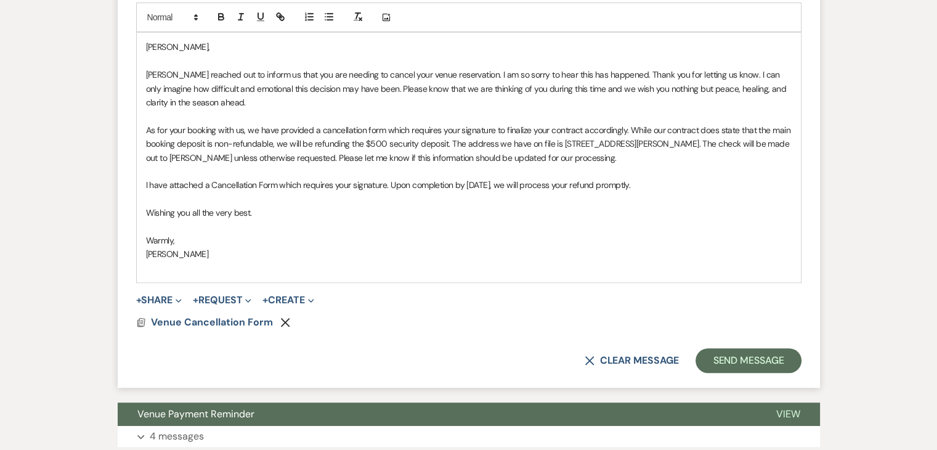
scroll to position [645, 0]
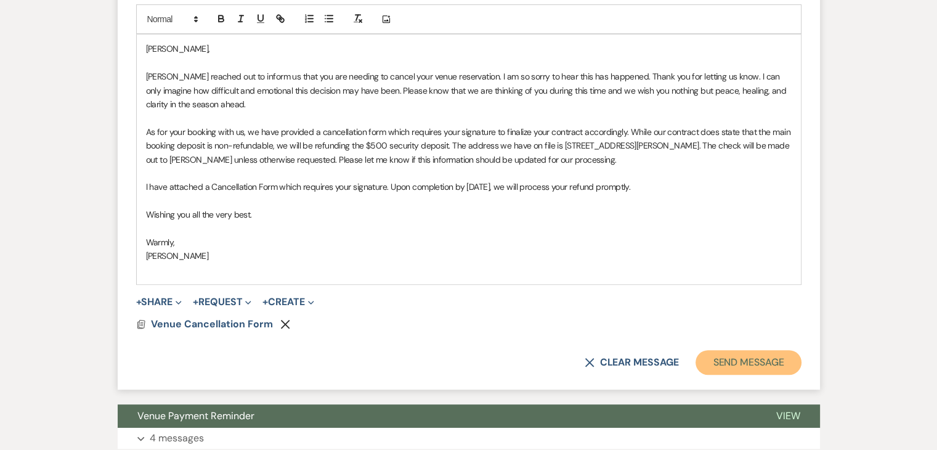
click at [737, 355] on button "Send Message" at bounding box center [747, 362] width 105 height 25
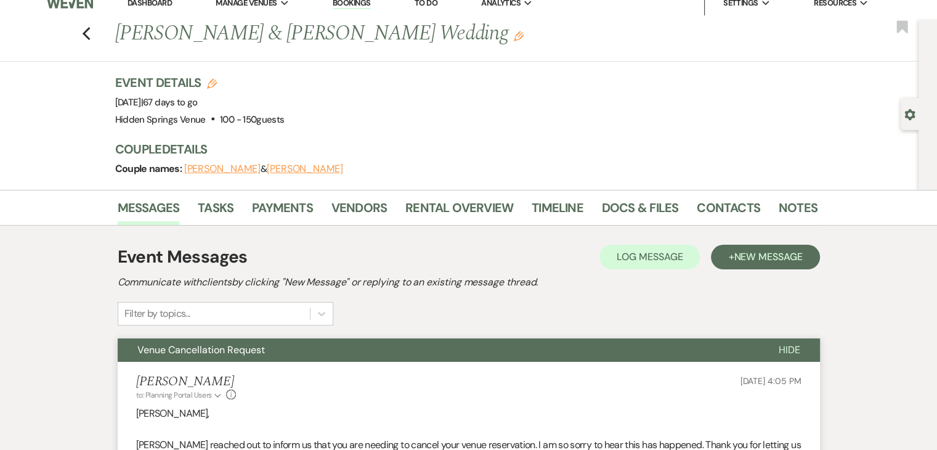
scroll to position [0, 0]
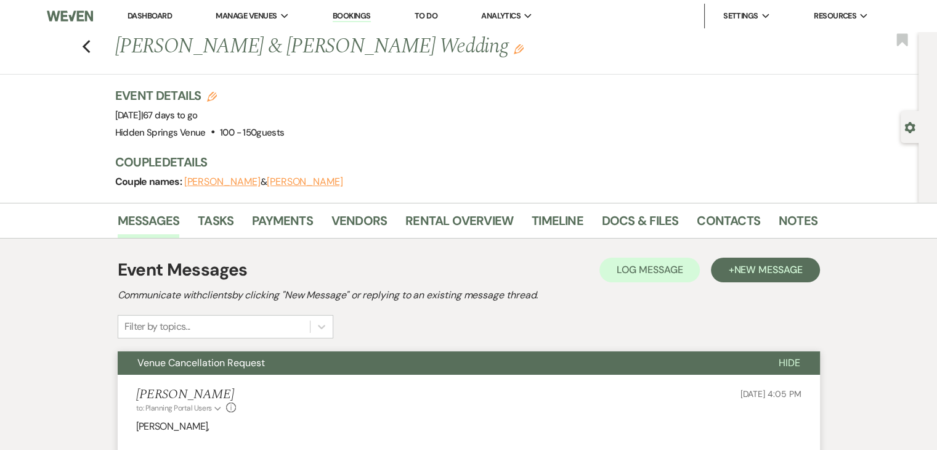
click at [153, 17] on link "Dashboard" at bounding box center [149, 15] width 44 height 10
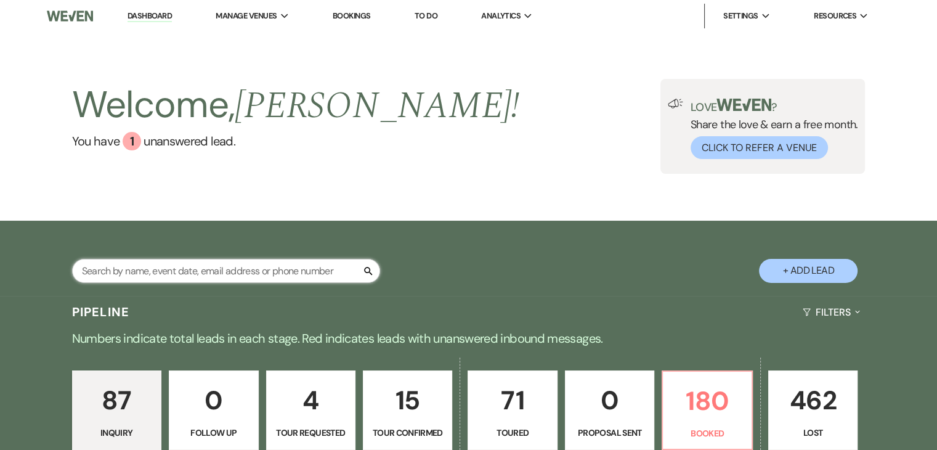
click at [299, 280] on input "text" at bounding box center [226, 271] width 308 height 24
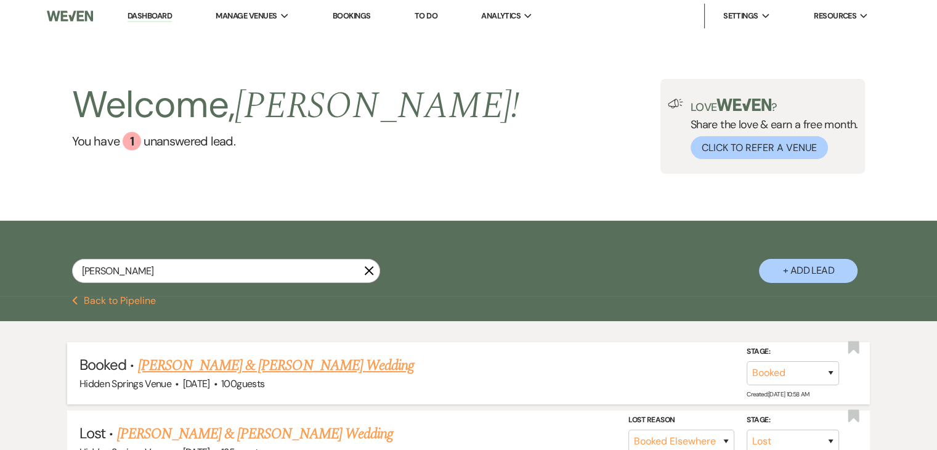
click at [331, 373] on link "[PERSON_NAME] & [PERSON_NAME] Wedding" at bounding box center [276, 365] width 276 height 22
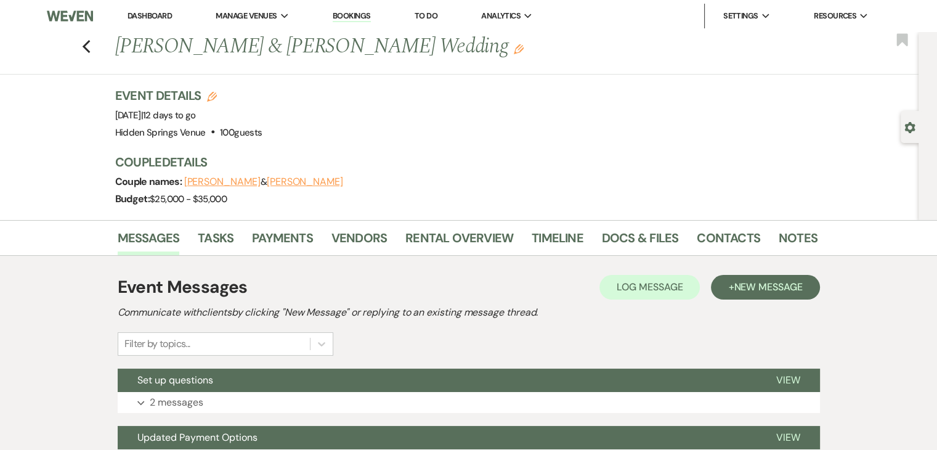
scroll to position [2, 0]
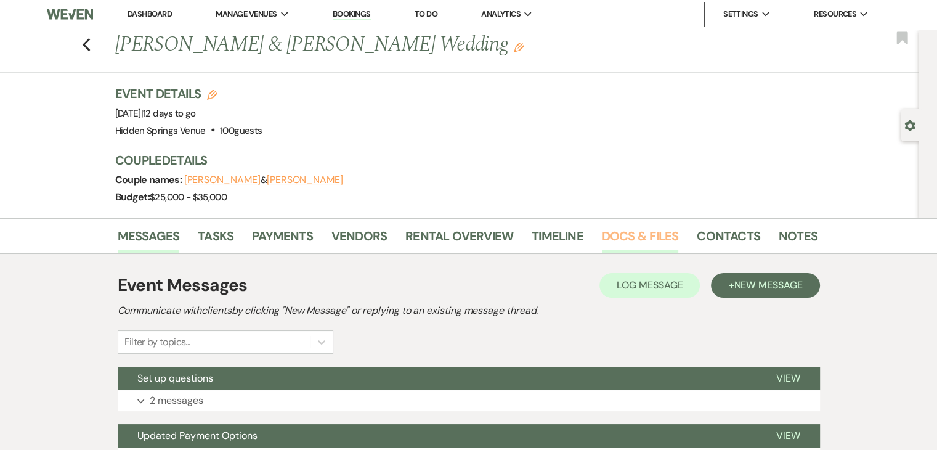
click at [626, 226] on link "Docs & Files" at bounding box center [640, 239] width 76 height 27
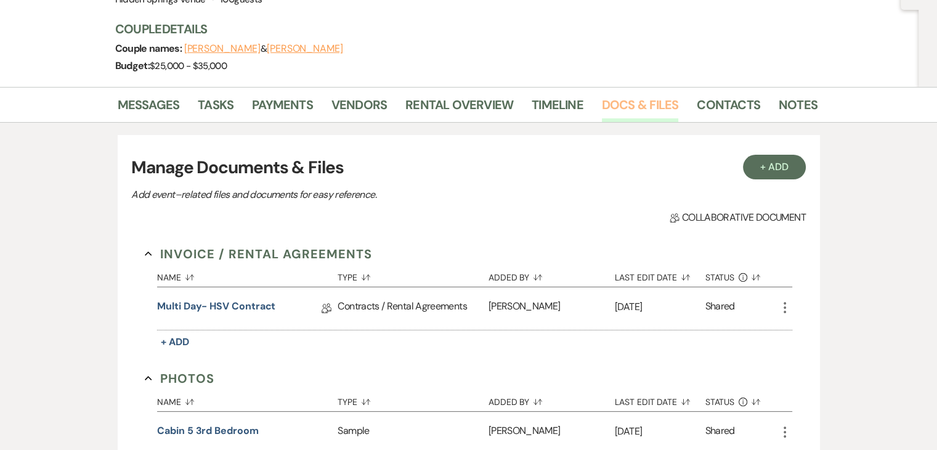
scroll to position [147, 0]
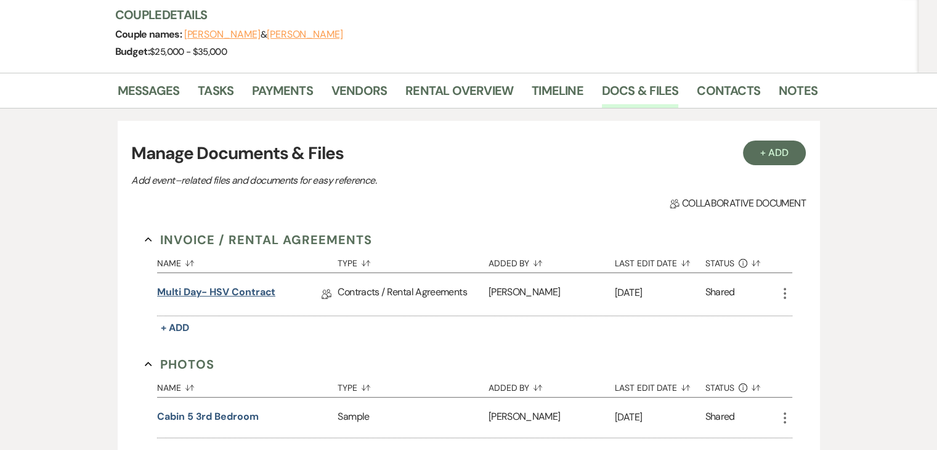
click at [230, 286] on link "Multi Day- HSV Contract" at bounding box center [216, 294] width 118 height 19
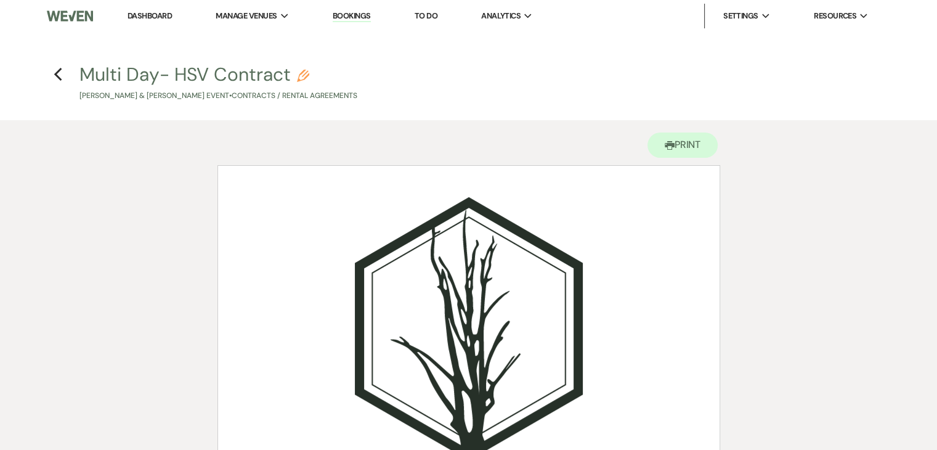
click at [140, 15] on link "Dashboard" at bounding box center [149, 15] width 44 height 10
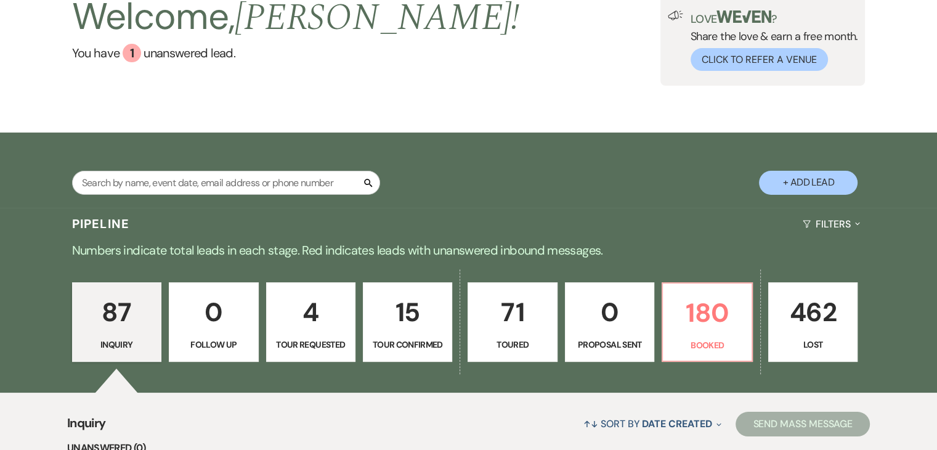
scroll to position [89, 0]
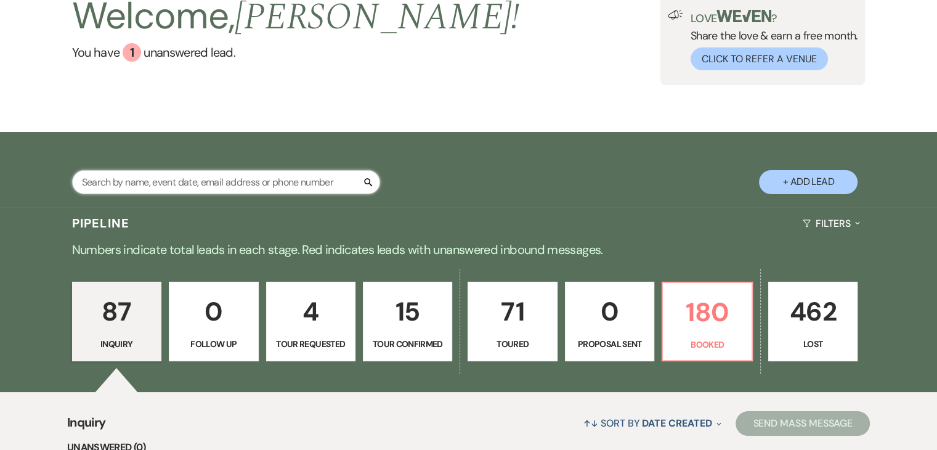
click at [317, 184] on input "text" at bounding box center [226, 182] width 308 height 24
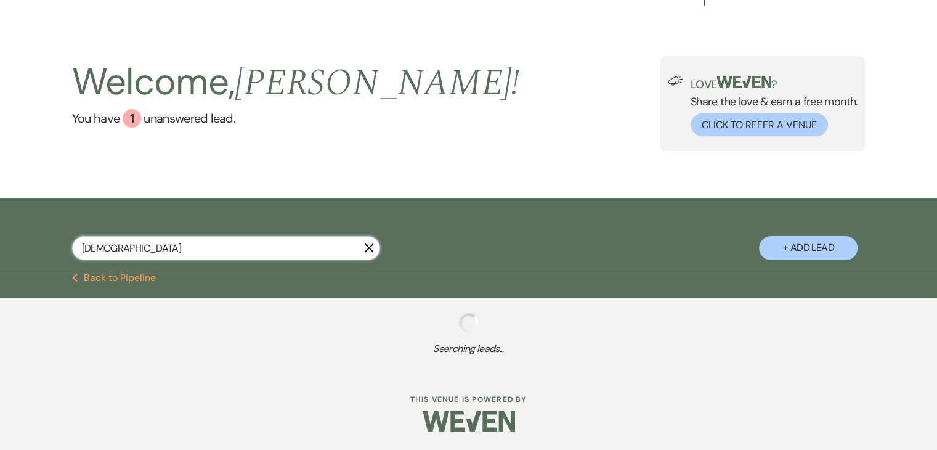
scroll to position [89, 0]
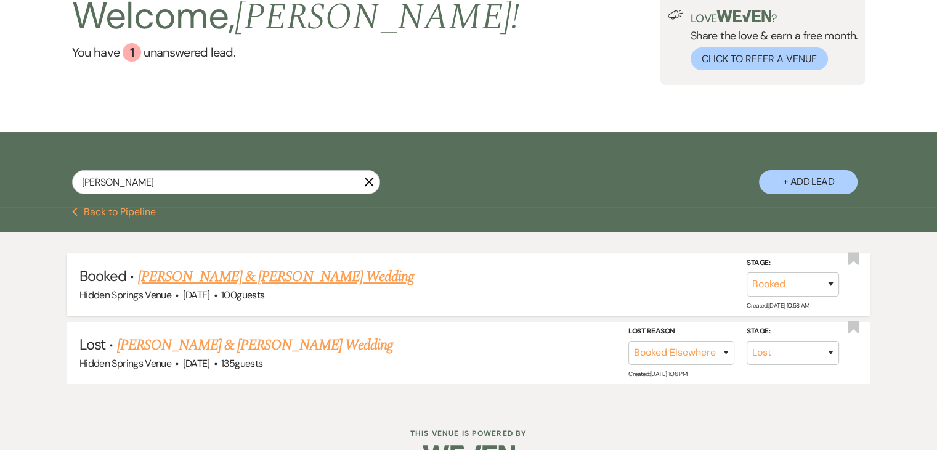
click at [350, 275] on link "[PERSON_NAME] & [PERSON_NAME] Wedding" at bounding box center [276, 276] width 276 height 22
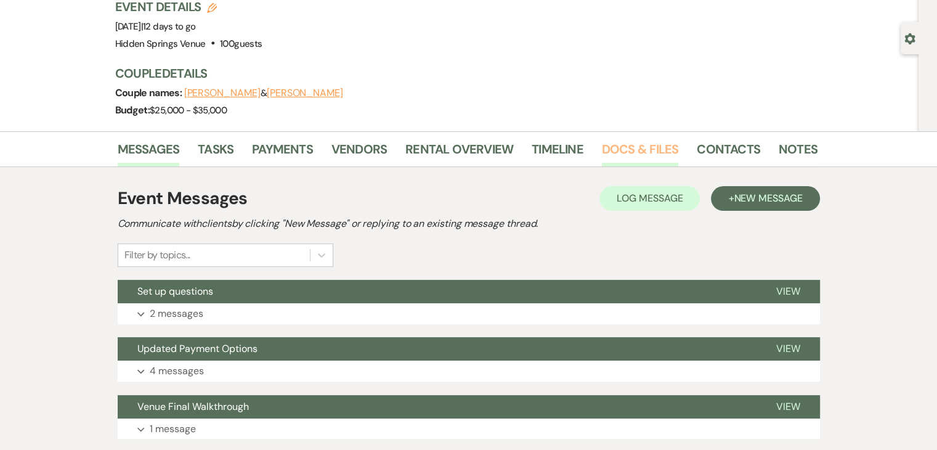
click at [618, 145] on link "Docs & Files" at bounding box center [640, 152] width 76 height 27
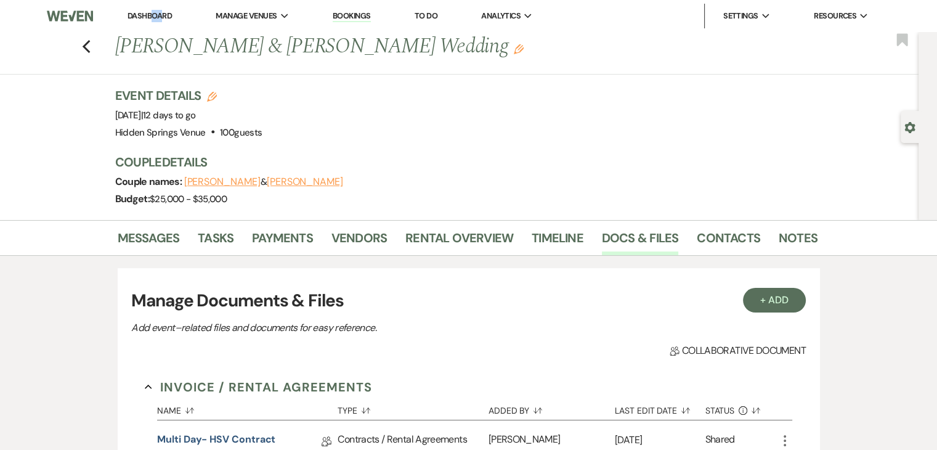
drag, startPoint x: 155, startPoint y: 8, endPoint x: 161, endPoint y: 18, distance: 12.0
click at [161, 18] on li "Dashboard" at bounding box center [149, 16] width 57 height 25
click at [161, 18] on link "Dashboard" at bounding box center [149, 15] width 44 height 10
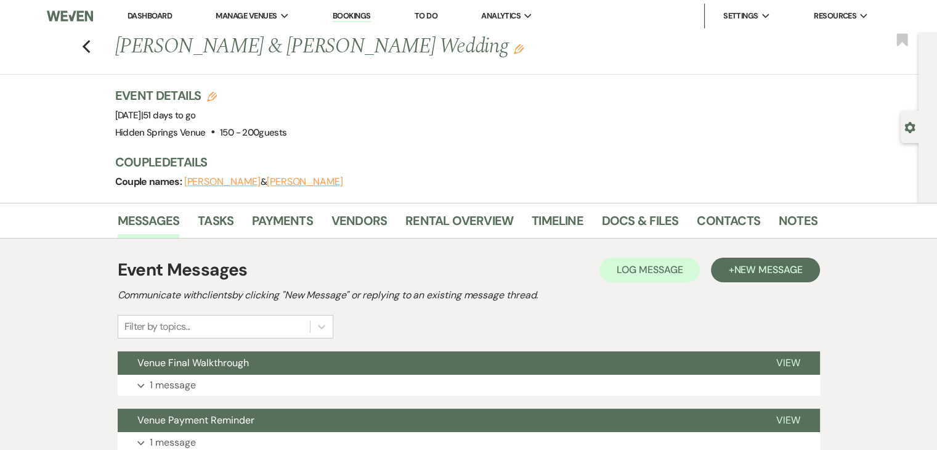
click at [166, 15] on link "Dashboard" at bounding box center [149, 15] width 44 height 10
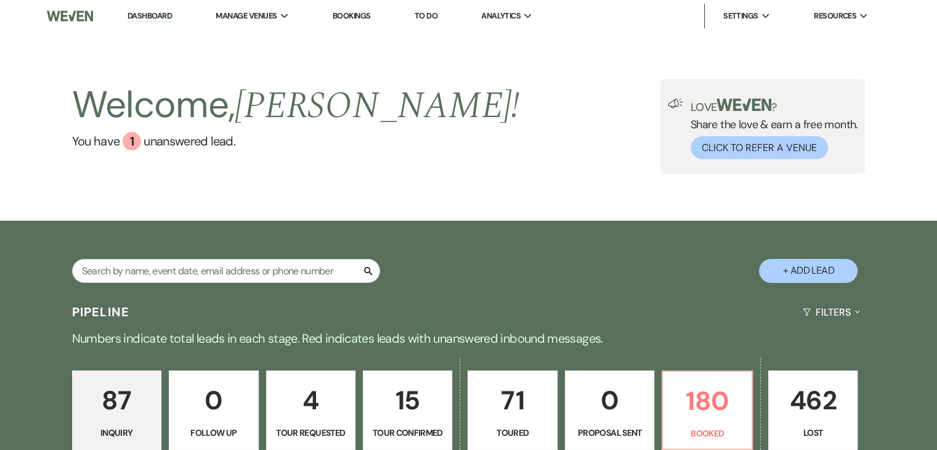
click at [702, 249] on div "Search + Add Lead" at bounding box center [468, 260] width 887 height 66
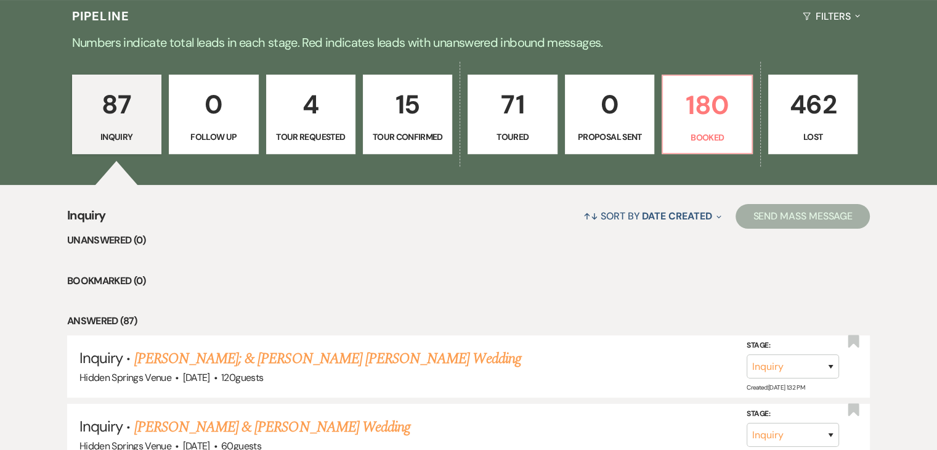
scroll to position [295, 0]
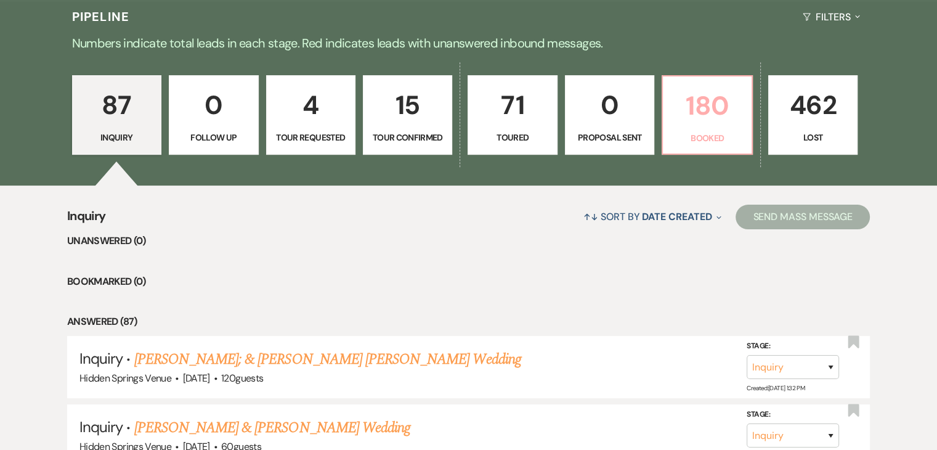
click at [726, 123] on p "180" at bounding box center [706, 105] width 73 height 41
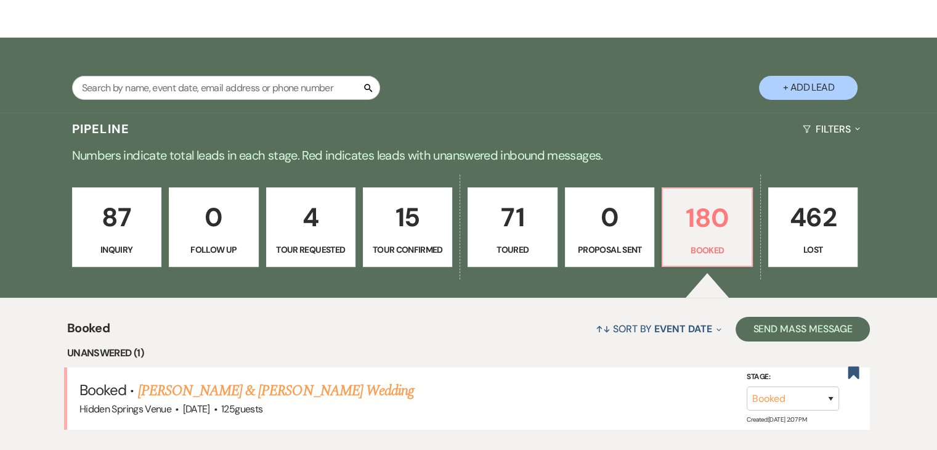
scroll to position [295, 0]
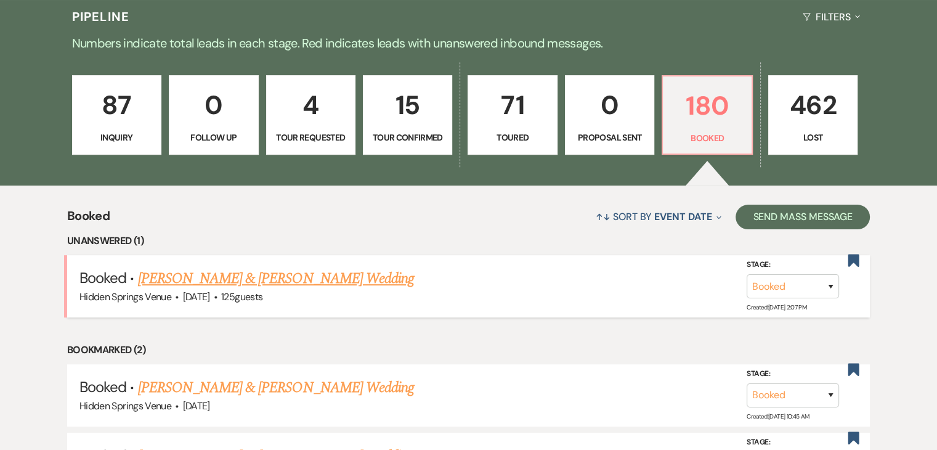
click at [340, 275] on link "[PERSON_NAME] & [PERSON_NAME] Wedding" at bounding box center [276, 278] width 276 height 22
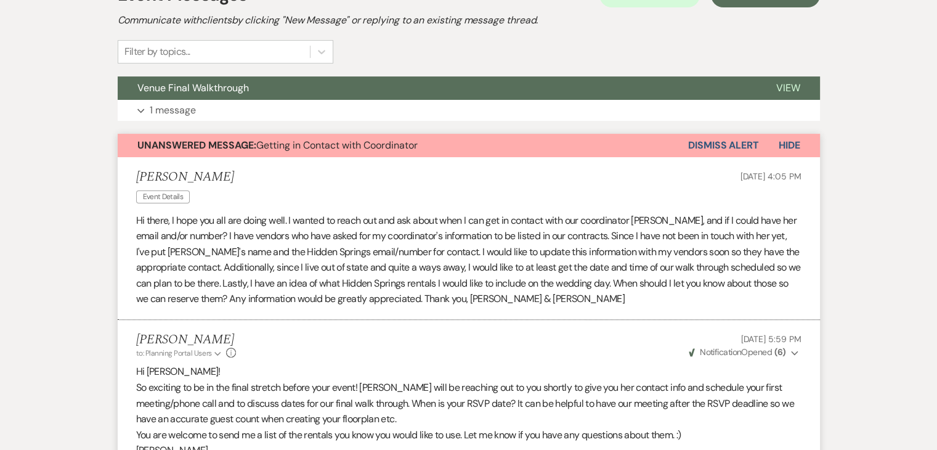
scroll to position [305, 0]
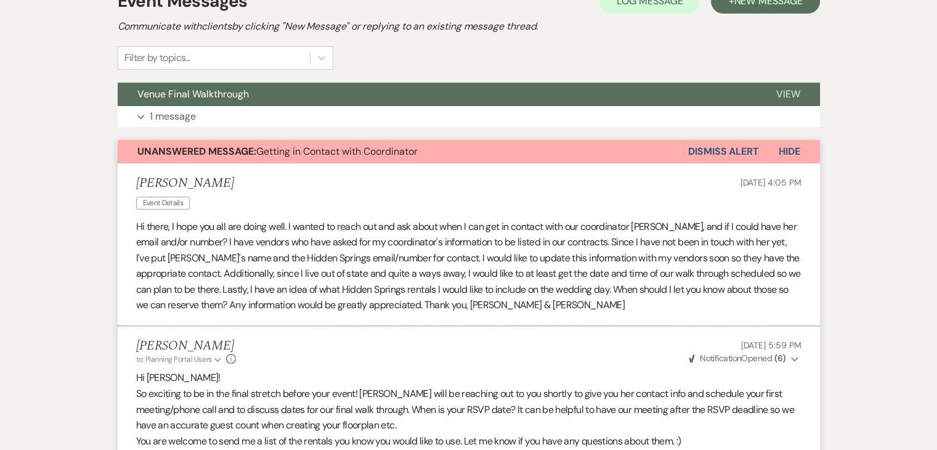
click at [709, 143] on button "Dismiss Alert" at bounding box center [723, 151] width 71 height 23
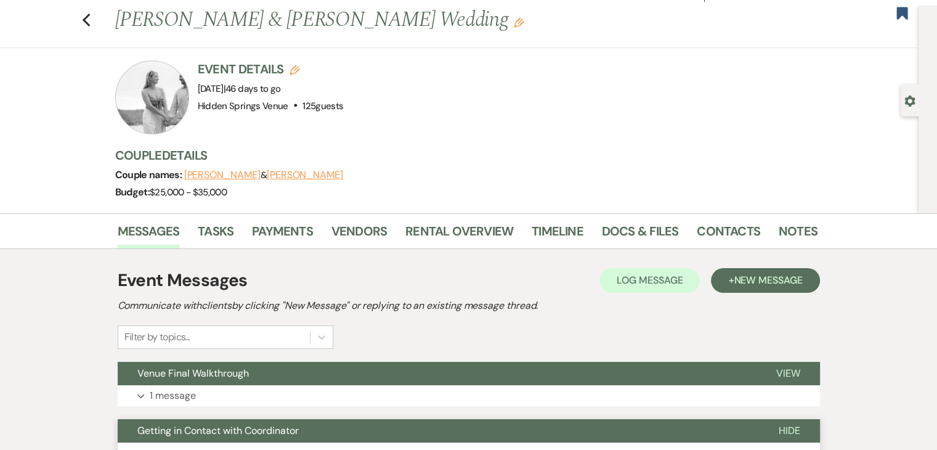
scroll to position [0, 0]
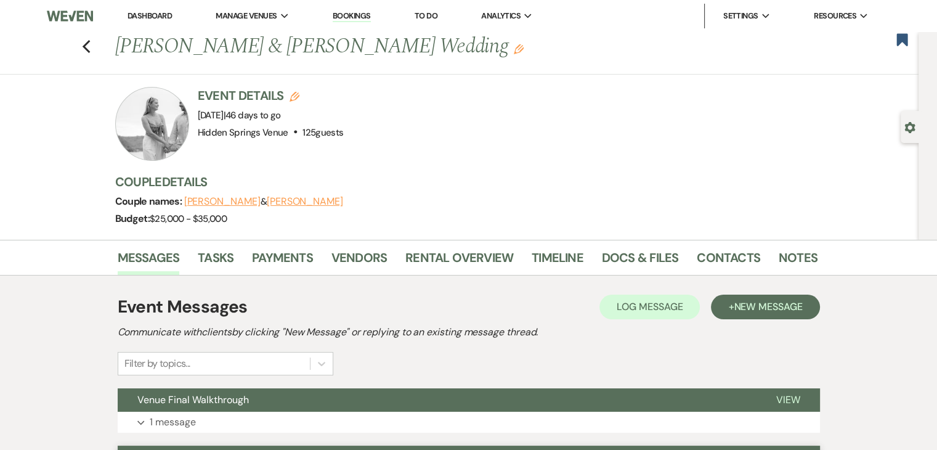
click at [157, 15] on link "Dashboard" at bounding box center [149, 15] width 44 height 10
